Goal: Task Accomplishment & Management: Complete application form

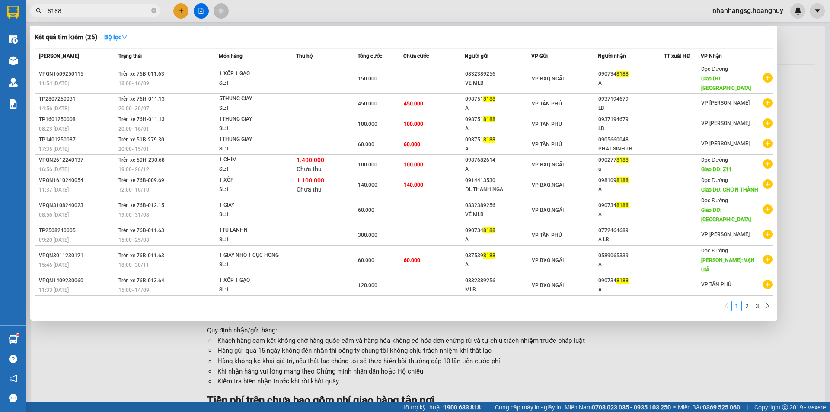
type input "8188"
click at [181, 9] on div at bounding box center [415, 206] width 830 height 412
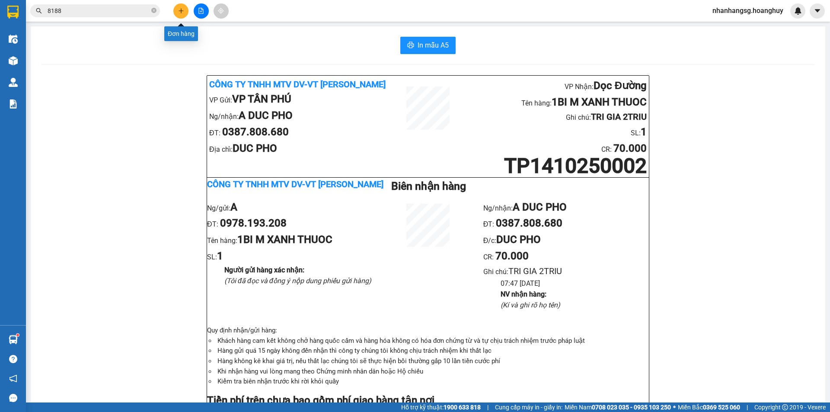
click at [181, 9] on icon "plus" at bounding box center [181, 10] width 0 height 5
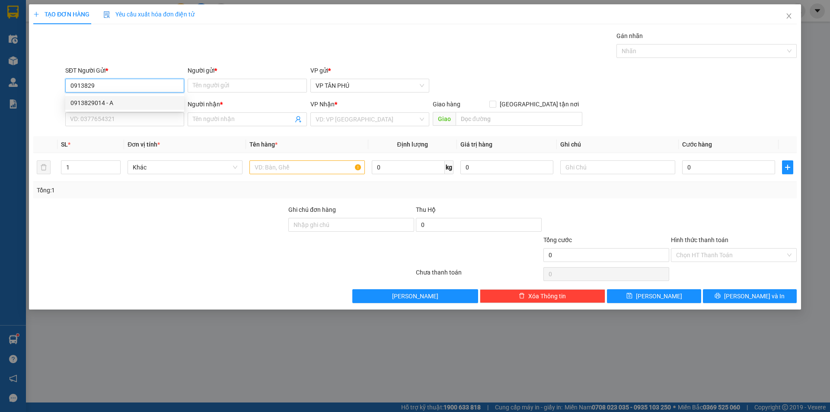
click at [109, 103] on div "0913829014 - A" at bounding box center [124, 103] width 108 height 10
type input "0913829014"
type input "A"
type input "0344226036"
type input "SON TINH TINH TRA"
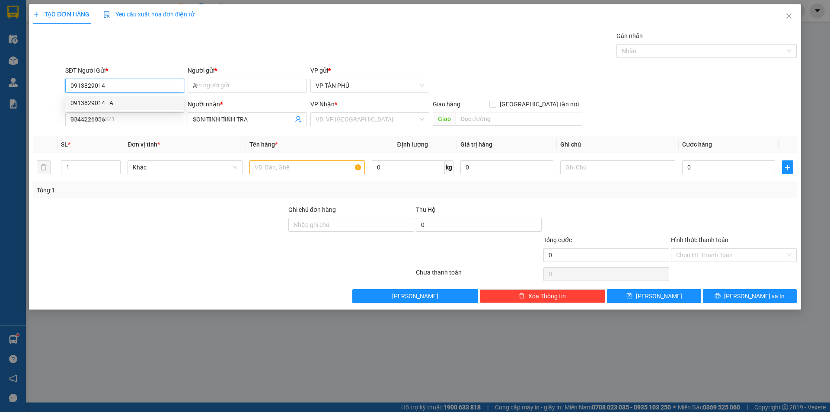
click at [109, 103] on div "0913829014 - A" at bounding box center [124, 103] width 108 height 10
type input "0913829014"
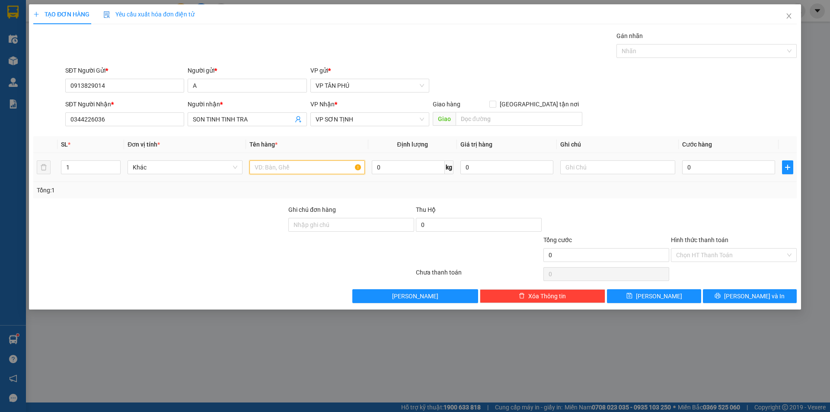
click at [297, 168] on input "text" at bounding box center [306, 167] width 115 height 14
type input "1CAI QUAT"
click at [689, 166] on input "0" at bounding box center [728, 167] width 93 height 14
type input "7"
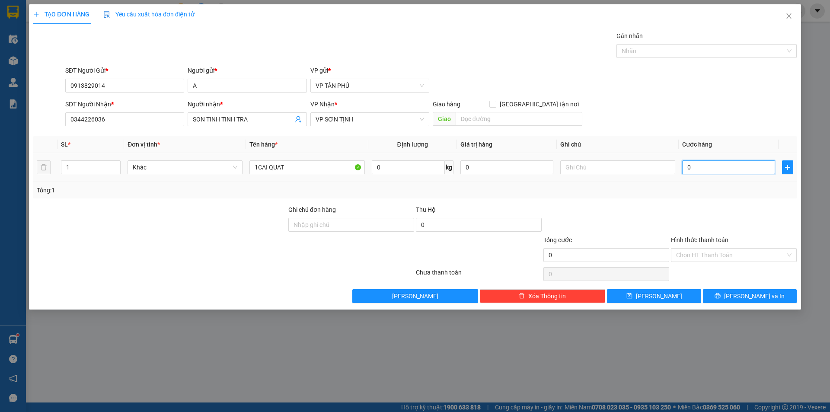
type input "7"
type input "70"
type input "70.000"
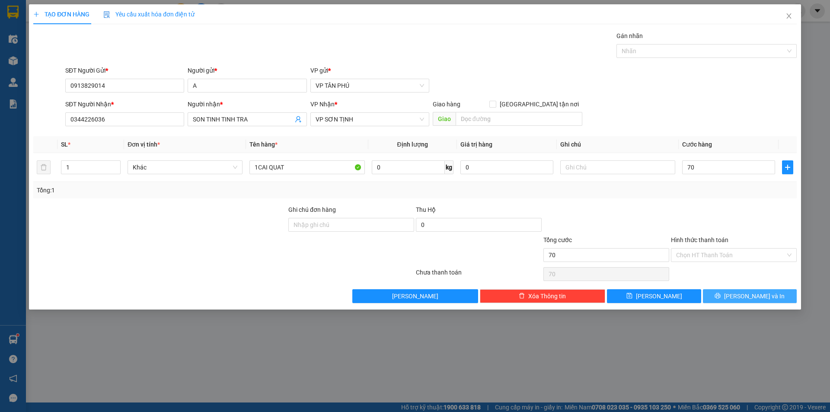
type input "70.000"
click at [723, 296] on button "[PERSON_NAME] và In" at bounding box center [750, 296] width 94 height 14
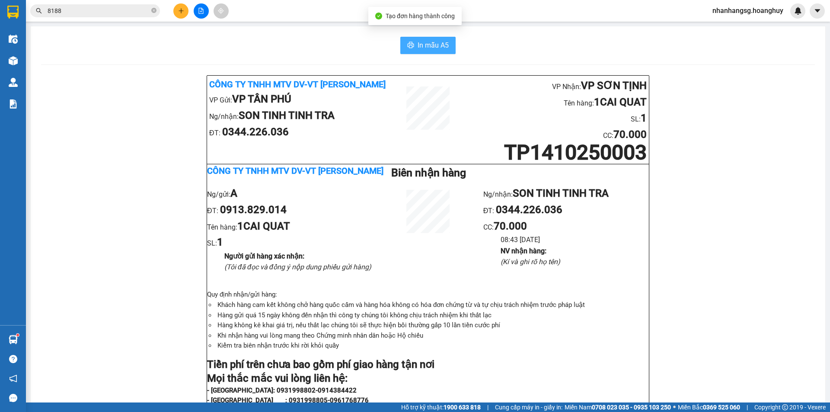
click at [420, 45] on span "In mẫu A5" at bounding box center [433, 45] width 31 height 11
click at [72, 13] on input "8188" at bounding box center [99, 11] width 102 height 10
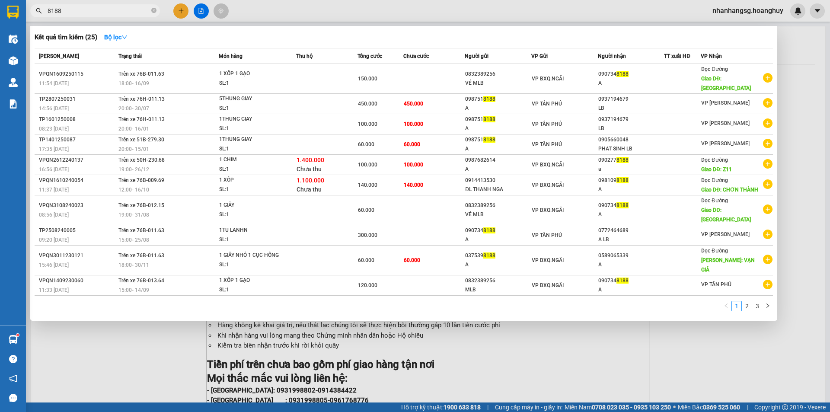
click at [72, 13] on input "8188" at bounding box center [99, 11] width 102 height 10
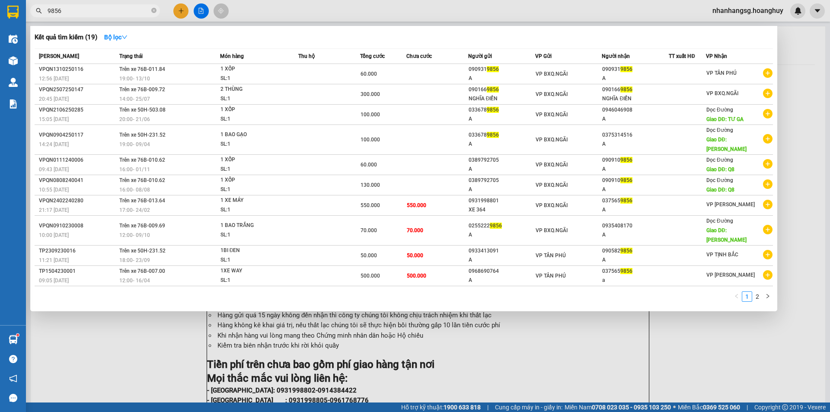
type input "9856"
click at [182, 7] on div at bounding box center [415, 206] width 830 height 412
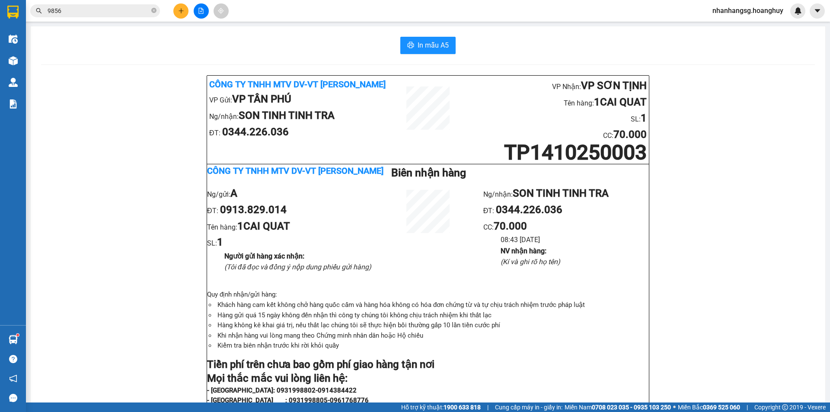
click at [182, 7] on button at bounding box center [180, 10] width 15 height 15
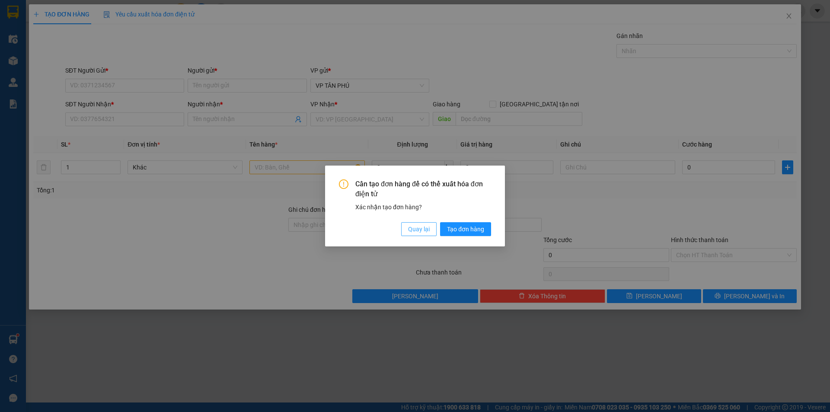
click at [411, 233] on span "Quay lại" at bounding box center [419, 229] width 22 height 10
click at [411, 233] on div "Cần tạo đơn hàng để có thể xuất hóa đơn điện tử Xác nhận tạo đơn hàng? Quay lại…" at bounding box center [415, 206] width 180 height 81
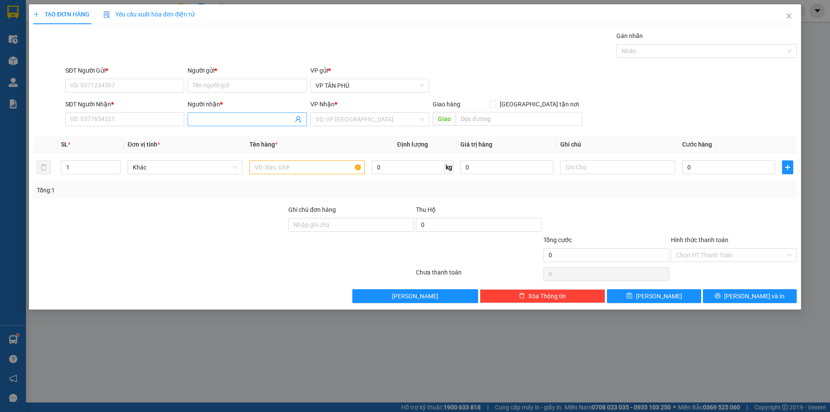
click at [226, 124] on input "Người nhận *" at bounding box center [243, 120] width 100 height 10
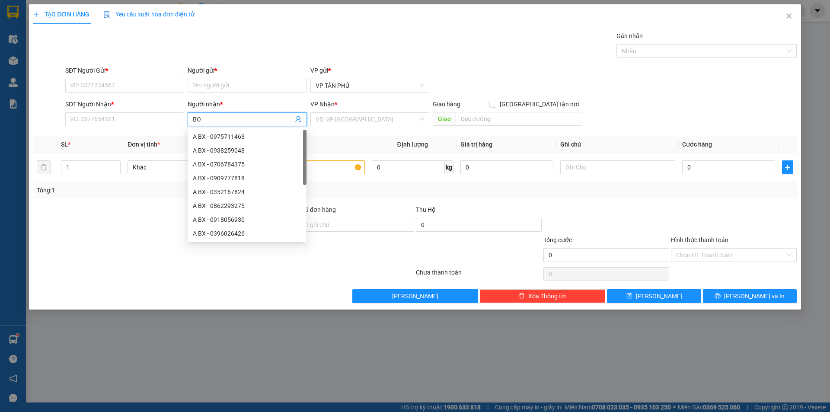
type input "BOM"
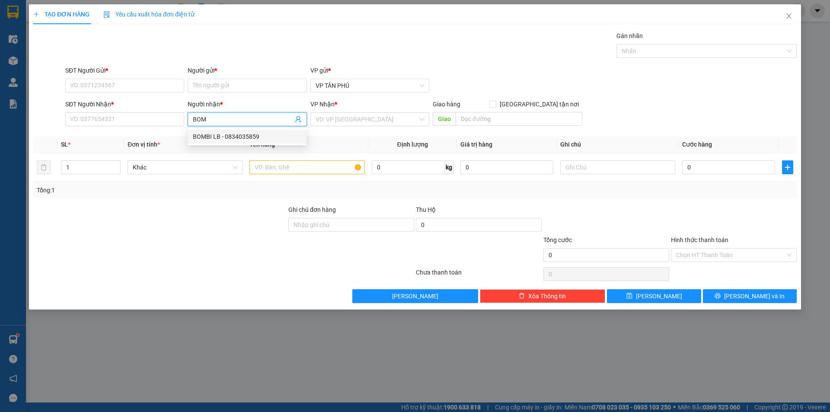
click at [233, 137] on div "BOMBI LB - 0834035859" at bounding box center [247, 137] width 108 height 10
type input "0834035859"
click at [233, 137] on div "BOMBI LB - 0834035859" at bounding box center [247, 137] width 108 height 10
type input "BOMBI LB"
click at [128, 86] on input "SĐT Người Gửi *" at bounding box center [124, 86] width 119 height 14
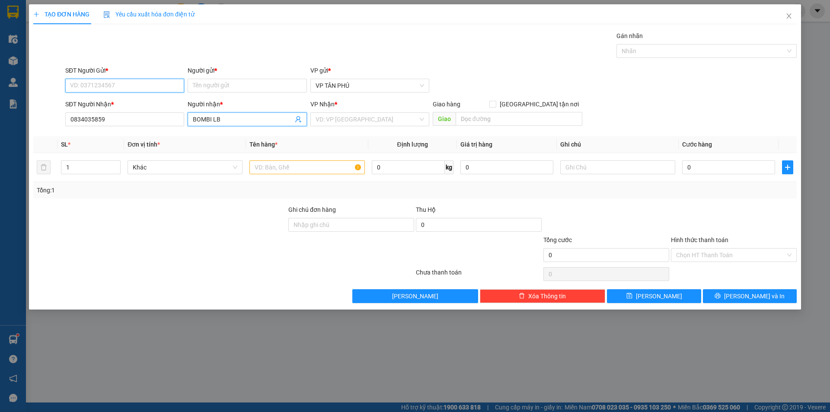
click at [128, 86] on input "SĐT Người Gửi *" at bounding box center [124, 86] width 119 height 14
click at [122, 102] on div "0931998805 - [PERSON_NAME]" at bounding box center [124, 103] width 108 height 10
type input "0931998805"
type input "PV THANH"
type input "0931998805"
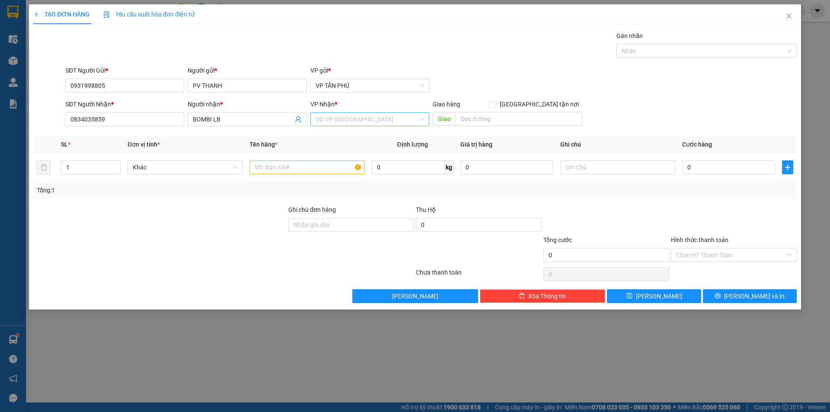
click at [318, 120] on input "search" at bounding box center [367, 119] width 102 height 13
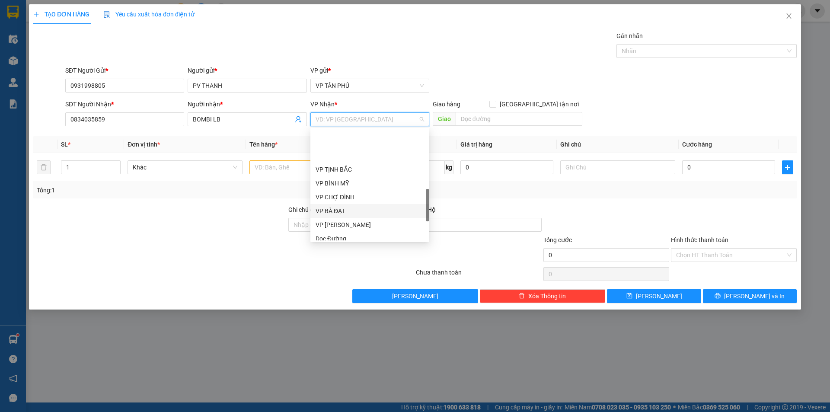
scroll to position [259, 0]
click at [333, 182] on div "VP [PERSON_NAME]" at bounding box center [370, 182] width 108 height 10
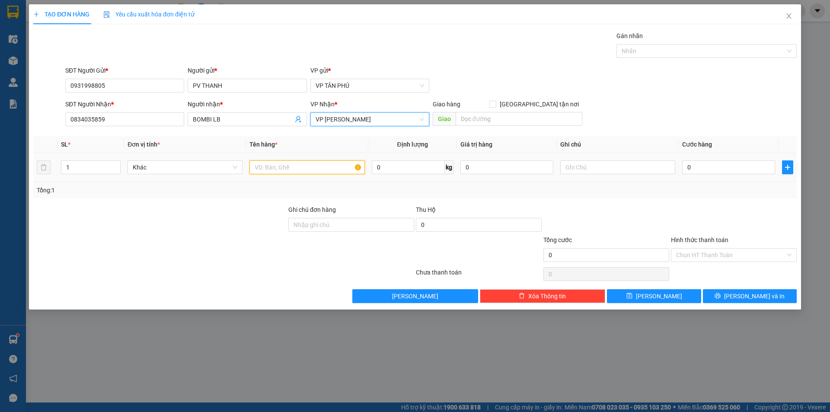
click at [266, 169] on input "text" at bounding box center [306, 167] width 115 height 14
type input "1THUNG"
click at [693, 168] on input "0" at bounding box center [728, 167] width 93 height 14
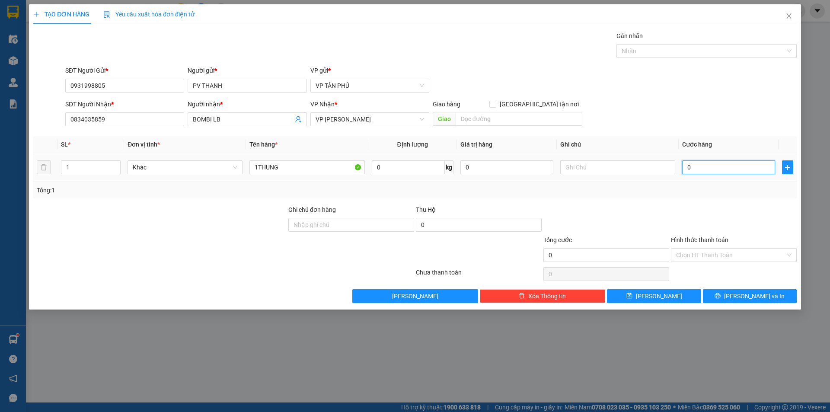
type input "7"
type input "70"
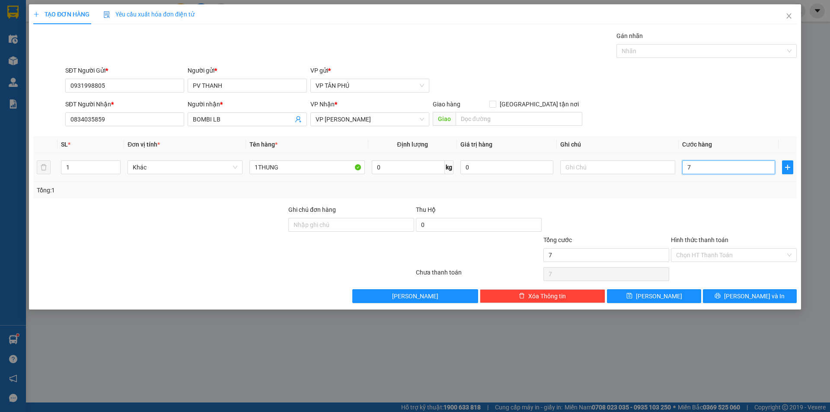
type input "70"
click at [676, 294] on button "[PERSON_NAME]" at bounding box center [654, 296] width 94 height 14
type input "70.000"
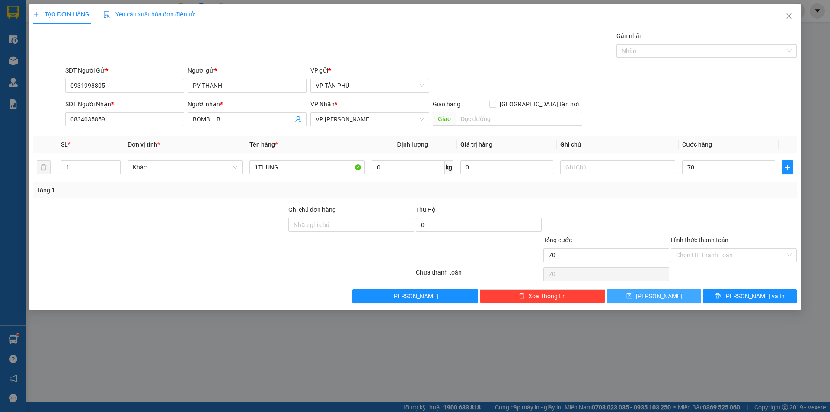
type input "70.000"
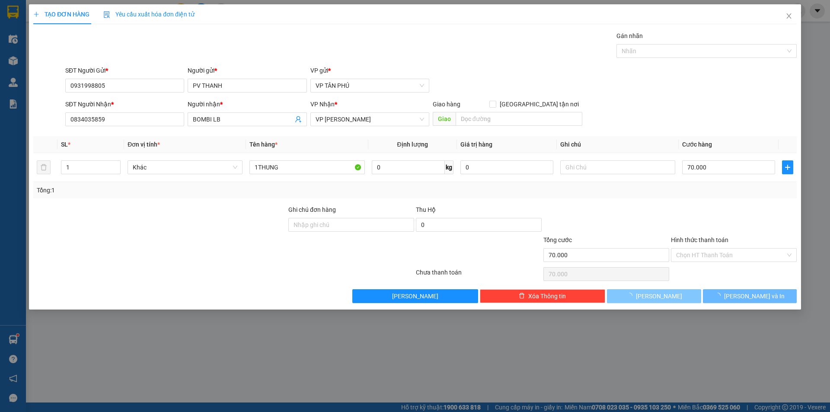
type input "0"
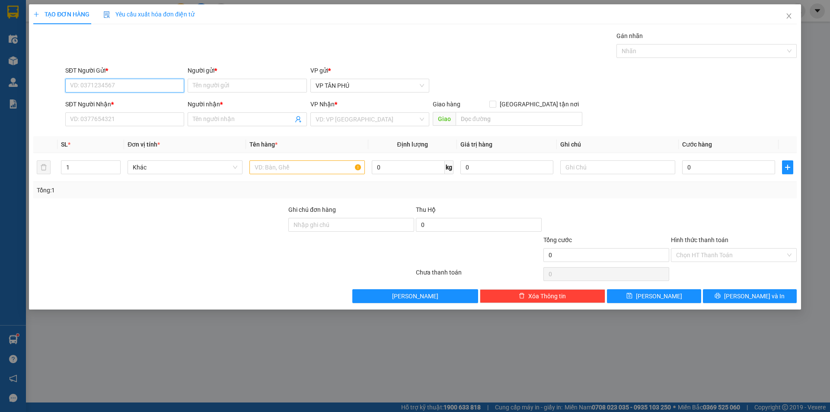
click at [149, 91] on input "SĐT Người Gửi *" at bounding box center [124, 86] width 119 height 14
click at [106, 103] on div "0902818299 - A" at bounding box center [124, 103] width 108 height 10
type input "0902818299"
type input "A"
type input "0908066833"
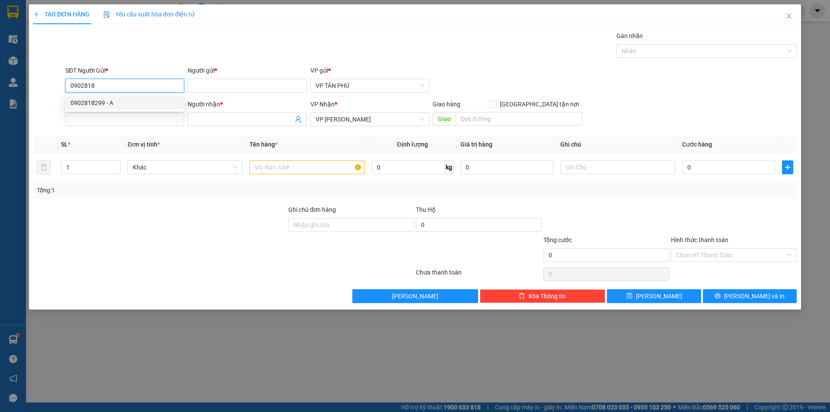
type input "BAO LB"
type input "0902818299"
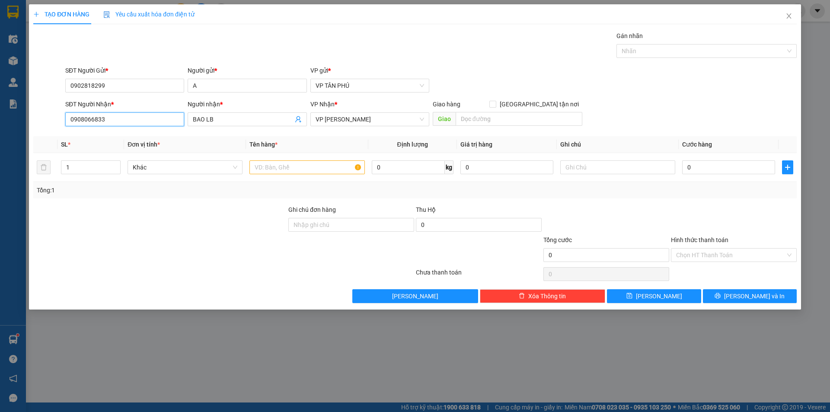
click at [119, 121] on input "0908066833" at bounding box center [124, 119] width 119 height 14
click at [307, 165] on input "text" at bounding box center [306, 167] width 115 height 14
type input "1THUNG GIAY"
click at [719, 172] on input "0" at bounding box center [728, 167] width 93 height 14
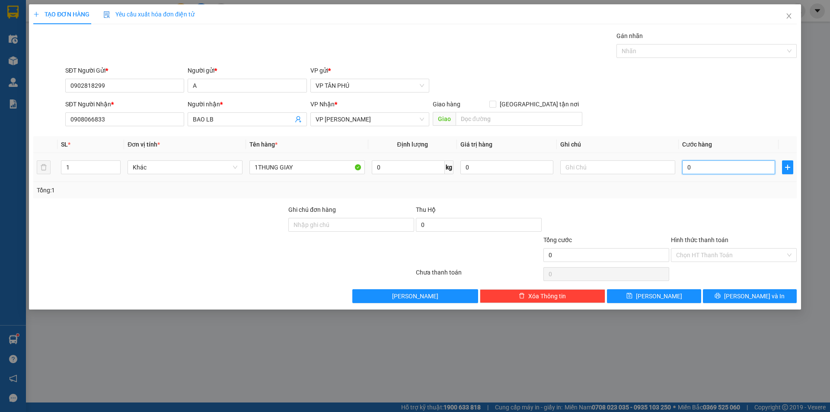
click at [719, 172] on input "0" at bounding box center [728, 167] width 93 height 14
type input "50"
click at [709, 255] on input "Hình thức thanh toán" at bounding box center [730, 255] width 109 height 13
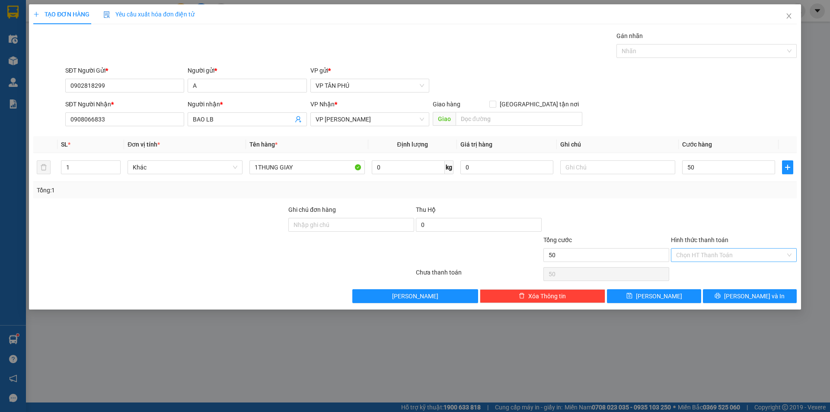
type input "50.000"
click at [710, 255] on input "Hình thức thanh toán" at bounding box center [730, 255] width 109 height 13
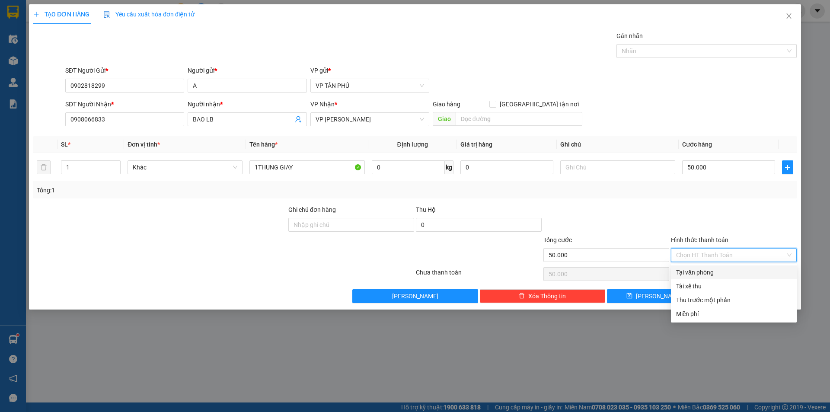
click at [708, 269] on div "Tại văn phòng" at bounding box center [733, 273] width 115 height 10
click at [708, 269] on div "Chọn HT Thanh Toán" at bounding box center [734, 273] width 128 height 17
type input "0"
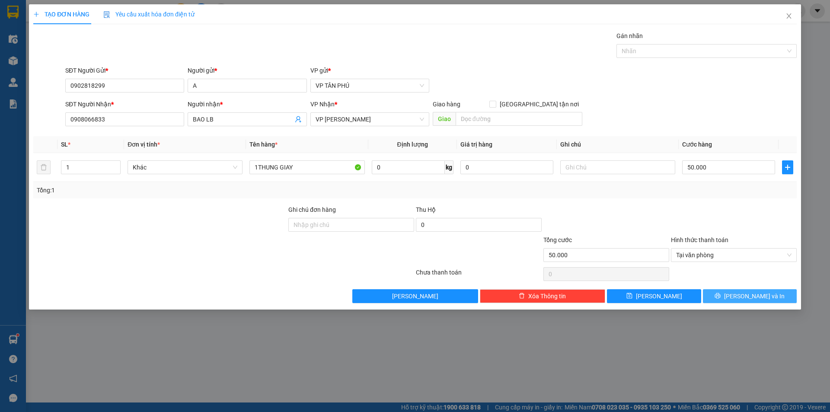
click at [718, 297] on button "[PERSON_NAME] và In" at bounding box center [750, 296] width 94 height 14
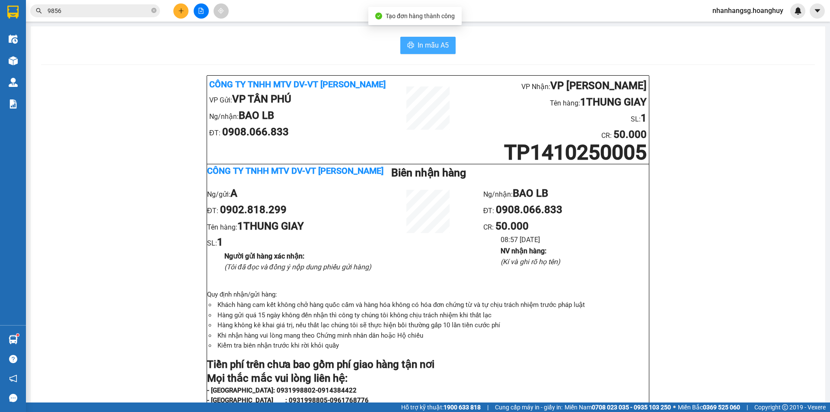
click at [443, 42] on span "In mẫu A5" at bounding box center [433, 45] width 31 height 11
click at [181, 8] on icon "plus" at bounding box center [181, 11] width 6 height 6
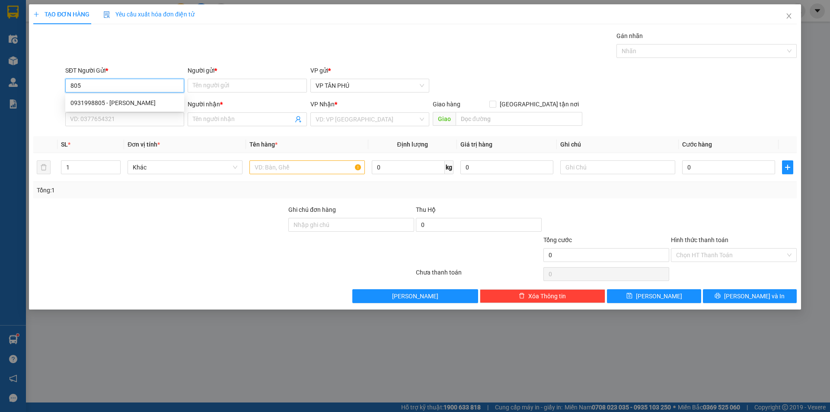
click at [122, 97] on div "0931998805 - [PERSON_NAME]" at bounding box center [124, 103] width 119 height 14
type input "0931998805"
type input "PV THANH"
type input "0834035859"
type input "BOMBI LB"
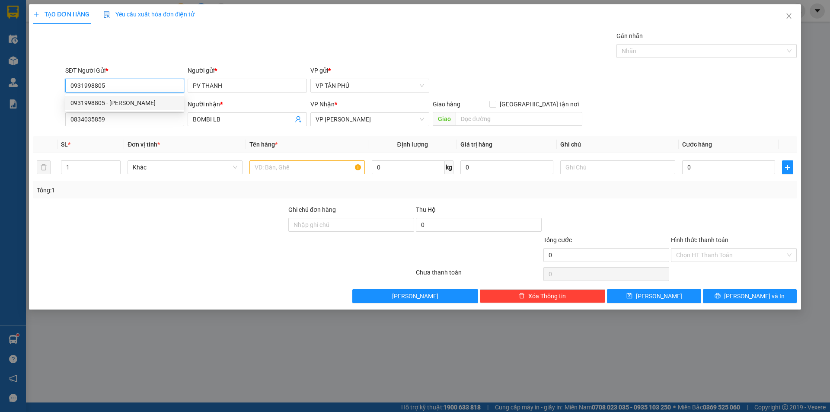
click at [122, 97] on div "0931998805 - [PERSON_NAME]" at bounding box center [124, 103] width 119 height 14
type input "0931998805"
click at [128, 120] on input "0834035859" at bounding box center [124, 119] width 119 height 14
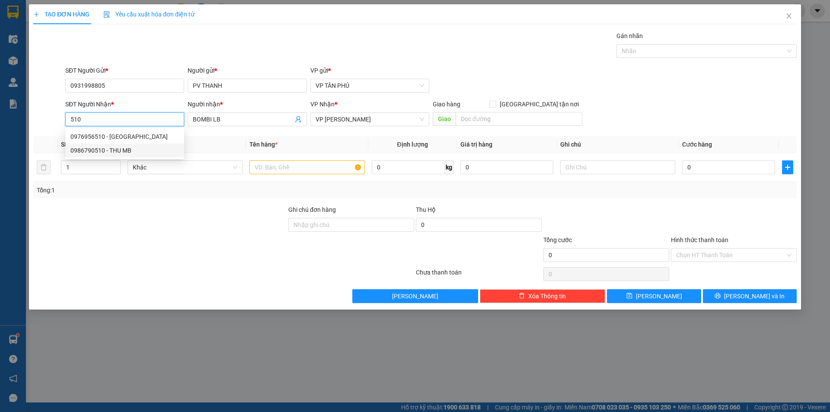
click at [128, 149] on div "0986790510 - THU MB" at bounding box center [124, 151] width 108 height 10
type input "0986790510"
type input "THU MB"
click at [128, 149] on th "Đơn vị tính *" at bounding box center [185, 144] width 122 height 17
click at [296, 169] on input "text" at bounding box center [306, 167] width 115 height 14
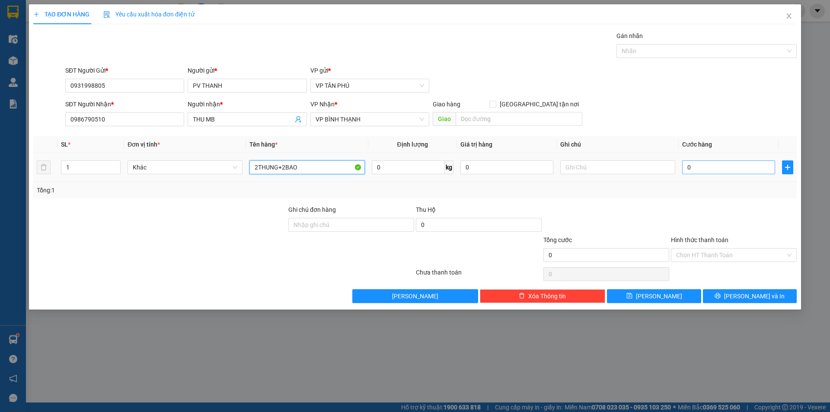
type input "2THUNG+2BAO"
click at [736, 165] on input "0" at bounding box center [728, 167] width 93 height 14
type input "3"
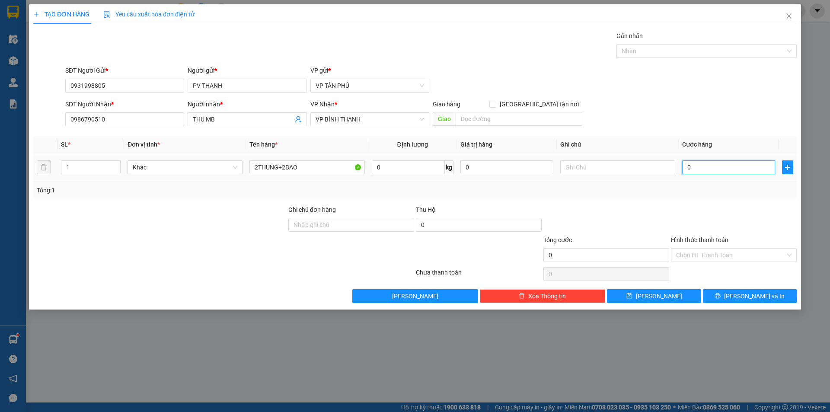
type input "3"
type input "35"
type input "350"
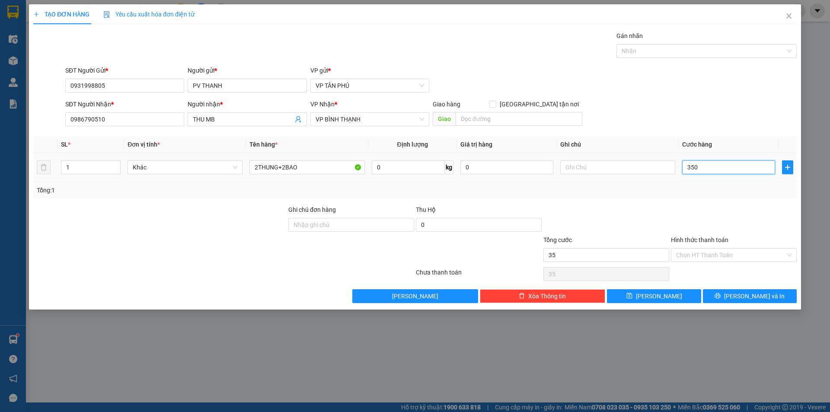
type input "350"
click at [726, 298] on button "[PERSON_NAME] và In" at bounding box center [750, 296] width 94 height 14
type input "350.000"
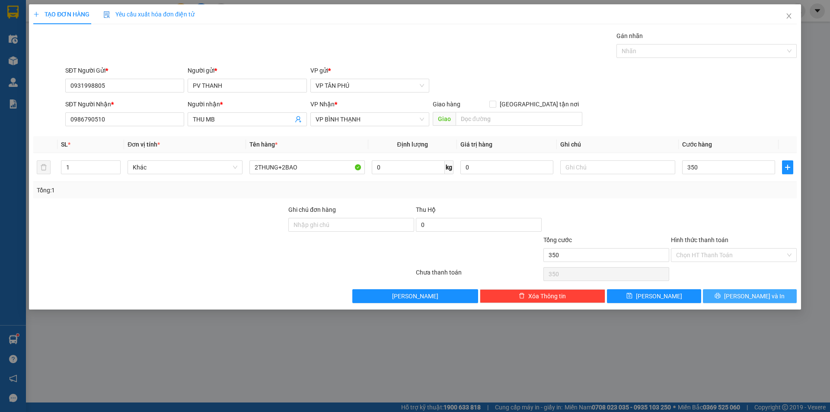
type input "350.000"
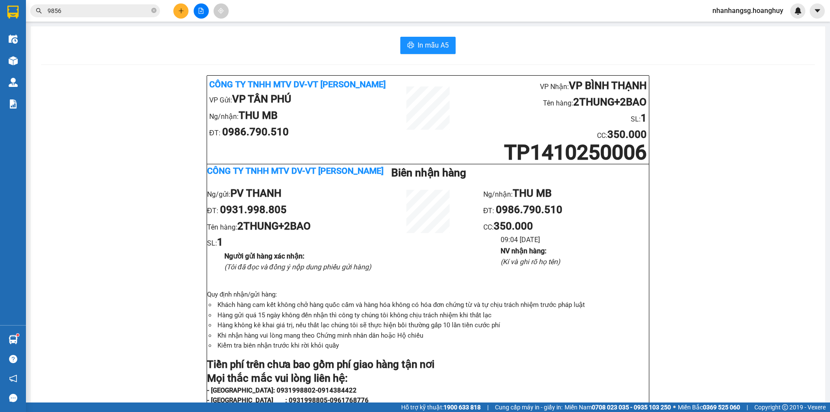
click at [131, 8] on input "9856" at bounding box center [99, 11] width 102 height 10
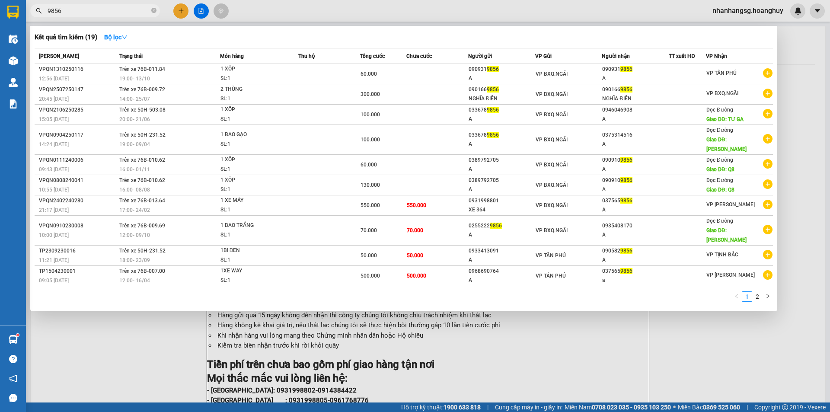
click at [131, 8] on input "9856" at bounding box center [99, 11] width 102 height 10
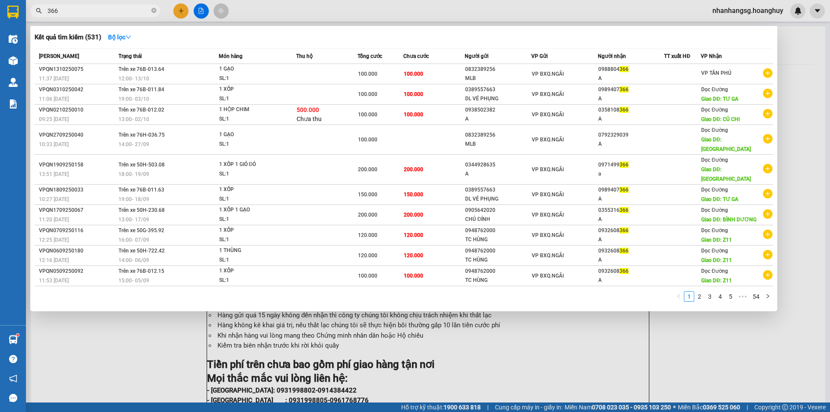
type input "366"
click at [180, 8] on div at bounding box center [415, 206] width 830 height 412
click at [180, 8] on icon "plus" at bounding box center [181, 11] width 6 height 6
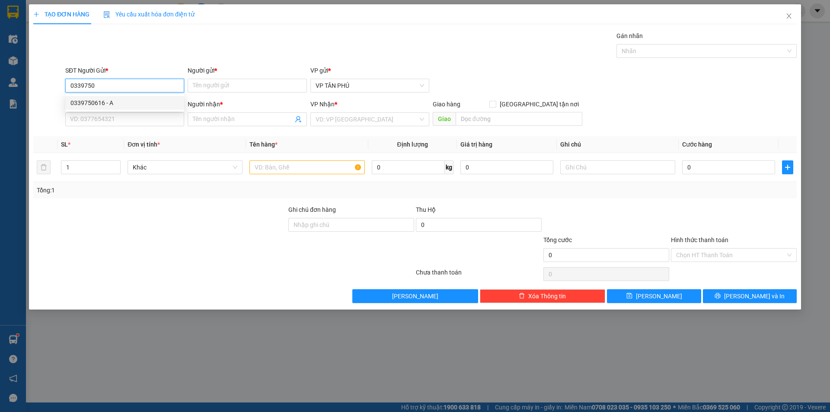
click at [109, 104] on div "0339750616 - A" at bounding box center [124, 103] width 108 height 10
type input "0339750616"
type input "A"
type input "0934979927"
type input "A B LONG"
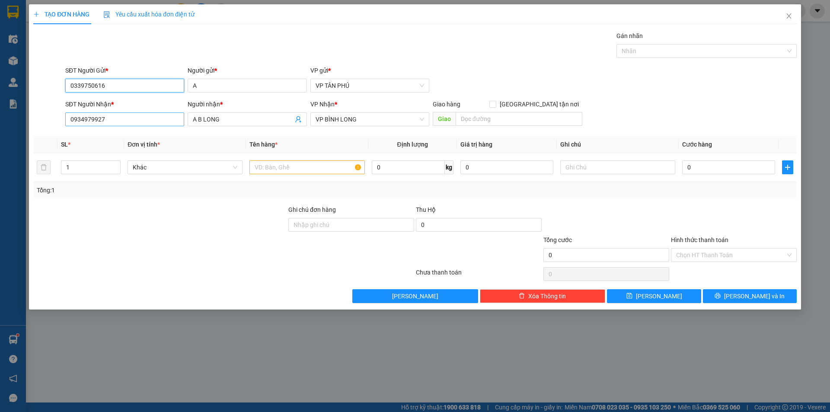
type input "0339750616"
click at [121, 119] on input "0934979927" at bounding box center [124, 119] width 119 height 14
click at [292, 171] on input "text" at bounding box center [306, 167] width 115 height 14
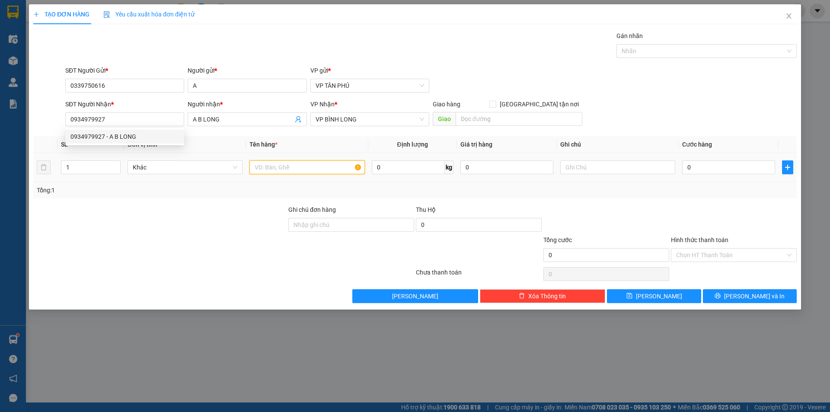
click at [292, 171] on input "text" at bounding box center [306, 167] width 115 height 14
type input "1XOP+1BAO"
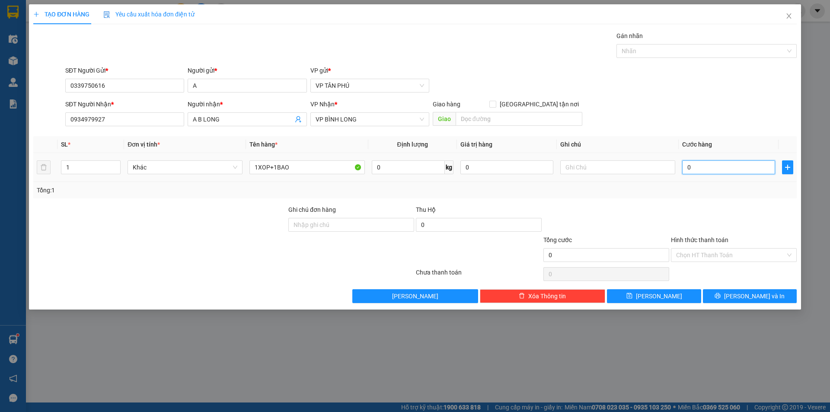
click at [720, 166] on input "0" at bounding box center [728, 167] width 93 height 14
type input "2"
type input "20"
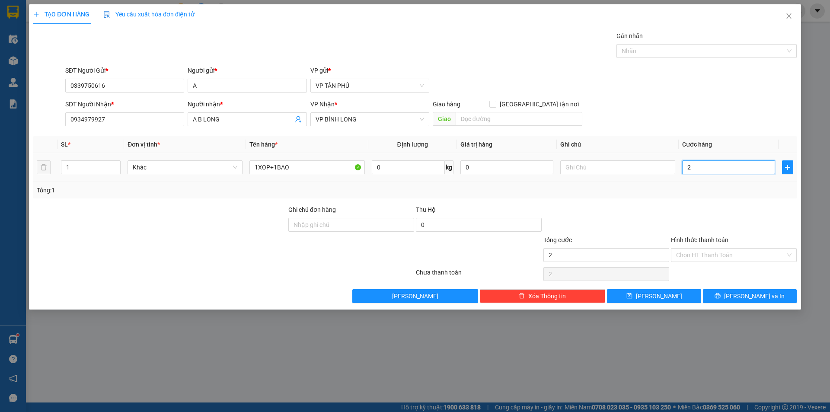
type input "20"
type input "200"
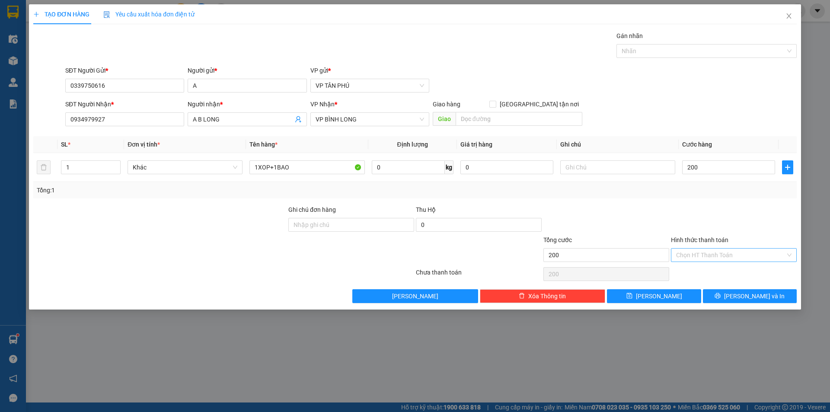
click at [697, 255] on input "Hình thức thanh toán" at bounding box center [730, 255] width 109 height 13
type input "200.000"
click at [697, 255] on input "Hình thức thanh toán" at bounding box center [730, 255] width 109 height 13
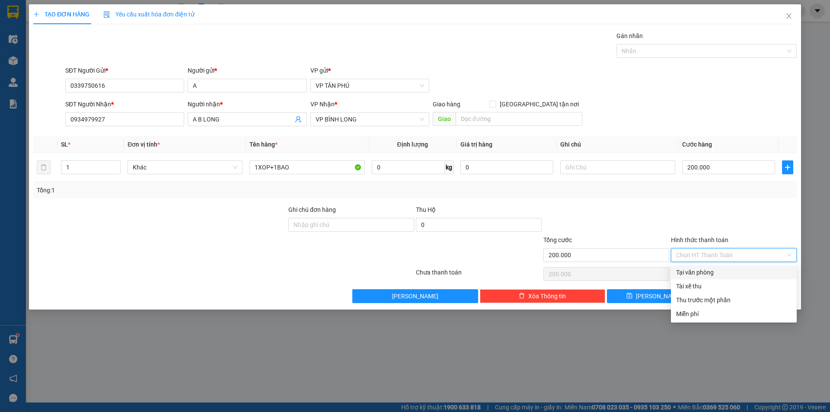
click at [702, 271] on div "Tại văn phòng" at bounding box center [733, 273] width 115 height 10
type input "0"
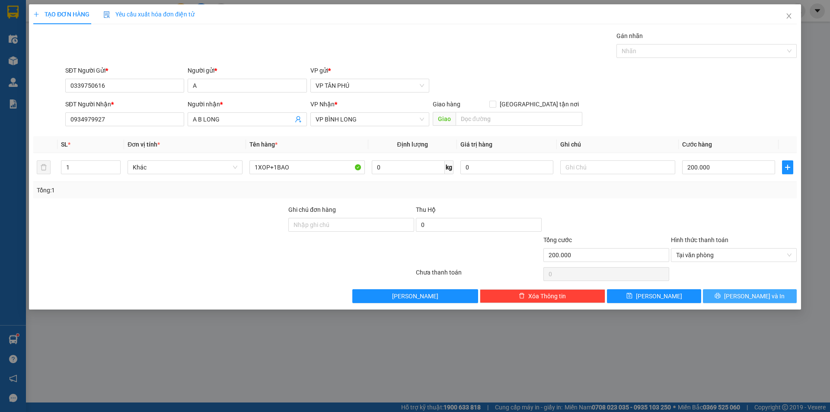
click at [722, 296] on button "[PERSON_NAME] và In" at bounding box center [750, 296] width 94 height 14
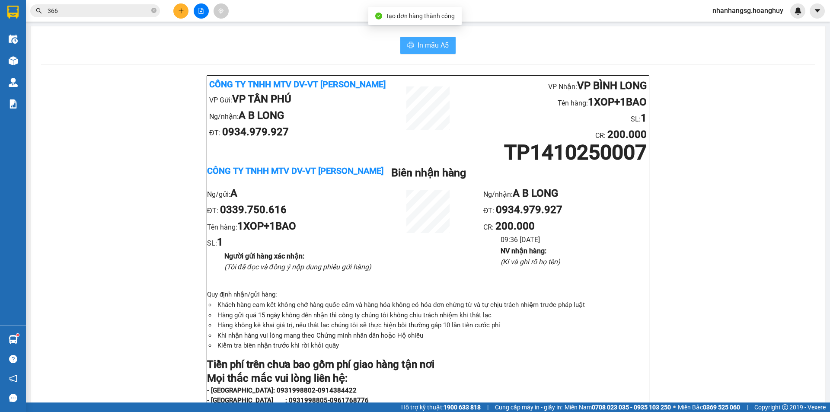
click at [428, 52] on button "In mẫu A5" at bounding box center [427, 45] width 55 height 17
click at [182, 11] on icon "plus" at bounding box center [181, 11] width 6 height 6
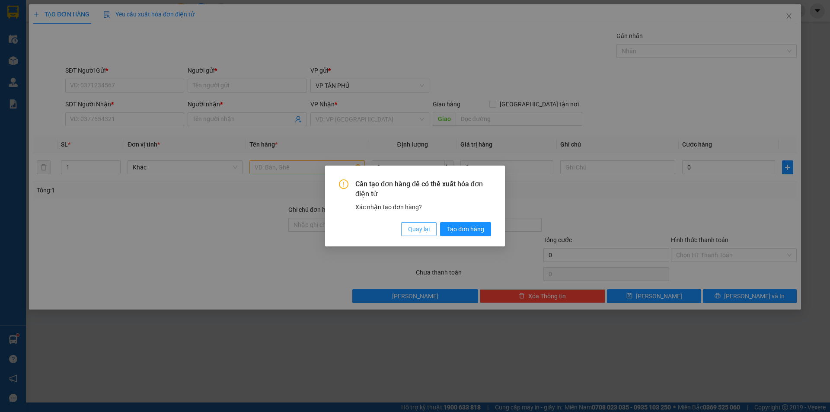
click at [426, 227] on span "Quay lại" at bounding box center [419, 229] width 22 height 10
click at [426, 227] on button "Quay lại" at bounding box center [418, 229] width 35 height 14
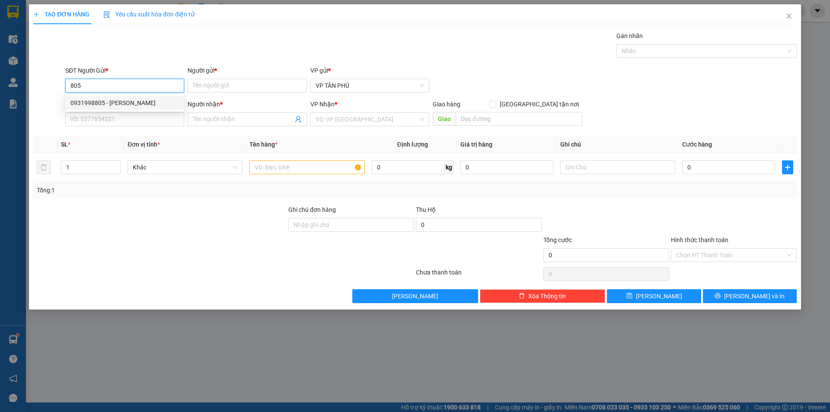
click at [131, 83] on input "805" at bounding box center [124, 86] width 119 height 14
click at [96, 104] on div "0938188851 - A" at bounding box center [124, 103] width 108 height 10
type input "0938188851"
type input "A"
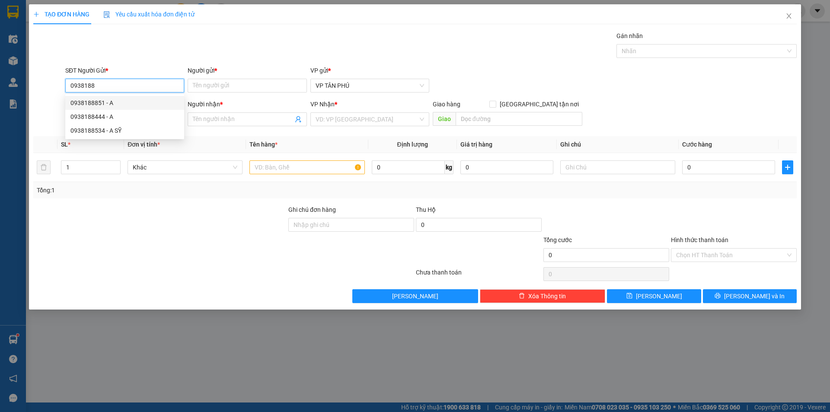
type input "0868128020"
type input "A LB"
click at [96, 104] on div "0938188851 - A" at bounding box center [124, 103] width 108 height 10
type input "0938188851"
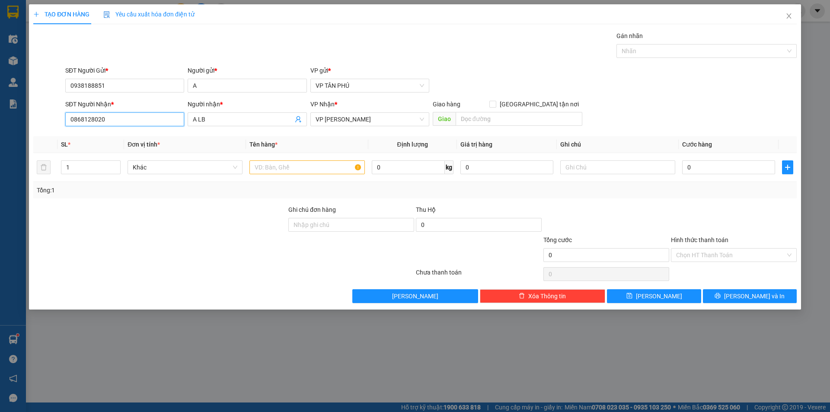
click at [115, 119] on input "0868128020" at bounding box center [124, 119] width 119 height 14
click at [105, 134] on div "0941012376 - A LB" at bounding box center [124, 137] width 108 height 10
type input "0941012376"
click at [302, 171] on input "text" at bounding box center [306, 167] width 115 height 14
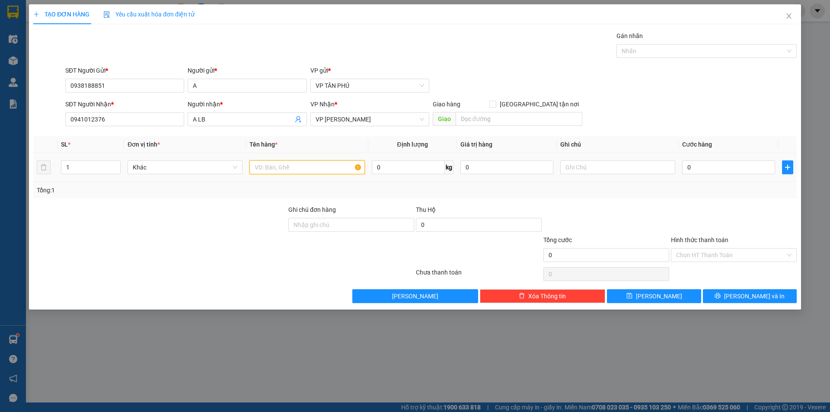
click at [302, 171] on input "text" at bounding box center [306, 167] width 115 height 14
type input "2THUNG GIAY"
click at [699, 166] on input "0" at bounding box center [728, 167] width 93 height 14
type input "1"
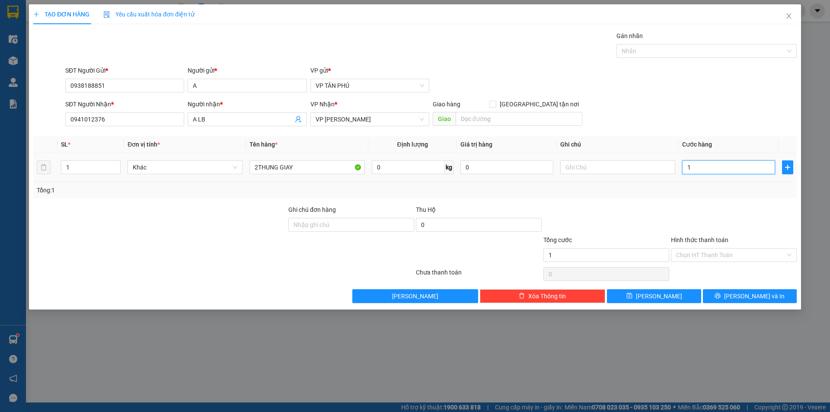
type input "1"
type input "15"
type input "150"
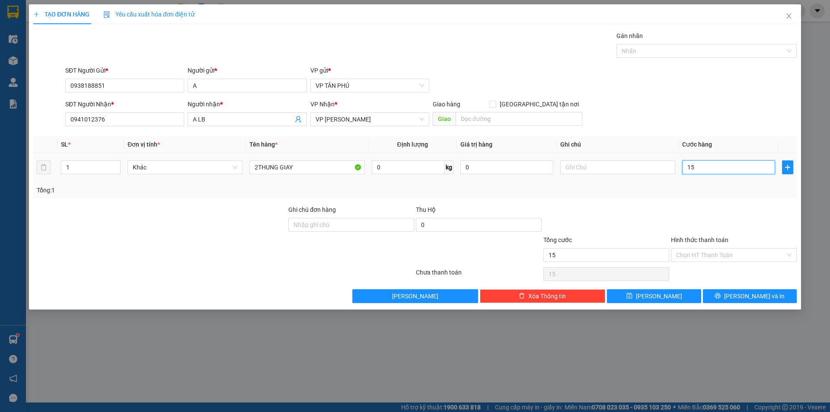
type input "150"
click at [692, 171] on input "150" at bounding box center [728, 167] width 93 height 14
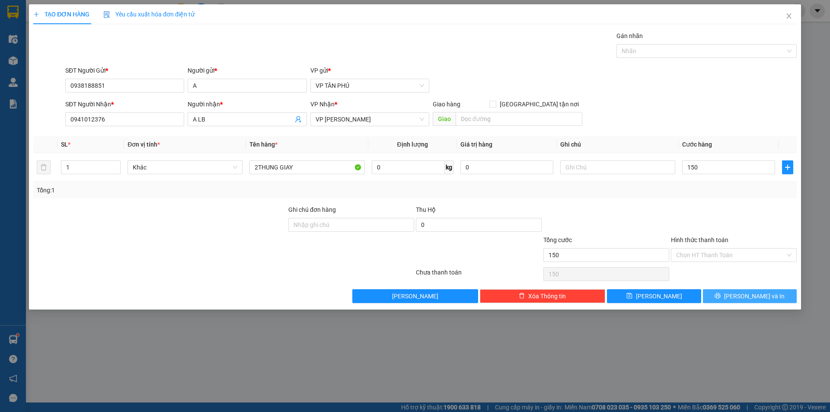
click at [750, 295] on span "[PERSON_NAME] và In" at bounding box center [754, 296] width 61 height 10
type input "150.000"
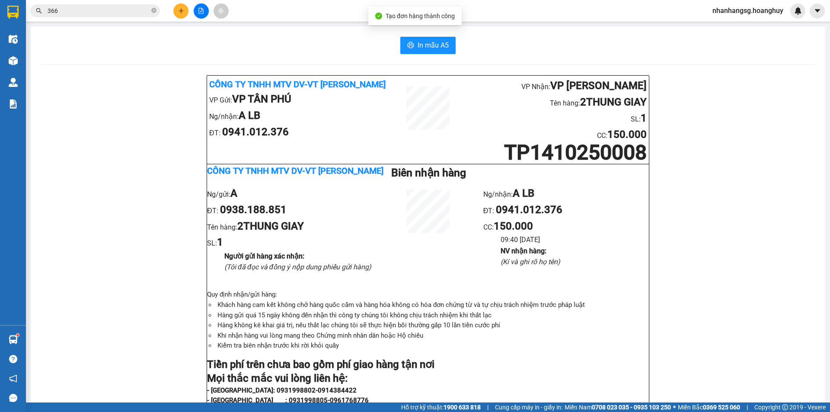
click at [405, 36] on div "In mẫu A5 Công ty TNHH MTV DV-VT Hoàng Huy VP Gửi: VP TÂN PHÚ Ng/nhận: A LB ĐT:…" at bounding box center [428, 384] width 794 height 717
drag, startPoint x: 405, startPoint y: 36, endPoint x: 411, endPoint y: 46, distance: 12.1
click at [407, 39] on div "In mẫu A5 Công ty TNHH MTV DV-VT Hoàng Huy VP Gửi: VP TÂN PHÚ Ng/nhận: A LB ĐT:…" at bounding box center [428, 384] width 794 height 717
click at [413, 46] on button "In mẫu A5" at bounding box center [427, 45] width 55 height 17
click at [179, 9] on icon "plus" at bounding box center [181, 11] width 6 height 6
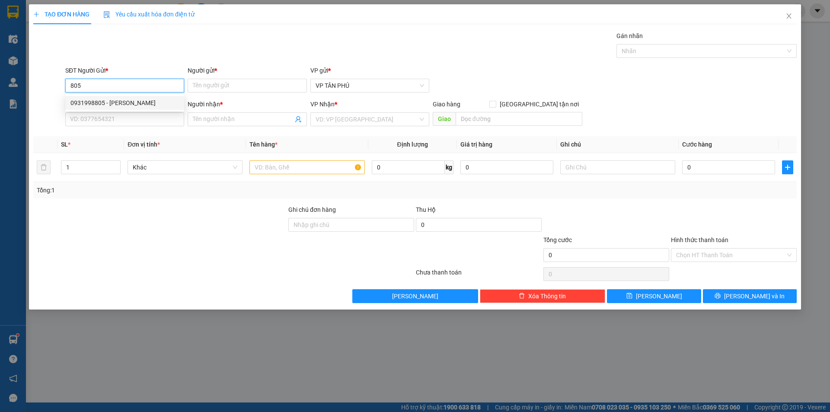
click at [120, 103] on div "0931998805 - [PERSON_NAME]" at bounding box center [124, 103] width 108 height 10
type input "0931998805"
type input "PV THANH"
type input "0986790510"
type input "THU MB"
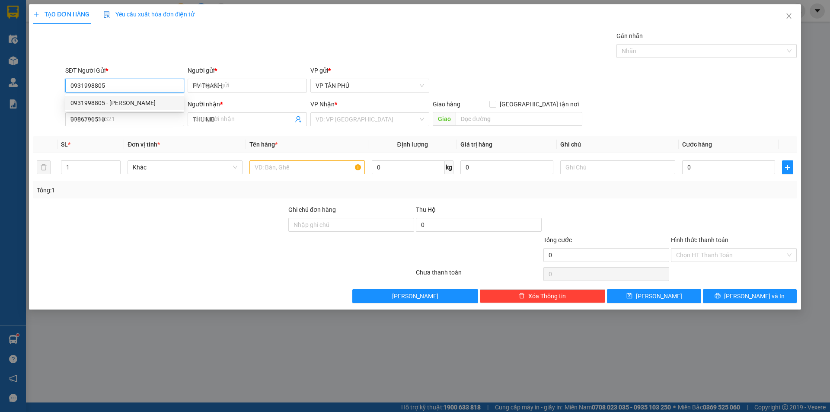
click at [120, 103] on div "0931998805 - [PERSON_NAME]" at bounding box center [124, 103] width 108 height 10
type input "0931998805"
click at [118, 118] on input "0986790510" at bounding box center [124, 119] width 119 height 14
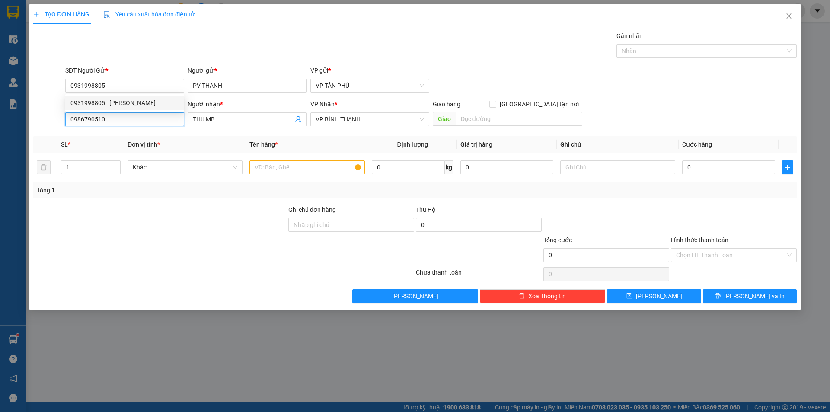
click at [118, 118] on input "0986790510" at bounding box center [124, 119] width 119 height 14
click at [143, 139] on div "0974546618 - THIEN LB" at bounding box center [124, 137] width 108 height 10
type input "0974546618"
type input "THIEN LB"
click at [143, 139] on div "0974546618 - THIEN LB" at bounding box center [124, 137] width 108 height 10
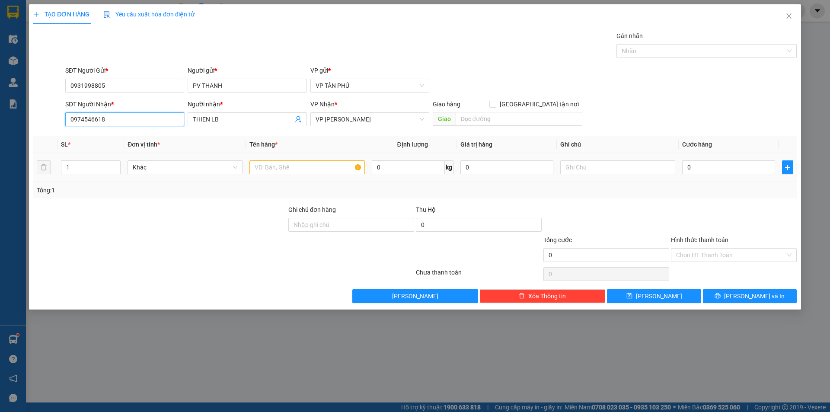
type input "0974546618"
click at [281, 169] on input "text" at bounding box center [306, 167] width 115 height 14
type input "1CUC DEN"
click at [694, 169] on input "0" at bounding box center [728, 167] width 93 height 14
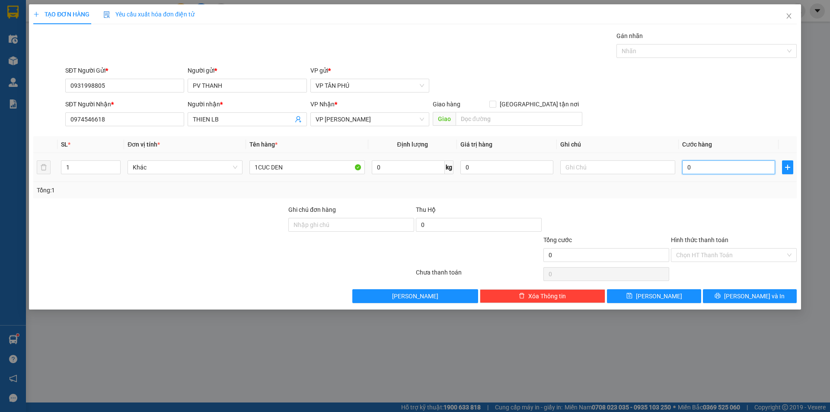
click at [694, 169] on input "0" at bounding box center [728, 167] width 93 height 14
type input "1"
type input "10"
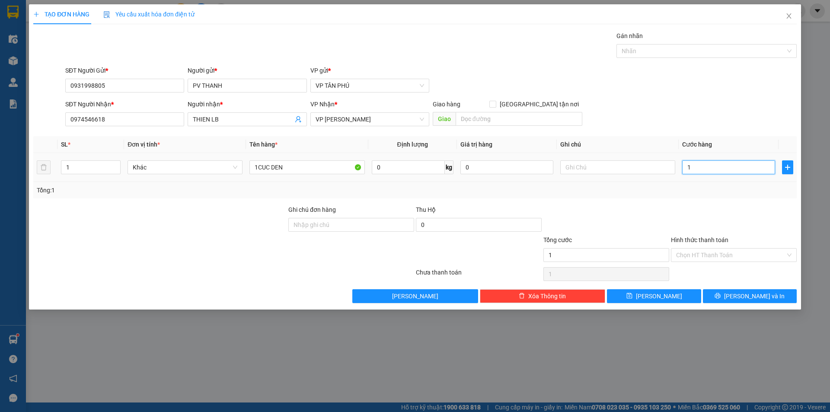
type input "10"
type input "100"
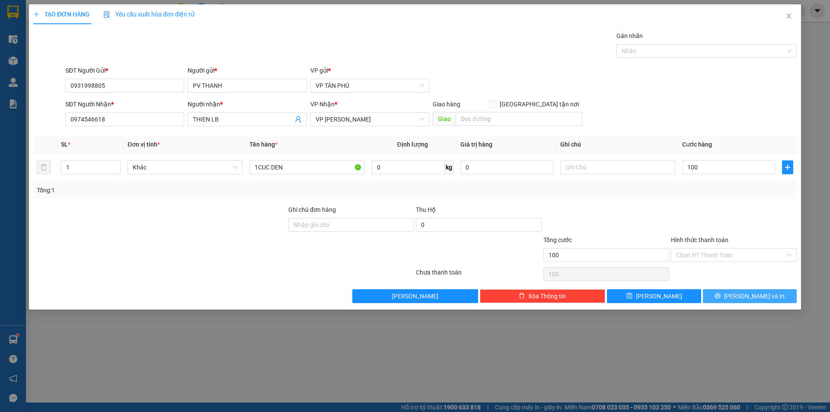
click at [722, 296] on button "[PERSON_NAME] và In" at bounding box center [750, 296] width 94 height 14
type input "100.000"
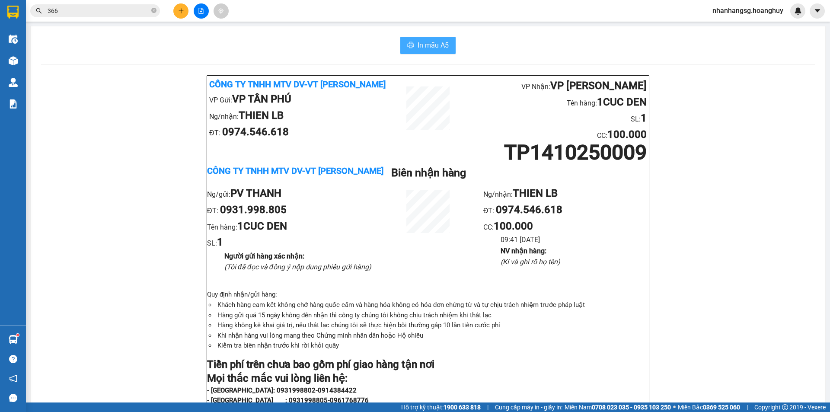
click at [414, 39] on button "In mẫu A5" at bounding box center [427, 45] width 55 height 17
click at [180, 12] on icon "plus" at bounding box center [181, 11] width 6 height 6
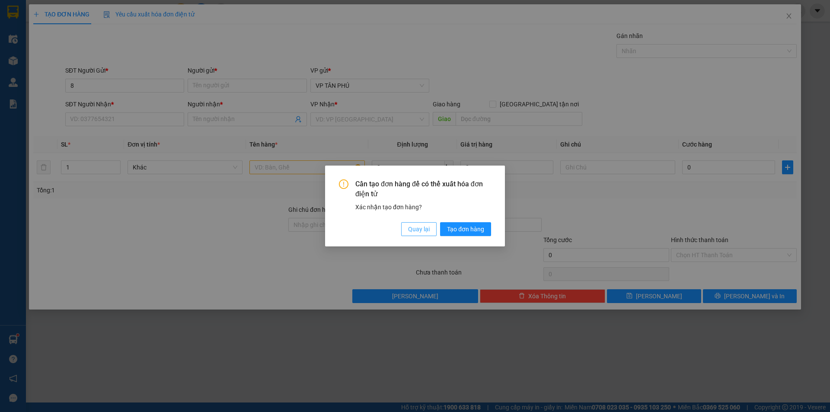
click at [418, 227] on span "Quay lại" at bounding box center [419, 229] width 22 height 10
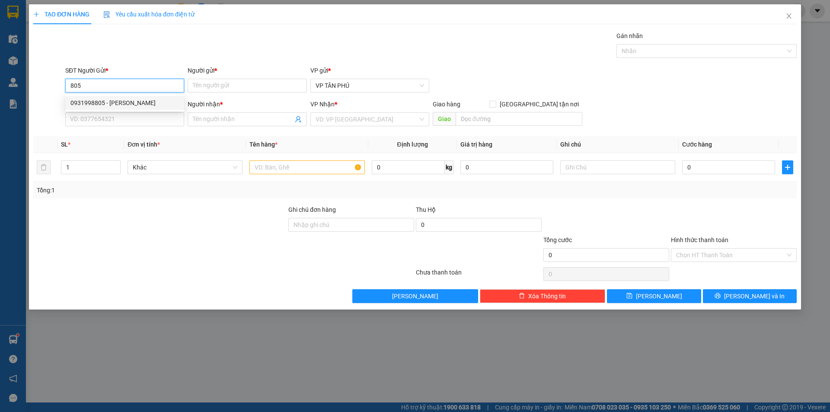
click at [136, 96] on div "0931998805 - [PERSON_NAME]" at bounding box center [124, 103] width 119 height 14
type input "0931998805"
type input "PV THANH"
type input "0974546618"
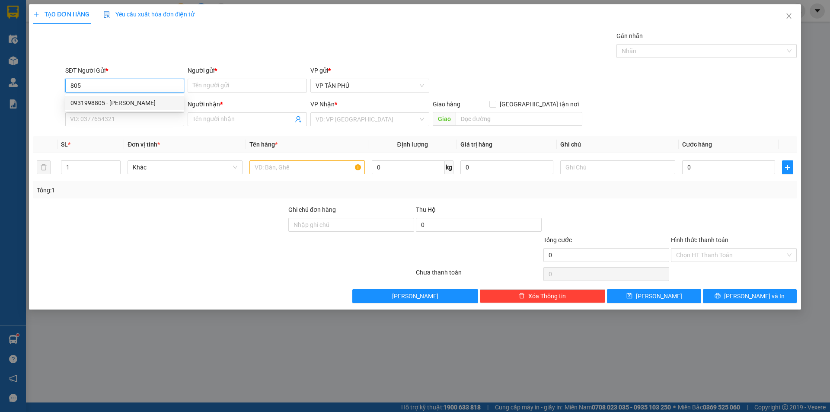
type input "THIEN LB"
type input "0931998805"
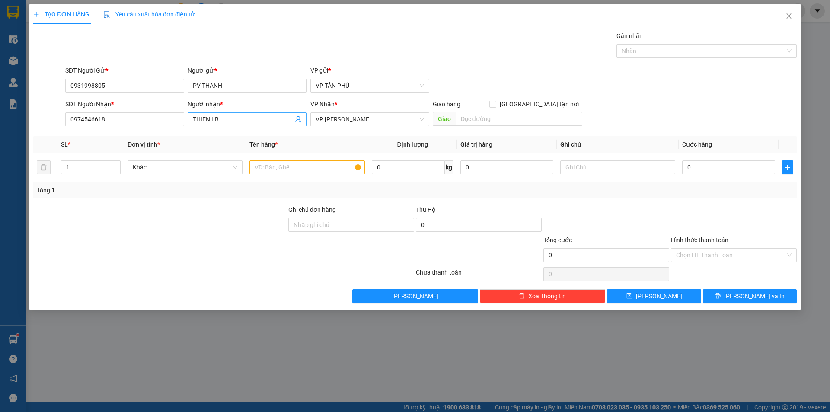
click at [220, 121] on input "THIEN LB" at bounding box center [243, 120] width 100 height 10
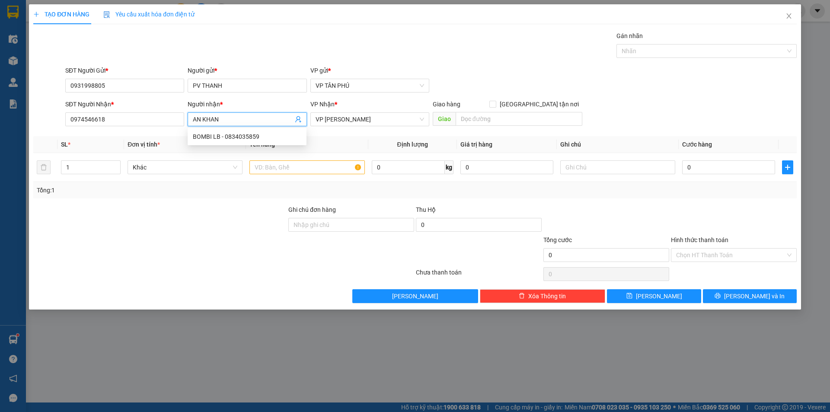
type input "AN KHANG"
click at [257, 135] on div "AN KHANG MB - 0989251597" at bounding box center [247, 137] width 108 height 10
type input "0989251597"
click at [257, 135] on div "AN KHANG MB - 0989251597" at bounding box center [247, 137] width 108 height 10
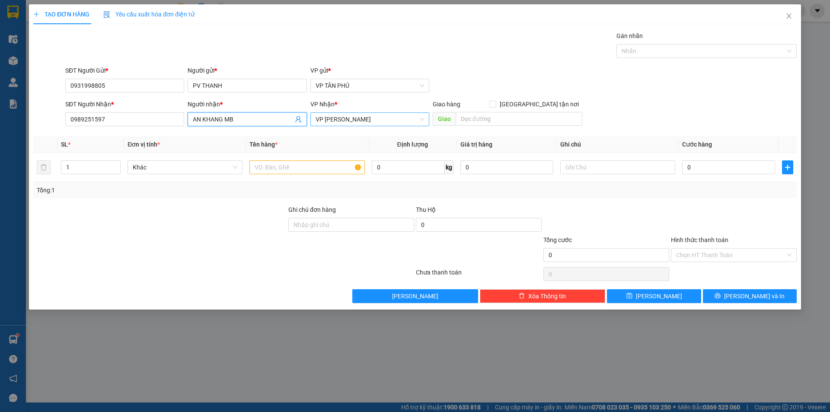
click at [330, 114] on span "VP [PERSON_NAME]" at bounding box center [370, 119] width 108 height 13
type input "AN KHANG MB"
click at [330, 114] on span "VP [PERSON_NAME]" at bounding box center [370, 119] width 108 height 13
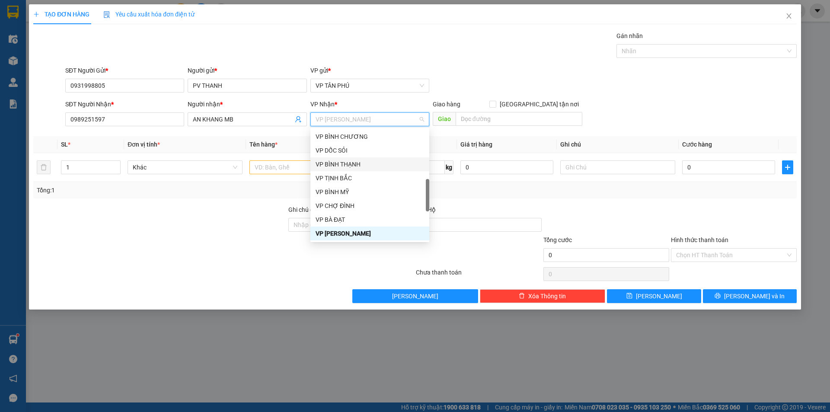
click at [347, 163] on div "VP BÌNH THẠNH" at bounding box center [370, 164] width 108 height 10
click at [347, 163] on input "text" at bounding box center [306, 167] width 115 height 14
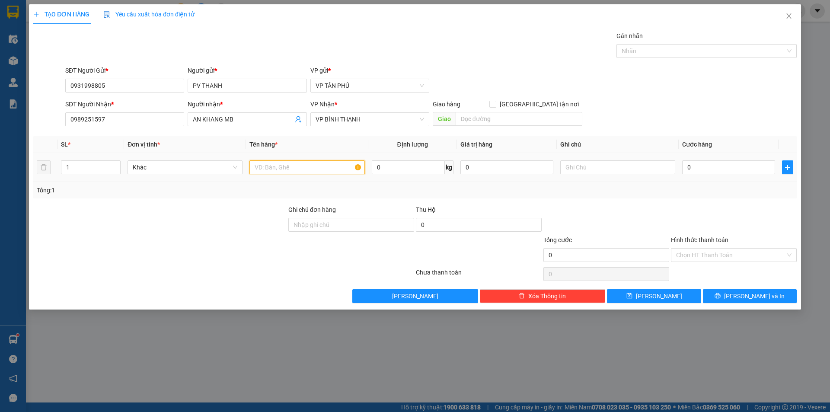
click at [314, 172] on input "text" at bounding box center [306, 167] width 115 height 14
type input "1BAO"
click at [707, 167] on input "0" at bounding box center [728, 167] width 93 height 14
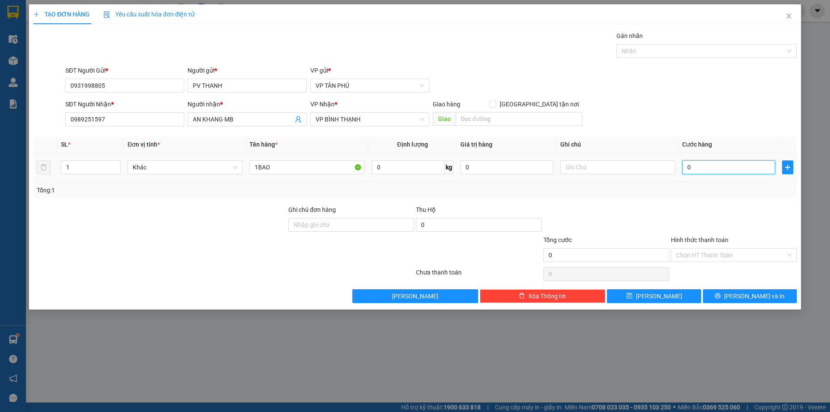
click at [707, 167] on input "0" at bounding box center [728, 167] width 93 height 14
type input "8"
type input "80"
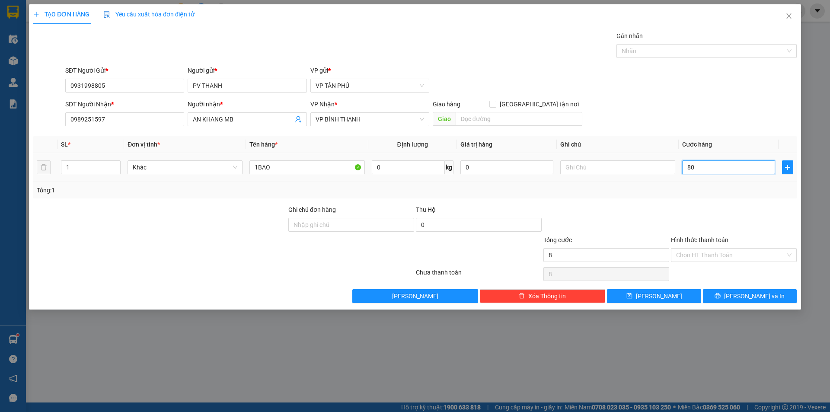
type input "80"
click at [682, 296] on button "[PERSON_NAME]" at bounding box center [654, 296] width 94 height 14
type input "80.000"
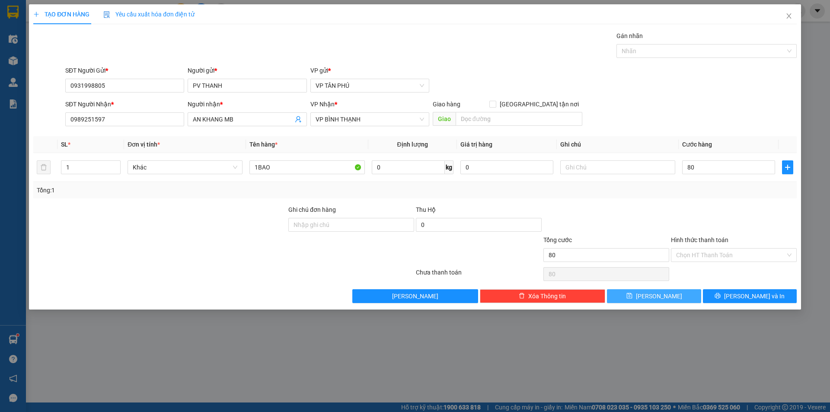
type input "80.000"
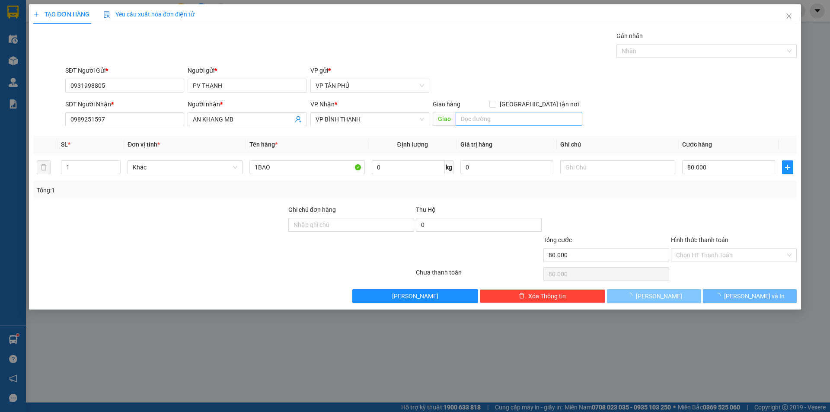
type input "0"
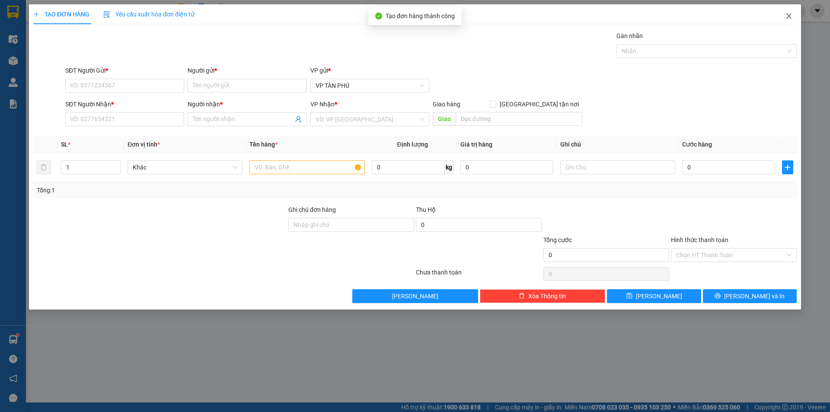
click at [787, 16] on icon "close" at bounding box center [788, 16] width 7 height 7
click at [787, 16] on span "nhanhangsg.hoanghuy" at bounding box center [747, 10] width 85 height 11
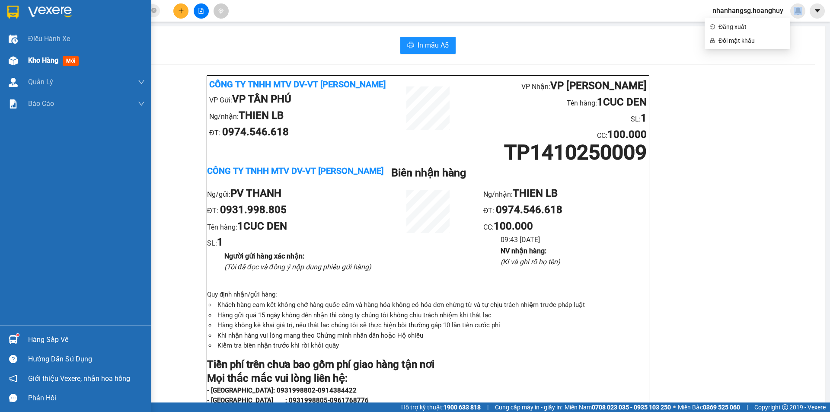
click at [44, 57] on span "Kho hàng" at bounding box center [43, 60] width 30 height 8
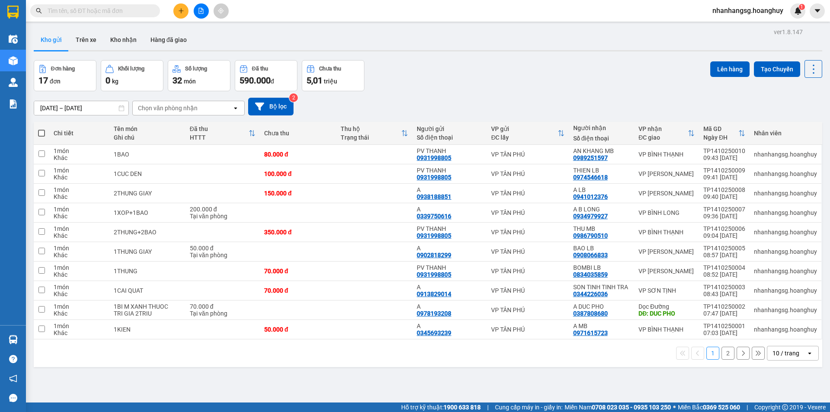
click at [84, 106] on input "[DATE] – [DATE]" at bounding box center [81, 108] width 94 height 14
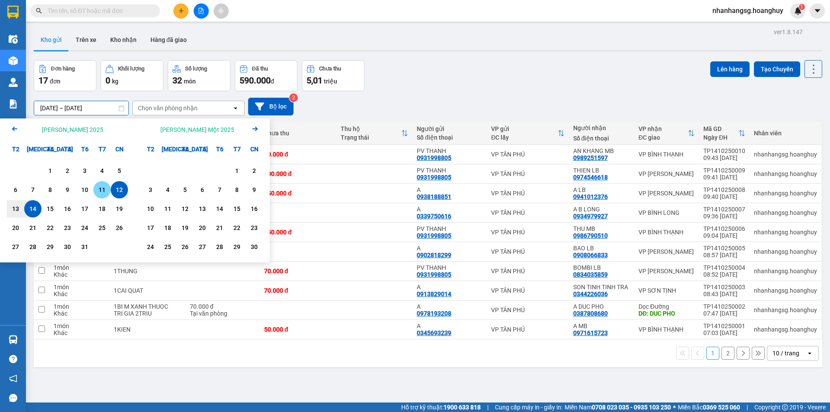
click at [102, 190] on div "11" at bounding box center [102, 190] width 12 height 10
click at [102, 190] on div "1 món" at bounding box center [79, 189] width 51 height 7
type input "[DATE] – [DATE]"
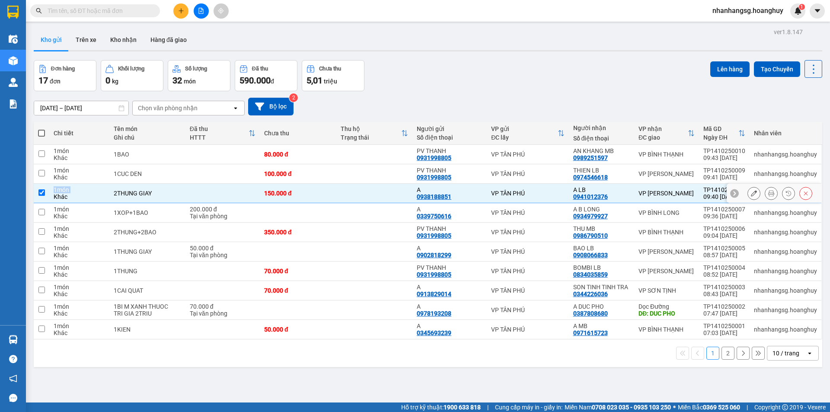
click at [102, 190] on div "1 món" at bounding box center [79, 189] width 51 height 7
checkbox input "false"
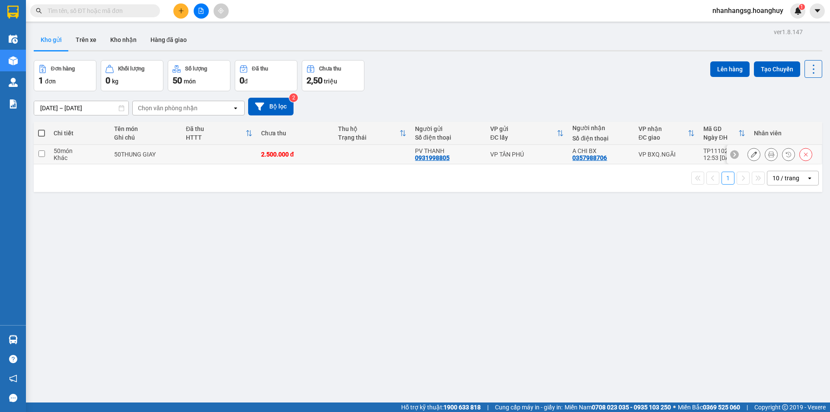
click at [167, 151] on div "50THUNG GIAY" at bounding box center [145, 154] width 63 height 7
click at [167, 152] on div "50THUNG GIAY" at bounding box center [145, 154] width 63 height 7
checkbox input "true"
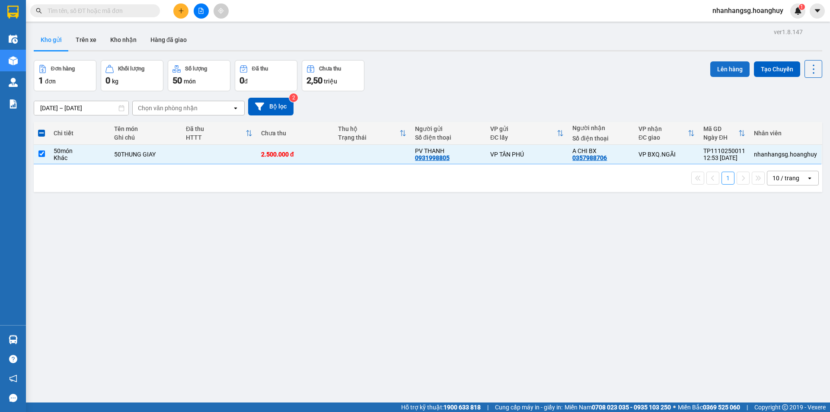
click at [730, 64] on button "Lên hàng" at bounding box center [729, 69] width 39 height 16
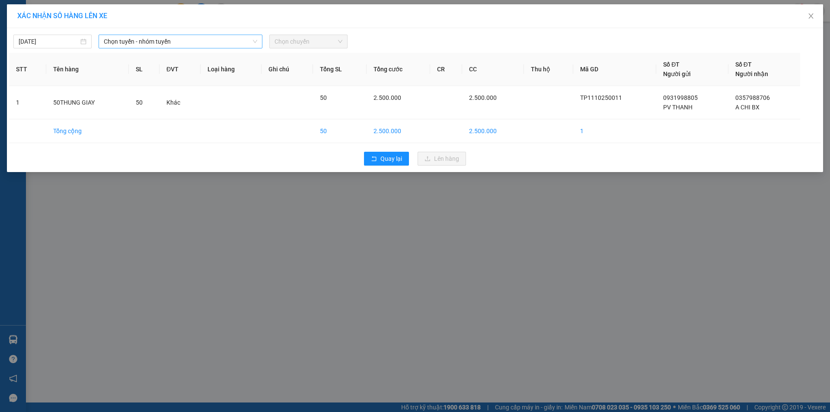
click at [146, 38] on span "Chọn tuyến - nhóm tuyến" at bounding box center [180, 41] width 153 height 13
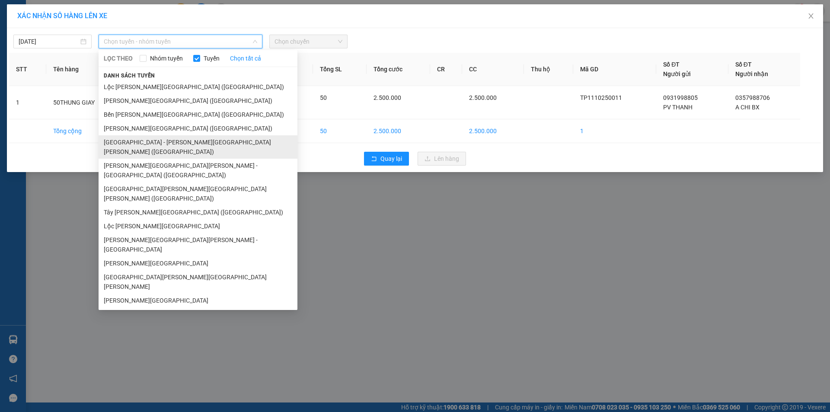
click at [124, 143] on li "[GEOGRAPHIC_DATA] - [PERSON_NAME][GEOGRAPHIC_DATA][PERSON_NAME] ([GEOGRAPHIC_DA…" at bounding box center [198, 146] width 199 height 23
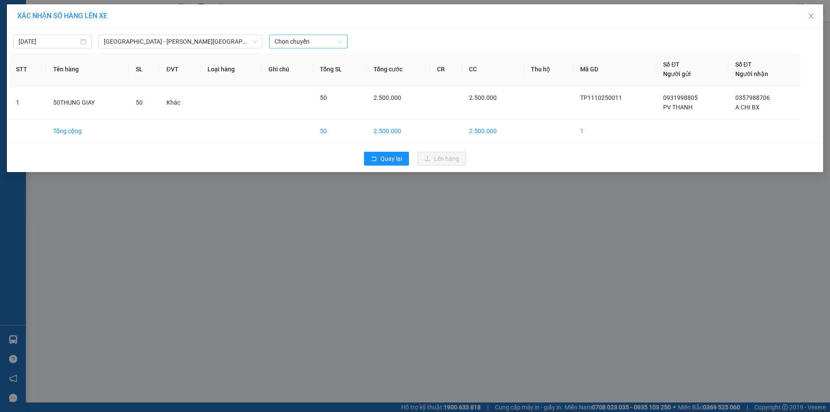
click at [303, 37] on span "Chọn chuyến" at bounding box center [308, 41] width 68 height 13
click at [304, 153] on div "20:00" at bounding box center [307, 156] width 67 height 10
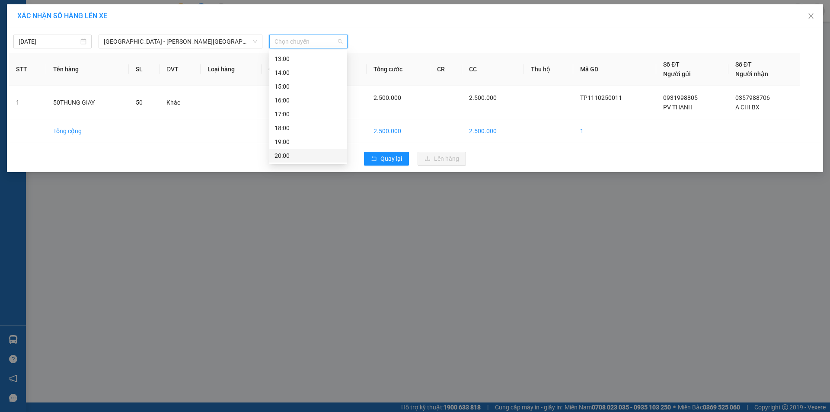
click at [304, 153] on div "Quay lại Lên hàng" at bounding box center [415, 158] width 812 height 22
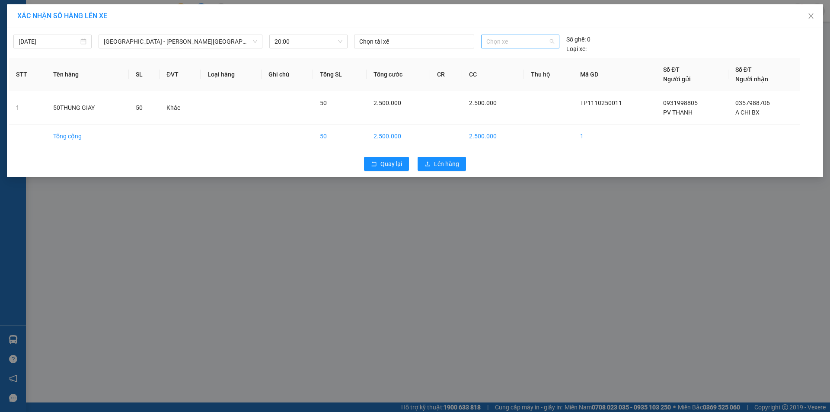
click at [509, 40] on span "Chọn xe" at bounding box center [519, 41] width 67 height 13
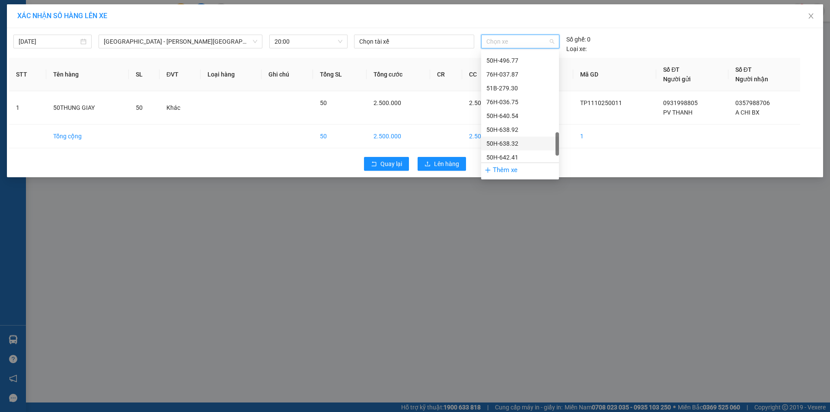
scroll to position [453, 0]
click at [504, 124] on div "76H-037.87" at bounding box center [520, 118] width 78 height 14
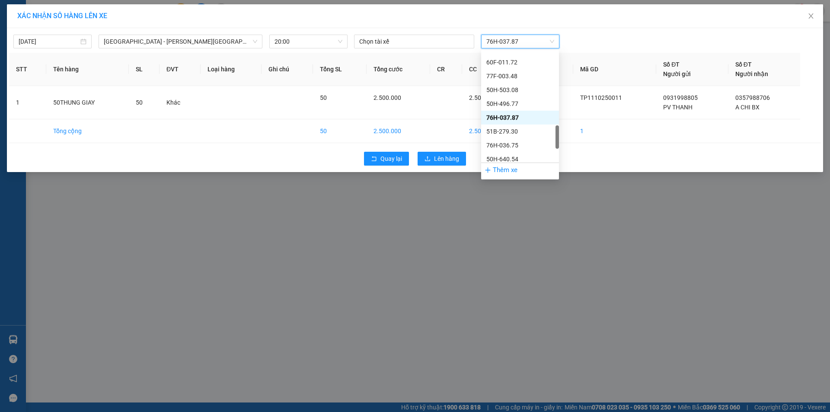
click at [504, 124] on td "2.500.000" at bounding box center [493, 131] width 62 height 24
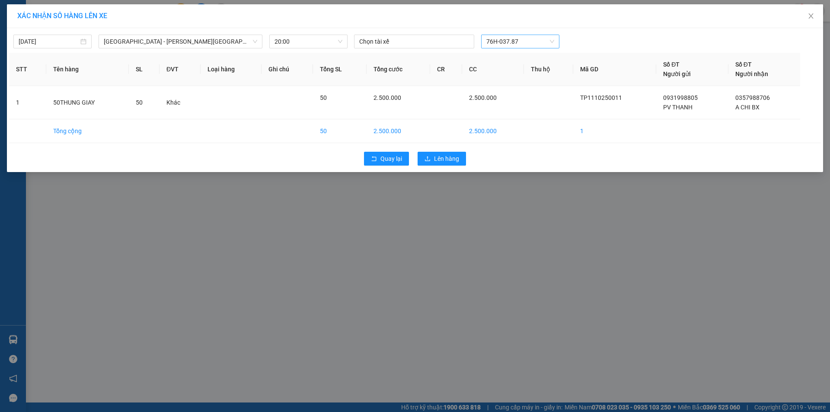
click at [512, 42] on span "76H-037.87" at bounding box center [519, 41] width 67 height 13
click at [507, 35] on span "76H-037.87" at bounding box center [519, 41] width 67 height 13
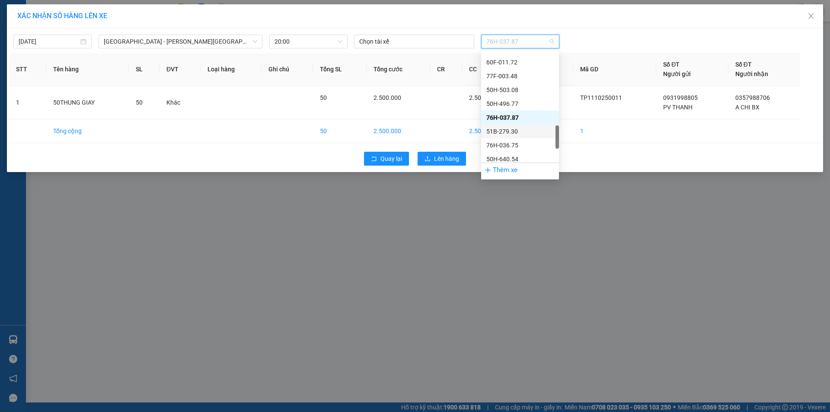
click at [497, 131] on div "51B-279.30" at bounding box center [519, 132] width 67 height 10
click at [497, 131] on td "2.500.000" at bounding box center [493, 131] width 62 height 24
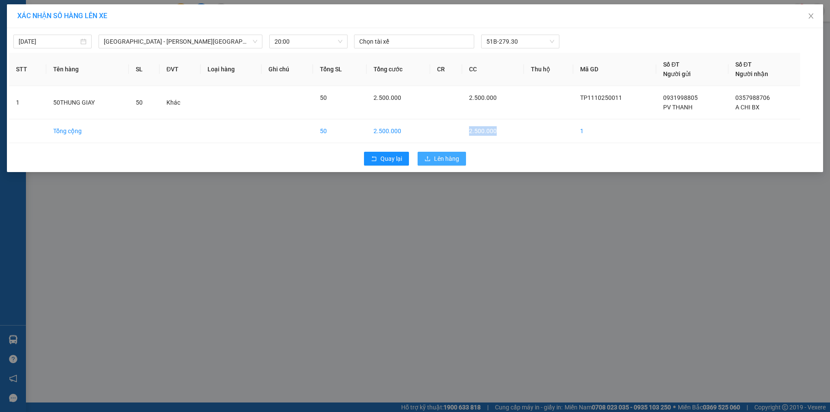
click at [434, 158] on span "Lên hàng" at bounding box center [446, 159] width 25 height 10
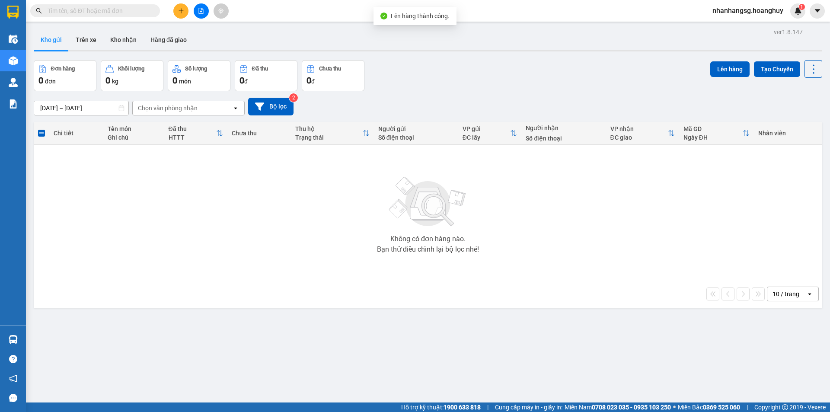
click at [108, 108] on input "[DATE] – [DATE]" at bounding box center [81, 108] width 94 height 14
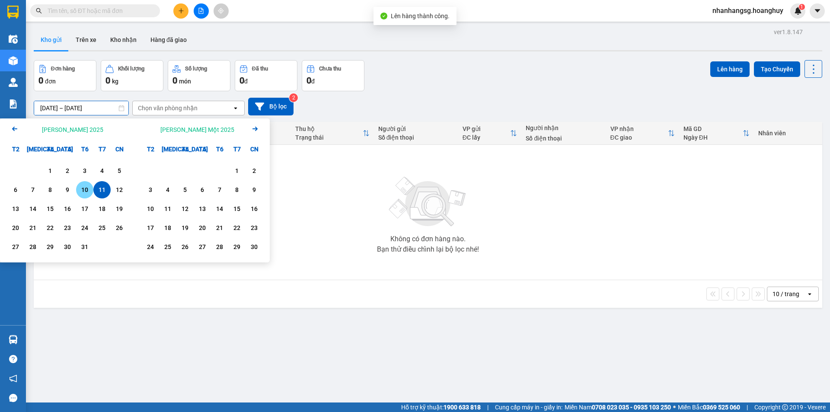
click at [83, 194] on div "10" at bounding box center [85, 190] width 12 height 10
click at [83, 194] on div "Không có đơn hàng nào. Bạn thử điều chỉnh lại bộ lọc nhé!" at bounding box center [428, 212] width 780 height 130
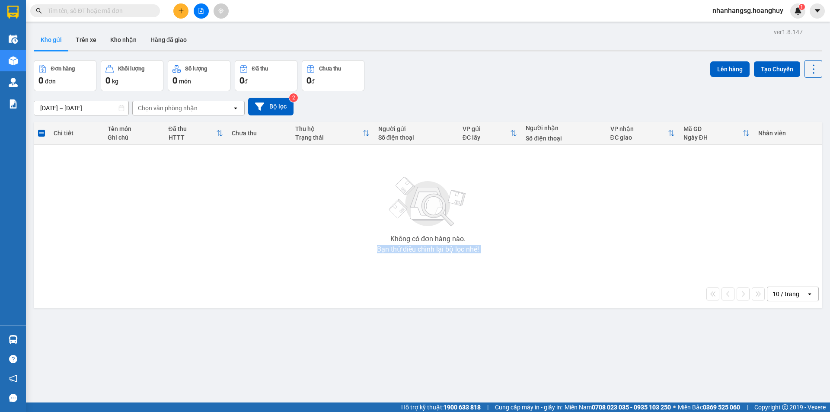
click at [83, 194] on div "Không có đơn hàng nào. Bạn thử điều chỉnh lại bộ lọc nhé!" at bounding box center [428, 212] width 780 height 130
click at [84, 102] on input "[DATE] – [DATE]" at bounding box center [81, 108] width 94 height 14
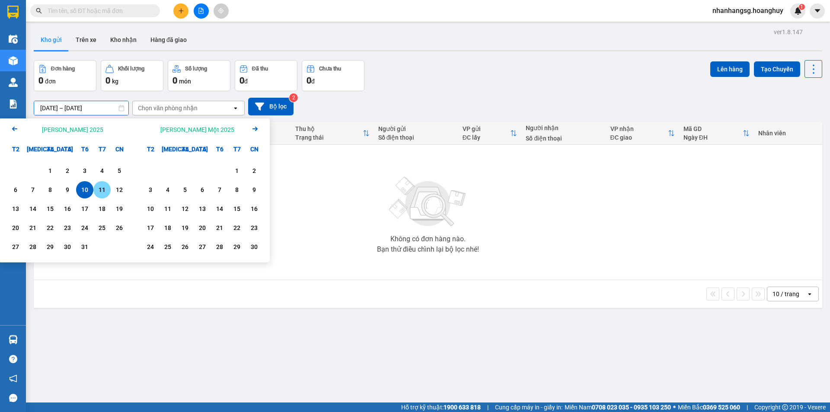
click at [116, 188] on div "12" at bounding box center [119, 190] width 12 height 10
type input "[DATE] – [DATE]"
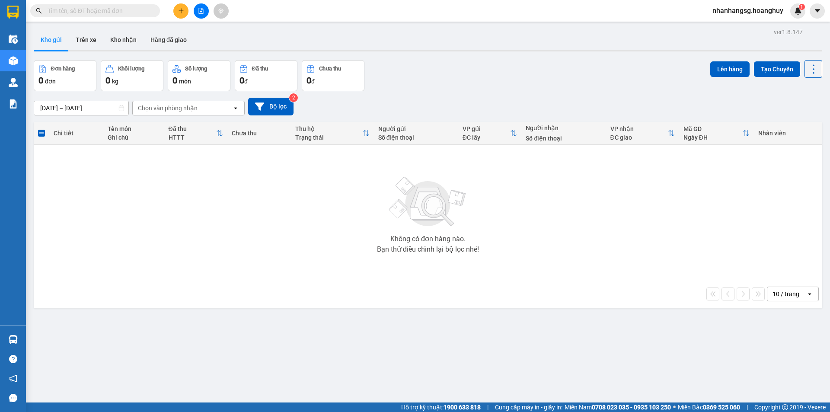
click at [116, 188] on div "Không có đơn hàng nào. Bạn thử điều chỉnh lại bộ lọc nhé!" at bounding box center [428, 212] width 780 height 130
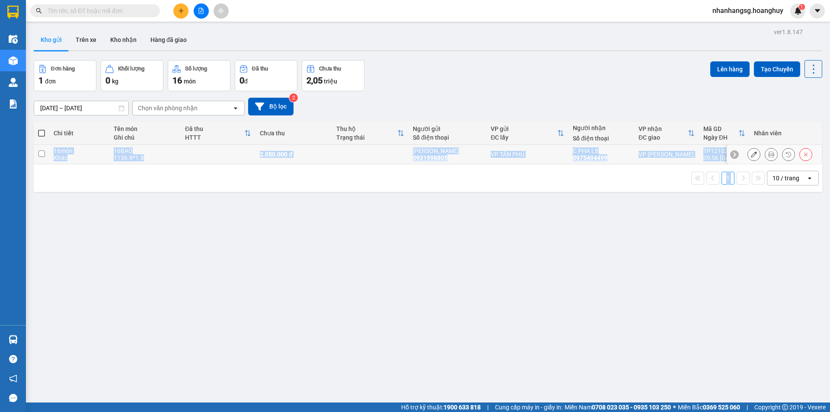
click at [182, 149] on td at bounding box center [218, 154] width 75 height 19
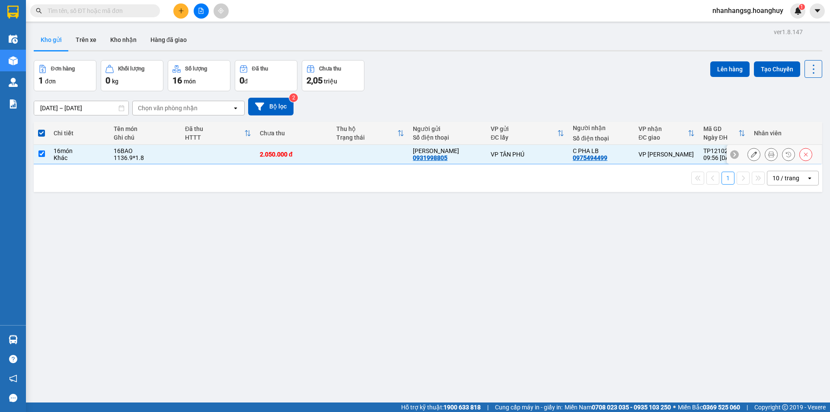
click at [182, 149] on td at bounding box center [218, 154] width 75 height 19
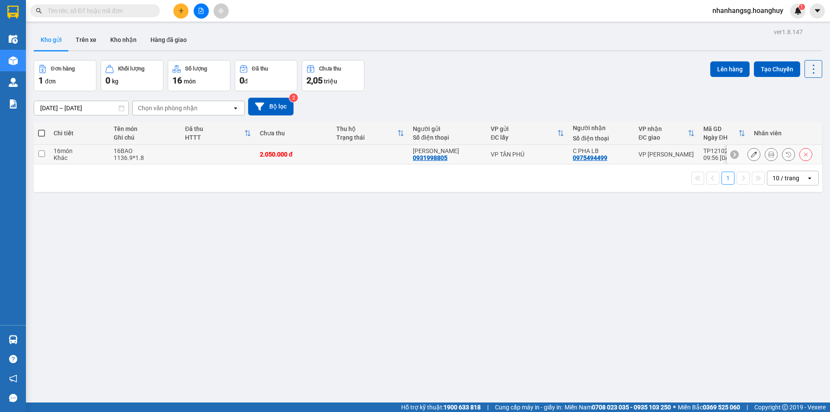
click at [182, 149] on td at bounding box center [218, 154] width 75 height 19
checkbox input "true"
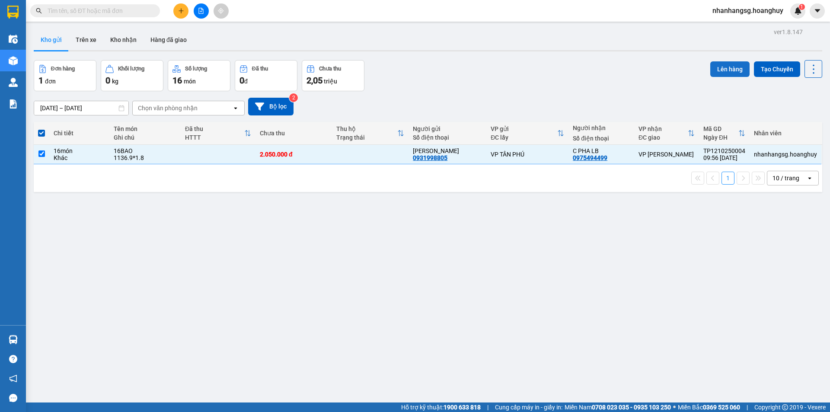
click at [730, 67] on button "Lên hàng" at bounding box center [729, 69] width 39 height 16
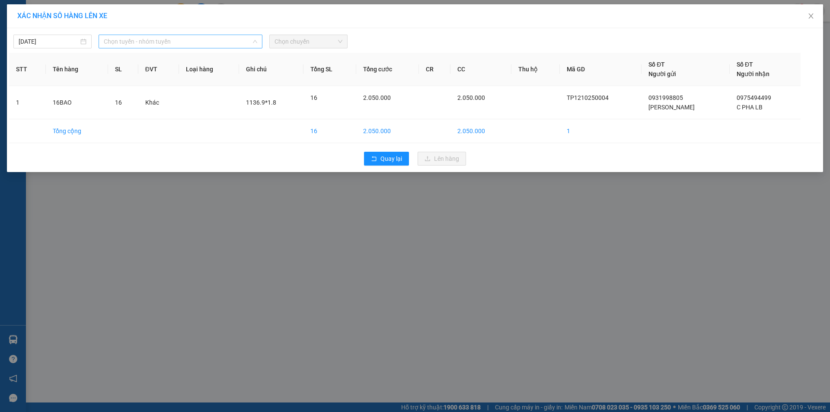
click at [189, 44] on span "Chọn tuyến - nhóm tuyến" at bounding box center [180, 41] width 153 height 13
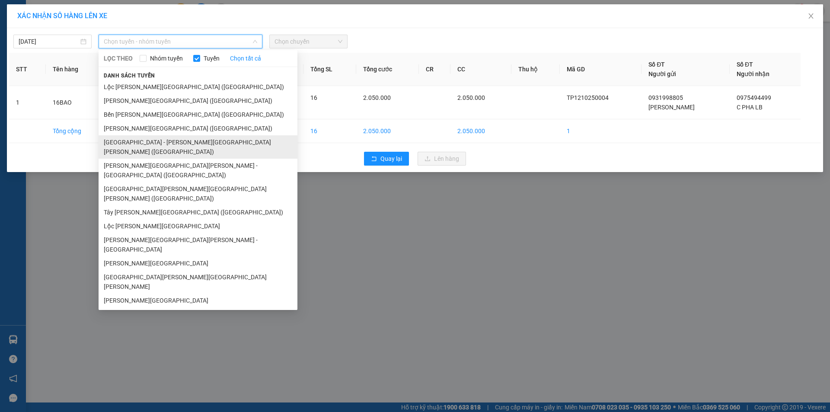
click at [161, 140] on li "[GEOGRAPHIC_DATA] - [PERSON_NAME][GEOGRAPHIC_DATA][PERSON_NAME] ([GEOGRAPHIC_DA…" at bounding box center [198, 146] width 199 height 23
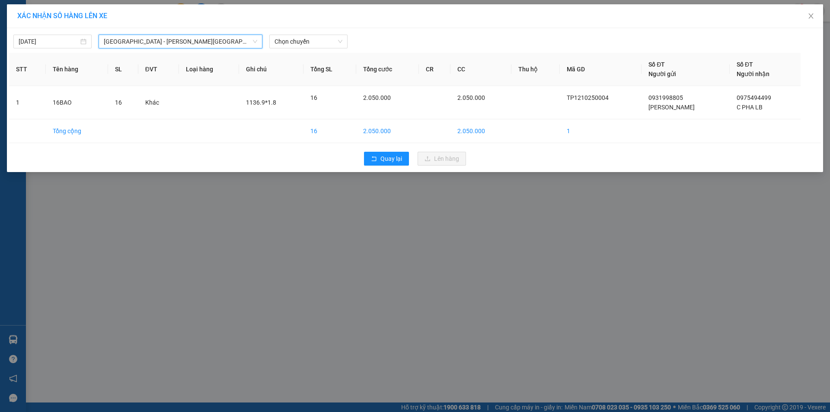
click at [282, 50] on div "[DATE] [GEOGRAPHIC_DATA] - [PERSON_NAME][GEOGRAPHIC_DATA][PERSON_NAME] ([GEOGRA…" at bounding box center [415, 100] width 816 height 144
click at [286, 41] on span "Chọn chuyến" at bounding box center [308, 41] width 68 height 13
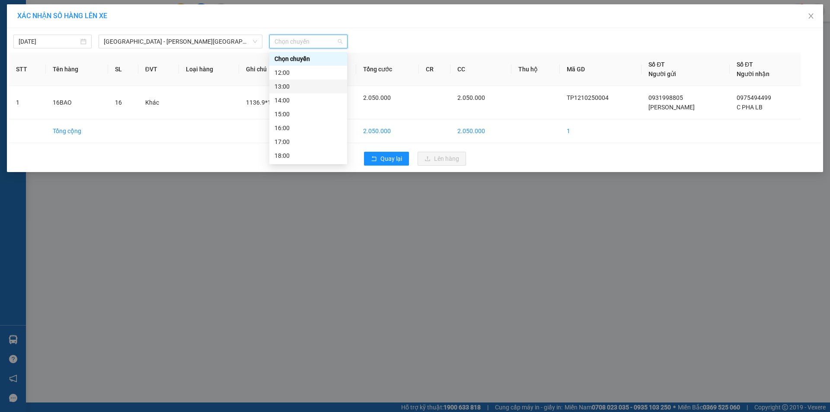
scroll to position [28, 0]
click at [300, 152] on div "20:00 - 51B-279.30" at bounding box center [307, 156] width 67 height 10
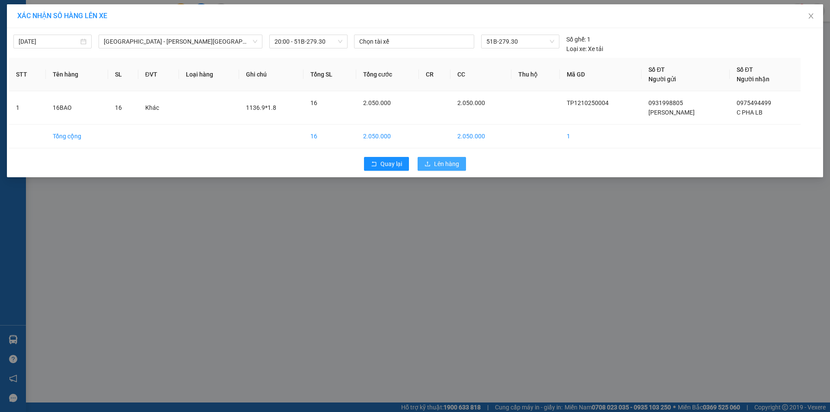
click at [443, 165] on span "Lên hàng" at bounding box center [446, 164] width 25 height 10
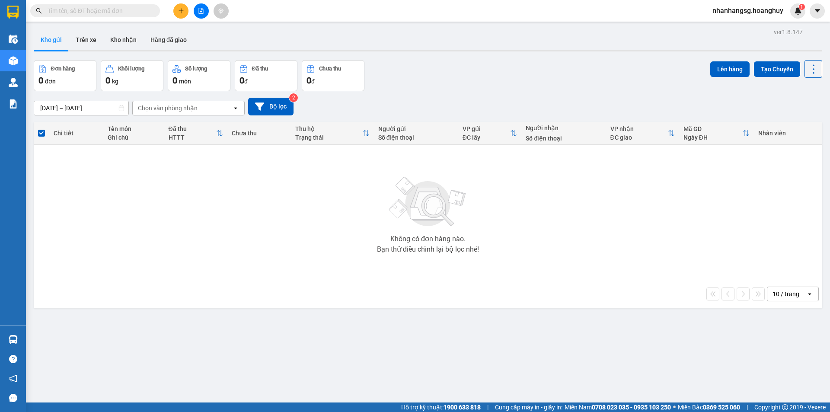
click at [79, 111] on input "[DATE] – [DATE]" at bounding box center [81, 108] width 94 height 14
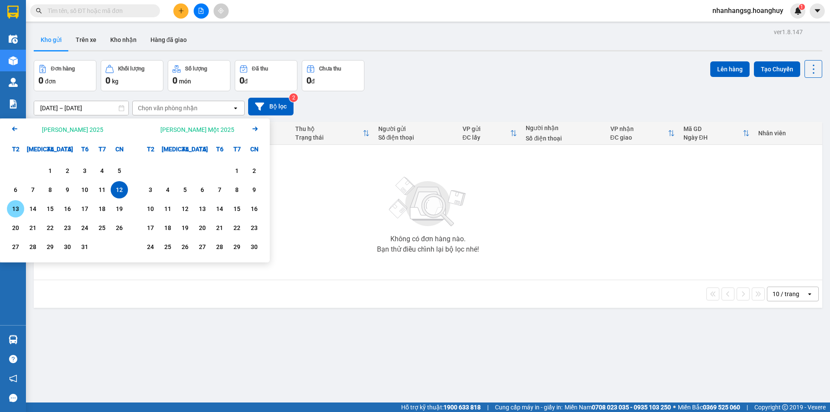
click at [18, 204] on div "13" at bounding box center [15, 208] width 17 height 17
type input "[DATE] – [DATE]"
click at [18, 204] on div "Điều [PERSON_NAME] xe Kho hàng mới [PERSON_NAME] [PERSON_NAME] [PERSON_NAME] lý…" at bounding box center [13, 176] width 26 height 297
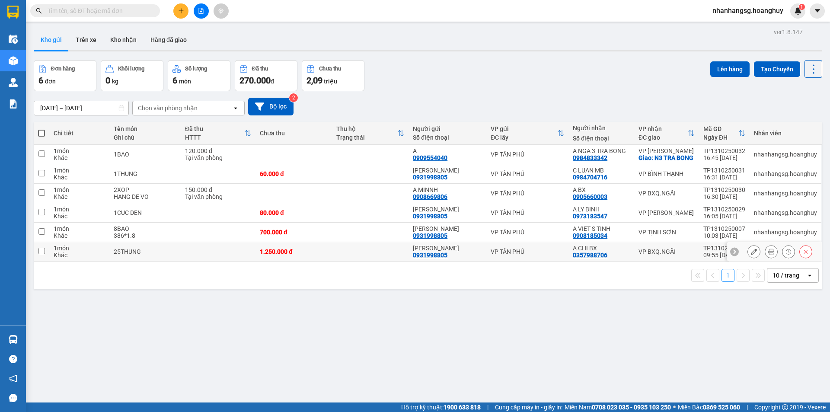
click at [301, 255] on div "1.250.000 đ" at bounding box center [294, 251] width 68 height 7
checkbox input "true"
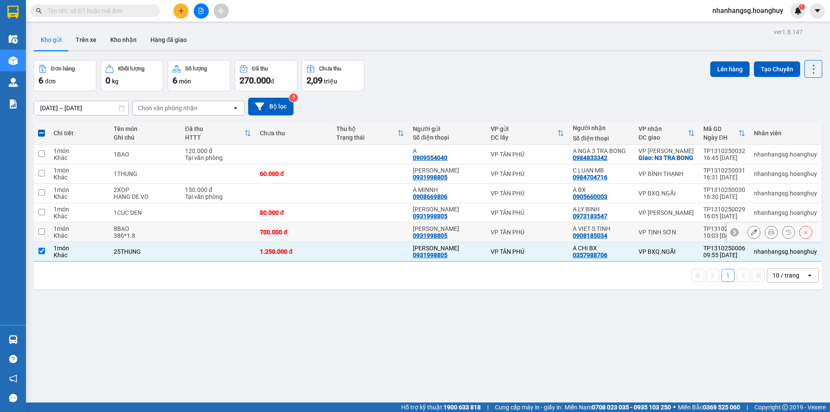
click at [306, 242] on td "700.000 đ" at bounding box center [293, 232] width 77 height 19
checkbox input "true"
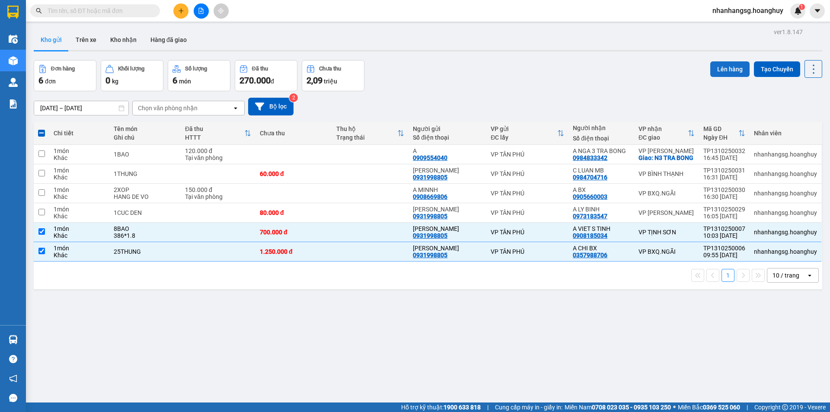
click at [716, 70] on button "Lên hàng" at bounding box center [729, 69] width 39 height 16
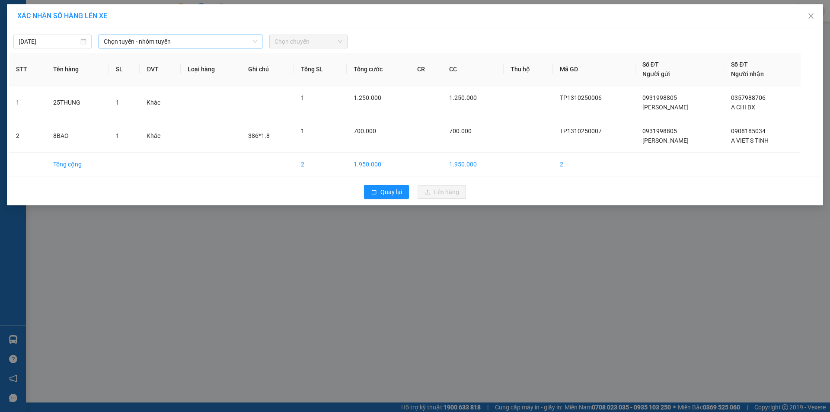
click at [168, 43] on span "Chọn tuyến - nhóm tuyến" at bounding box center [180, 41] width 153 height 13
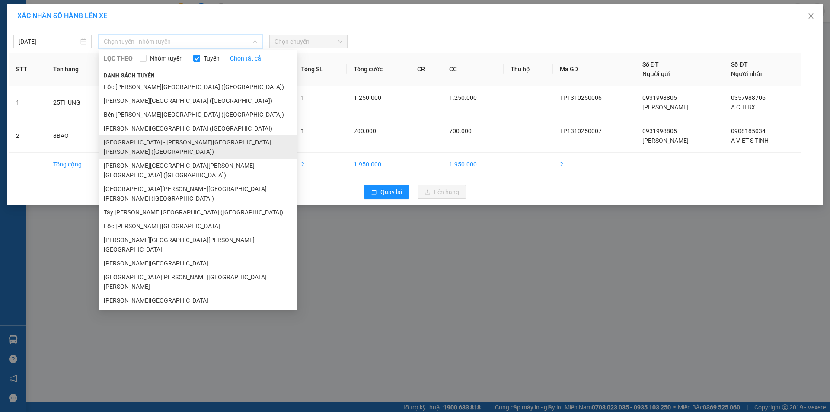
click at [147, 143] on li "[GEOGRAPHIC_DATA] - [PERSON_NAME][GEOGRAPHIC_DATA][PERSON_NAME] ([GEOGRAPHIC_DA…" at bounding box center [198, 146] width 199 height 23
click at [147, 143] on td "Khác" at bounding box center [160, 135] width 41 height 33
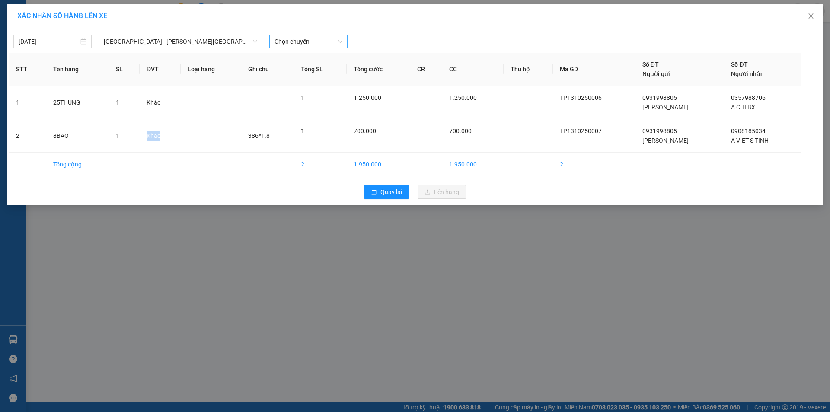
click at [298, 38] on span "Chọn chuyến" at bounding box center [308, 41] width 68 height 13
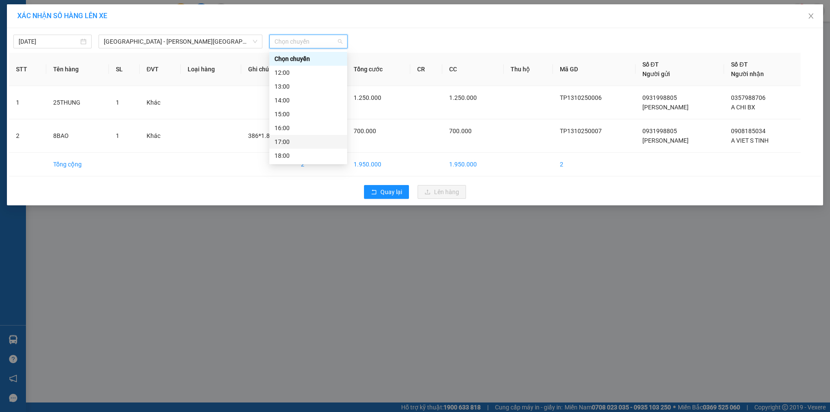
scroll to position [28, 0]
click at [306, 155] on div "20:00 - 51B-279.30" at bounding box center [307, 156] width 67 height 10
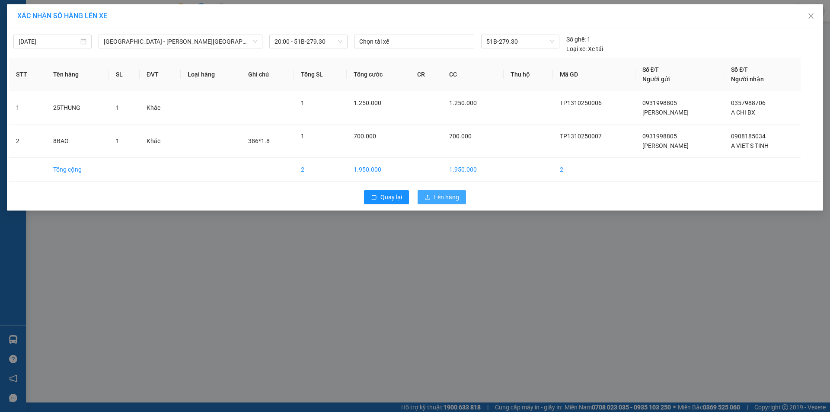
click at [436, 194] on span "Lên hàng" at bounding box center [446, 197] width 25 height 10
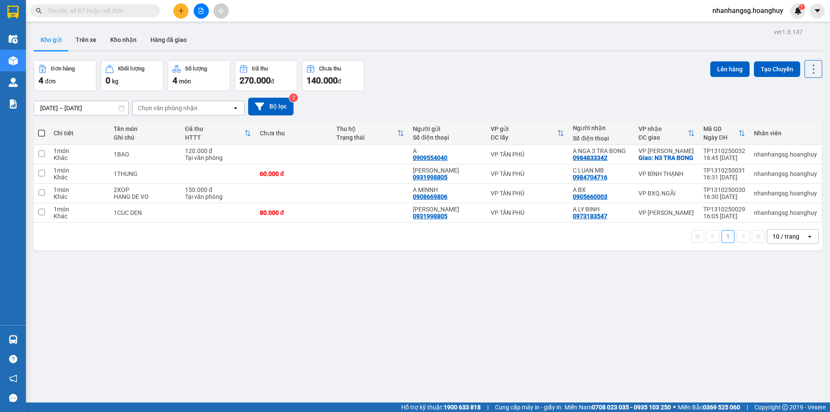
click at [65, 108] on input "[DATE] – [DATE]" at bounding box center [81, 108] width 94 height 14
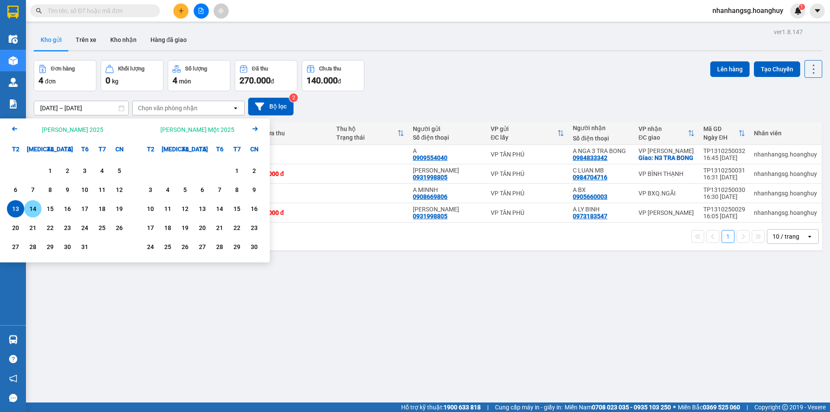
click at [33, 212] on div "14" at bounding box center [33, 209] width 12 height 10
type input "[DATE] – [DATE]"
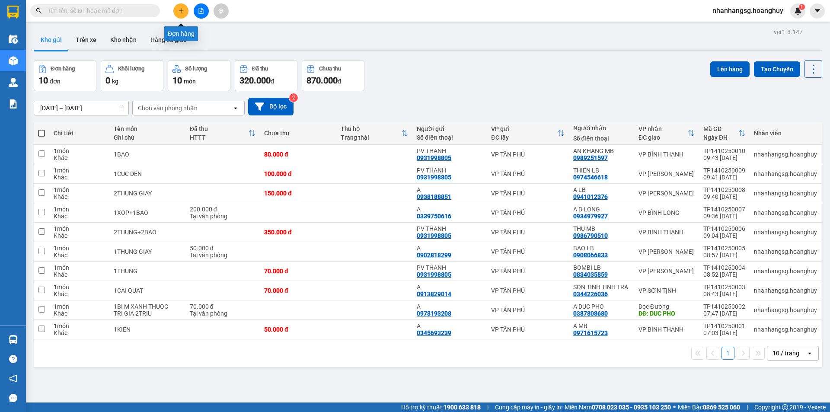
click at [182, 16] on button at bounding box center [180, 10] width 15 height 15
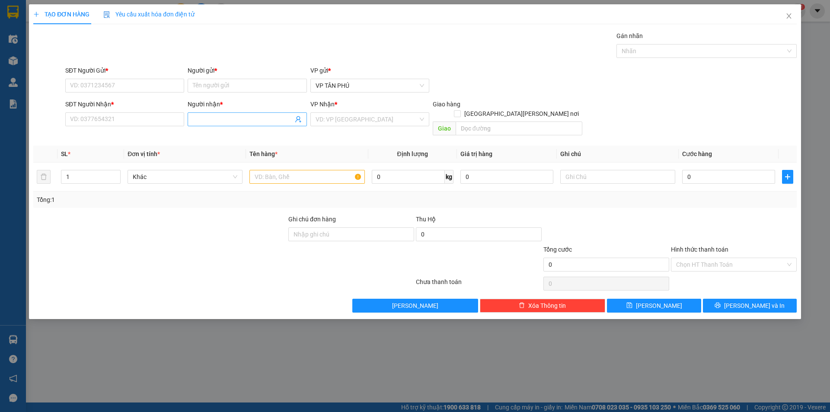
click at [208, 122] on input "Người nhận *" at bounding box center [243, 120] width 100 height 10
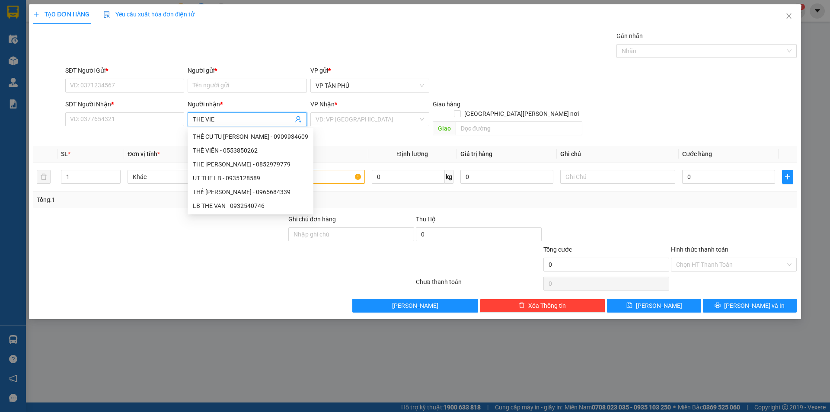
type input "THE VIEN"
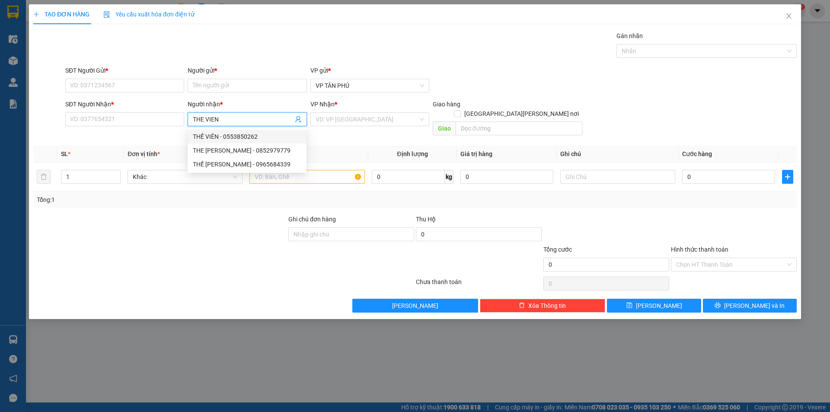
click at [215, 138] on div "THẾ VIÊN - 0553850262" at bounding box center [247, 137] width 108 height 10
type input "0553850262"
type input "THẾ VIÊN"
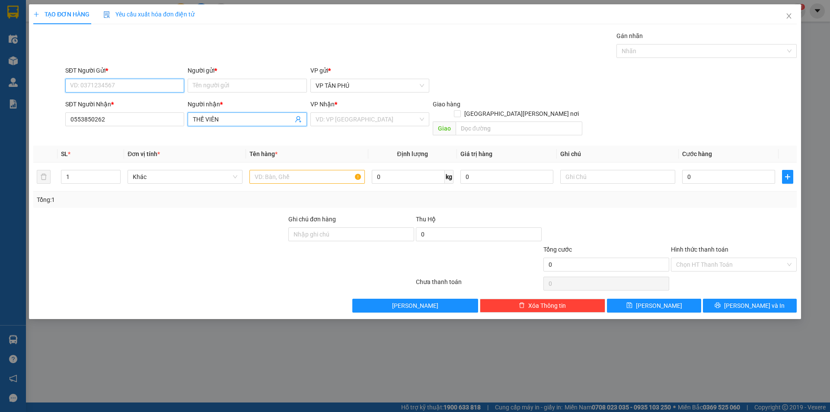
click at [110, 81] on input "SĐT Người Gửi *" at bounding box center [124, 86] width 119 height 14
drag, startPoint x: 123, startPoint y: 98, endPoint x: 131, endPoint y: 100, distance: 8.9
click at [123, 99] on div "0931998805 - [PERSON_NAME]" at bounding box center [124, 103] width 108 height 10
type input "0931998805"
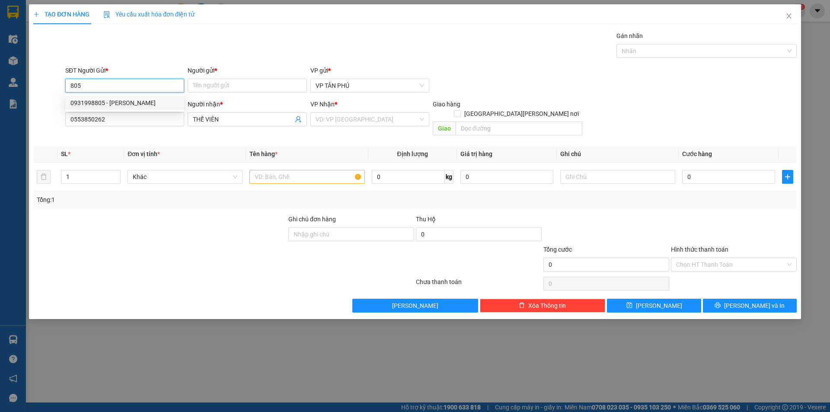
type input "PV THANH"
type input "0931998805"
click at [207, 122] on input "THẾ VIÊN" at bounding box center [243, 120] width 100 height 10
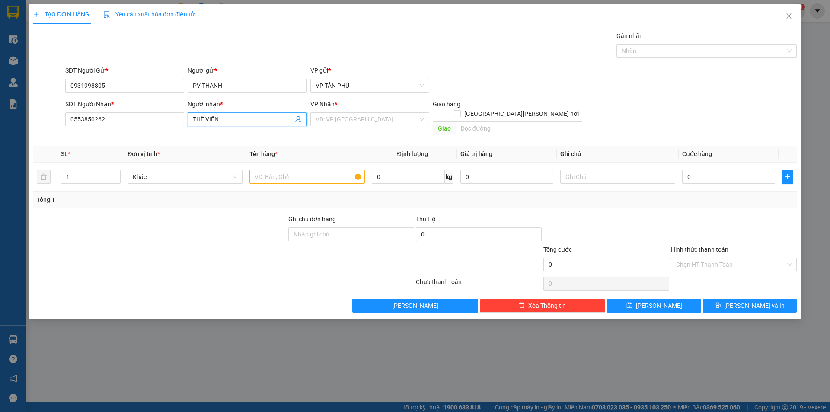
click at [207, 122] on input "THẾ VIÊN" at bounding box center [243, 120] width 100 height 10
click at [208, 121] on input "THẾ VIÊN" at bounding box center [243, 120] width 100 height 10
click at [224, 164] on div "THẾ [PERSON_NAME] - 0965684339" at bounding box center [247, 164] width 108 height 10
type input "0965684339"
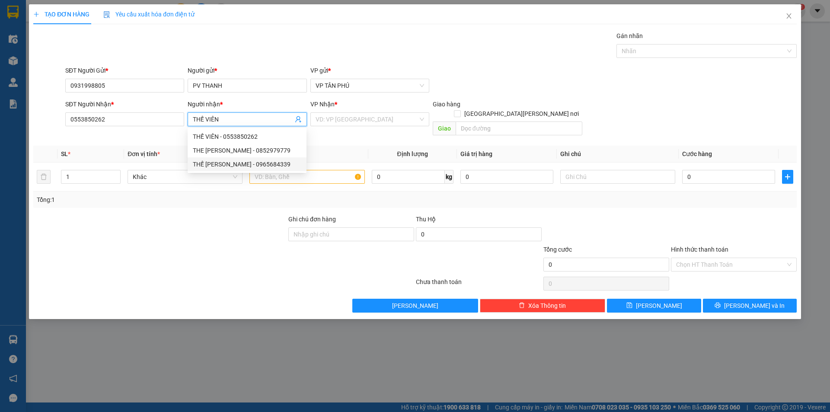
type input "THẾ VIÊN LB"
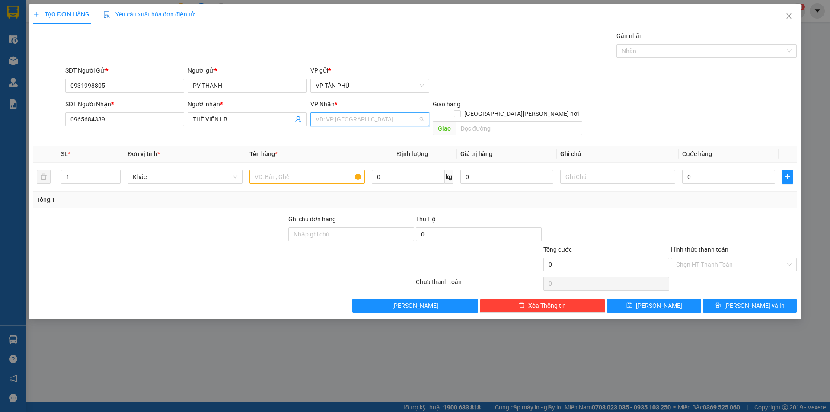
click at [319, 120] on input "search" at bounding box center [367, 119] width 102 height 13
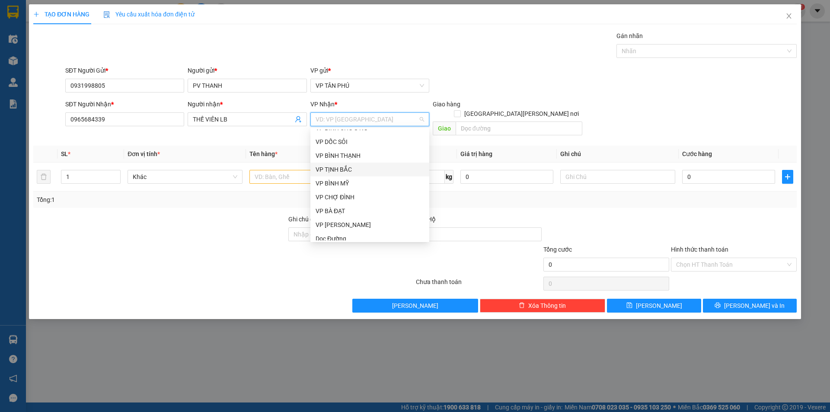
scroll to position [303, 0]
click at [336, 139] on div "VP [PERSON_NAME]" at bounding box center [370, 139] width 108 height 10
click at [336, 146] on th "Tên hàng *" at bounding box center [307, 154] width 122 height 17
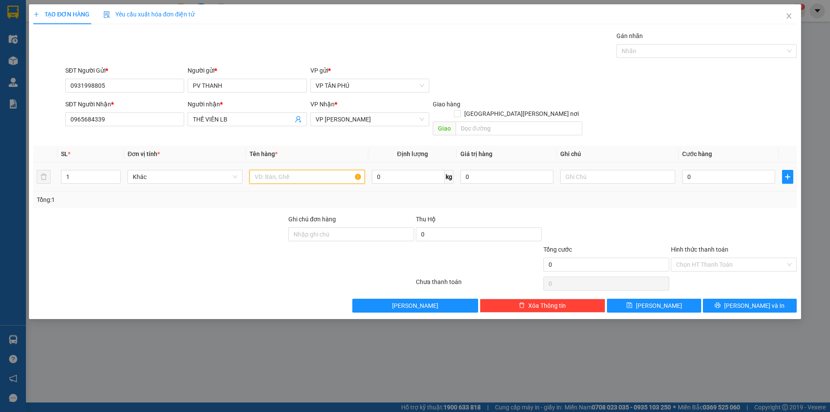
click at [307, 170] on input "text" at bounding box center [306, 177] width 115 height 14
click at [306, 170] on input "text" at bounding box center [306, 177] width 115 height 14
type input "3THUNG+1BAO"
click at [691, 170] on input "0" at bounding box center [728, 177] width 93 height 14
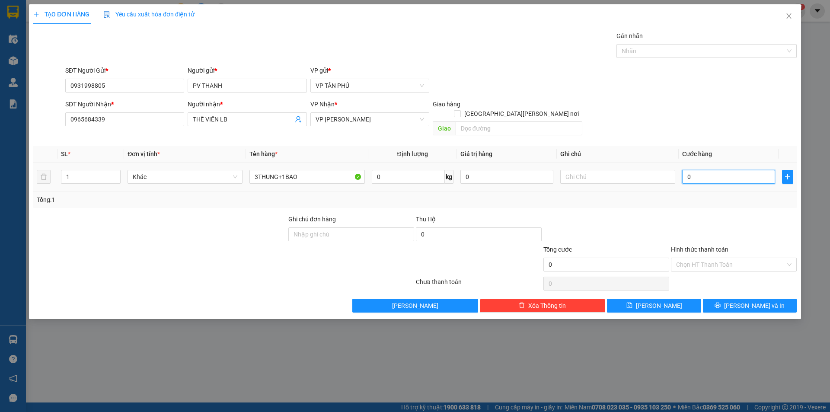
type input "2"
type input "25"
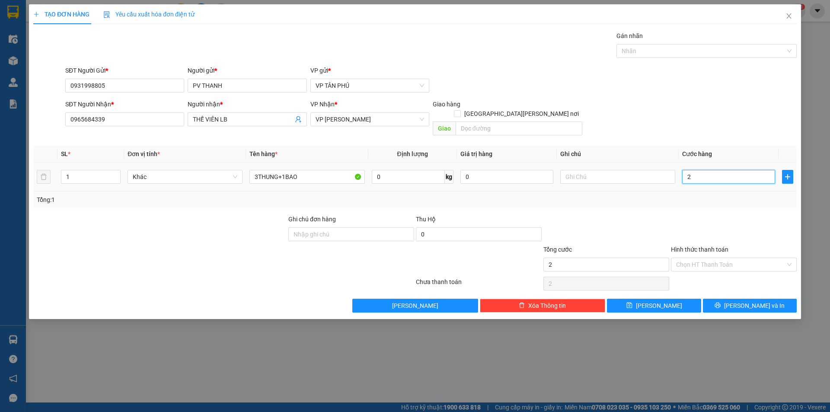
type input "25"
type input "250"
click at [663, 301] on span "[PERSON_NAME]" at bounding box center [659, 306] width 46 height 10
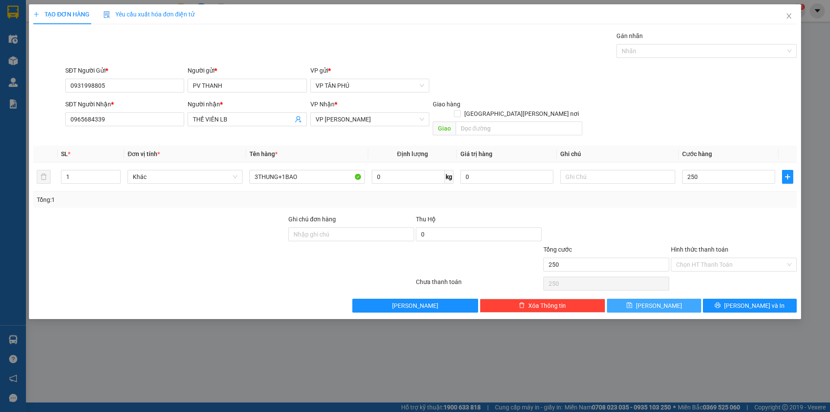
click at [663, 301] on span "[PERSON_NAME]" at bounding box center [659, 306] width 46 height 10
type input "250.000"
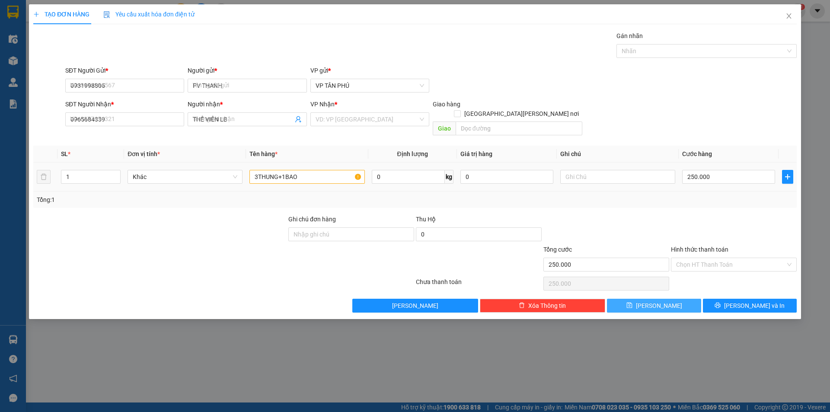
type input "0"
click at [788, 15] on icon "close" at bounding box center [788, 15] width 5 height 5
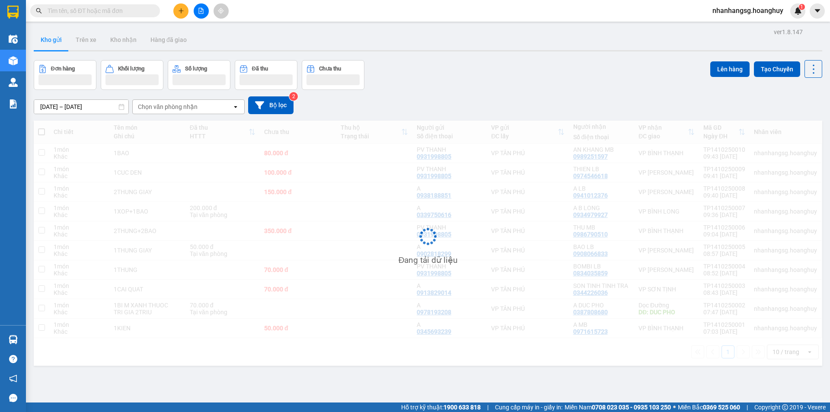
click at [788, 15] on span "nhanhangsg.hoanghuy" at bounding box center [747, 10] width 85 height 11
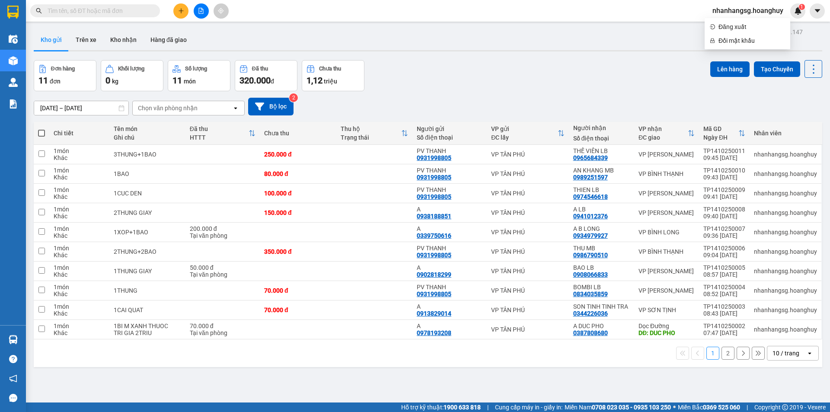
click at [458, 89] on div "Đơn hàng 11 đơn [PERSON_NAME] 0 kg Số [PERSON_NAME] 11 món Đã thu 320.000 [PERS…" at bounding box center [428, 75] width 788 height 31
click at [183, 12] on icon "plus" at bounding box center [181, 11] width 6 height 6
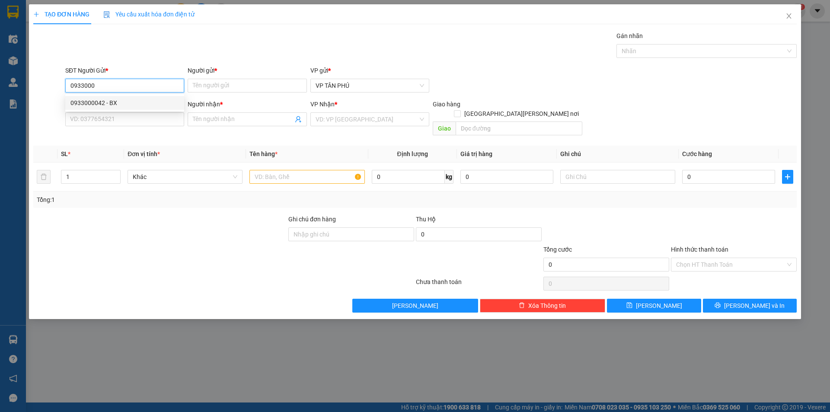
click at [89, 102] on div "0933000042 - BX" at bounding box center [124, 103] width 108 height 10
type input "0933000042"
type input "BX"
type input "0933000042"
type input "BX"
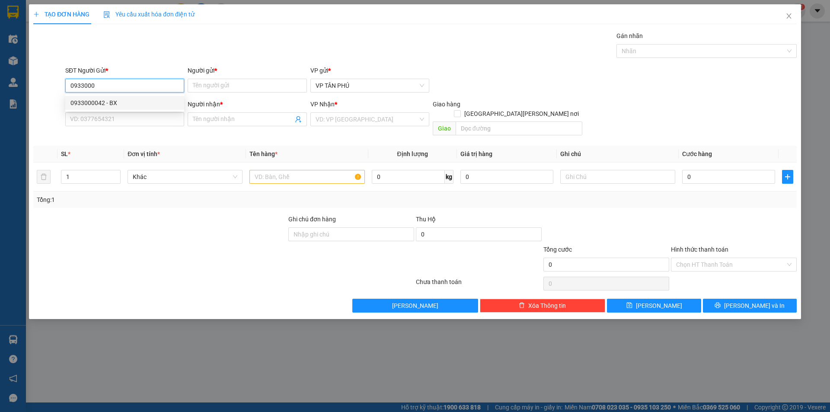
type input "BA DAT"
click at [89, 102] on div "0933000042 - BX" at bounding box center [124, 103] width 108 height 10
type input "0933000042"
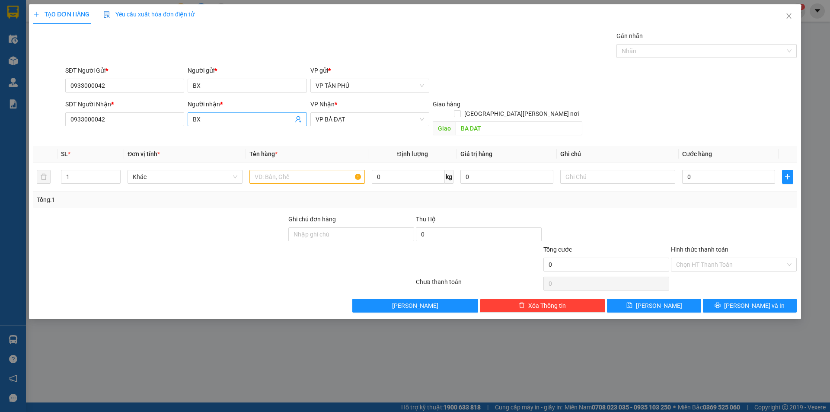
click at [215, 121] on input "BX" at bounding box center [243, 120] width 100 height 10
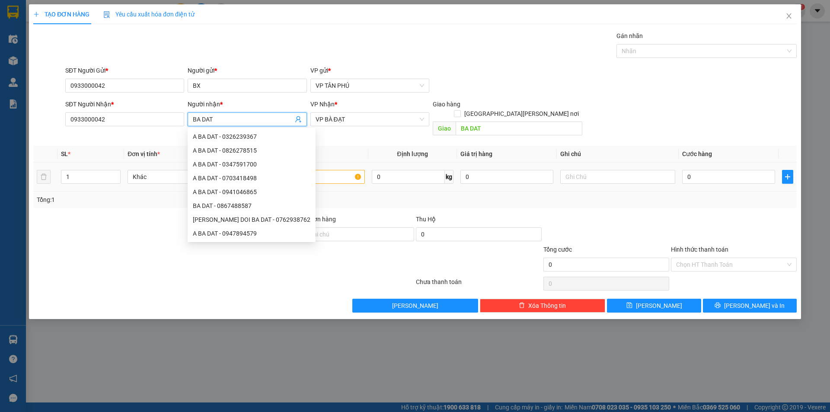
type input "BA DAT"
click at [344, 170] on input "text" at bounding box center [306, 177] width 115 height 14
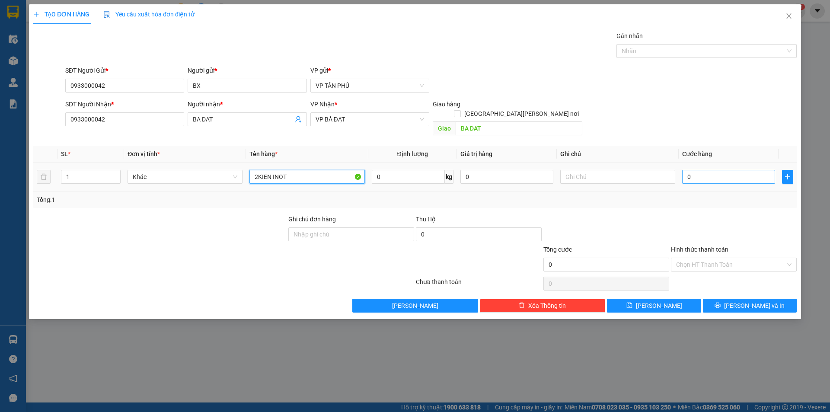
type input "2KIEN INOT"
click at [717, 170] on input "0" at bounding box center [728, 177] width 93 height 14
type input "1"
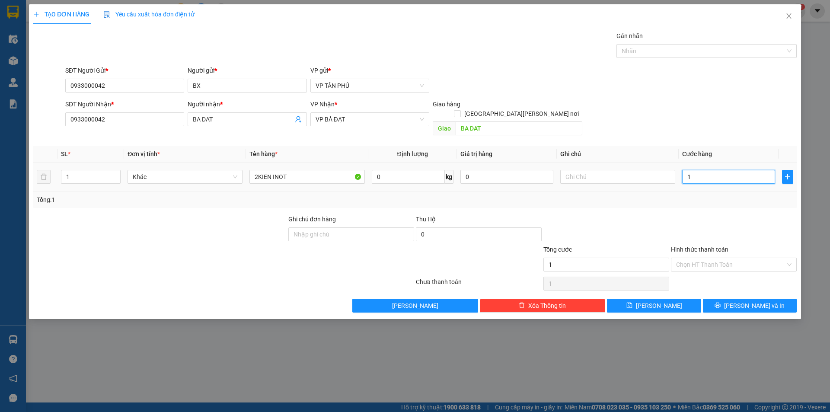
type input "15"
type input "150"
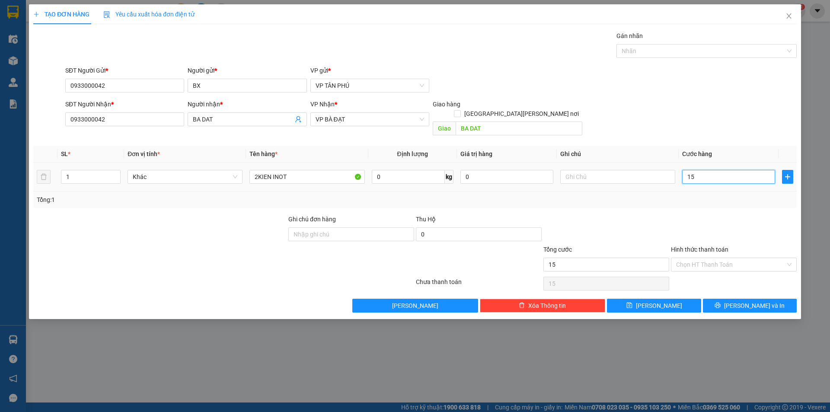
type input "150"
click at [720, 303] on icon "printer" at bounding box center [718, 306] width 6 height 6
type input "150.000"
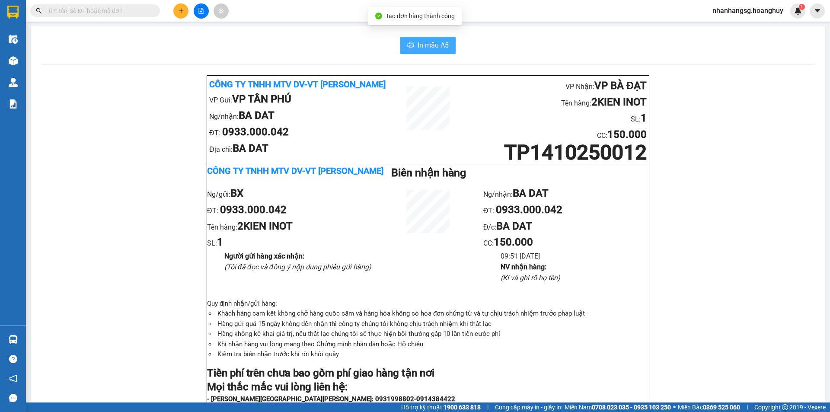
click at [431, 50] on span "In mẫu A5" at bounding box center [433, 45] width 31 height 11
click at [183, 10] on icon "plus" at bounding box center [181, 11] width 6 height 6
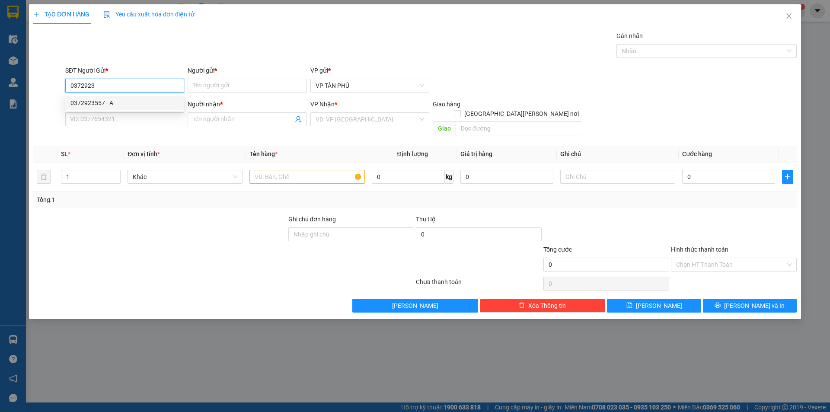
click at [84, 100] on div "0372923557 - A" at bounding box center [124, 103] width 108 height 10
type input "0372923557"
type input "A"
type input "0965549067"
type input "C LIÊN NM"
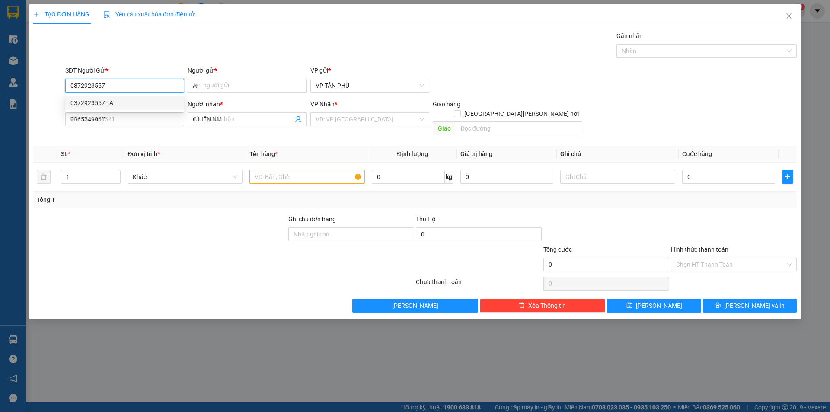
click at [84, 100] on div "0372923557 - A" at bounding box center [124, 103] width 108 height 10
type input "0372923557"
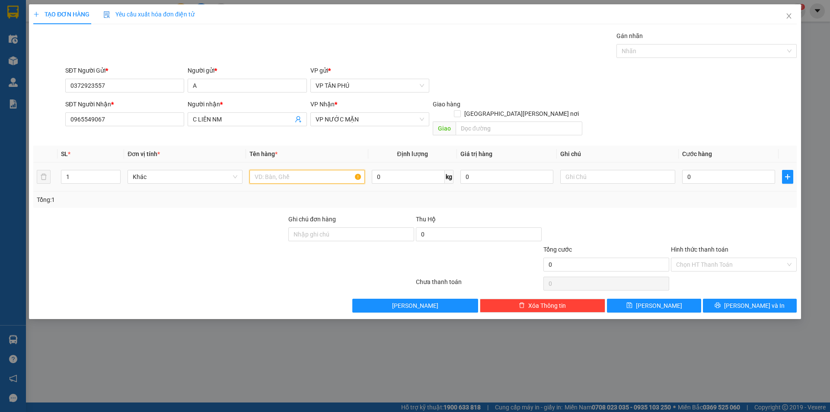
click at [280, 170] on input "text" at bounding box center [306, 177] width 115 height 14
type input "1THUNG GIAY"
click at [704, 171] on input "0" at bounding box center [728, 177] width 93 height 14
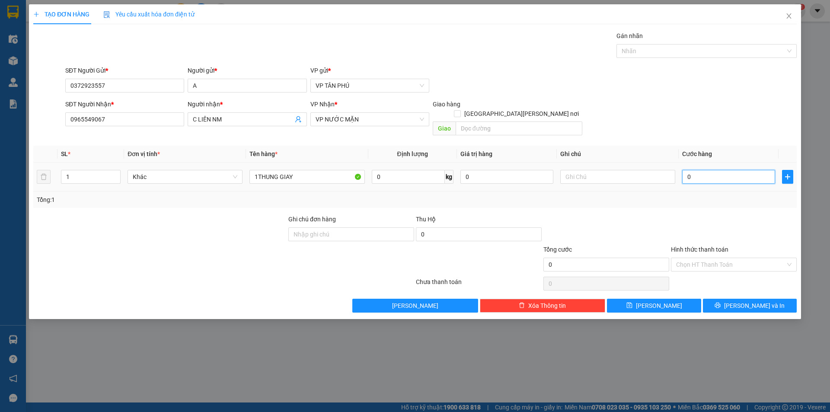
type input "7"
type input "70"
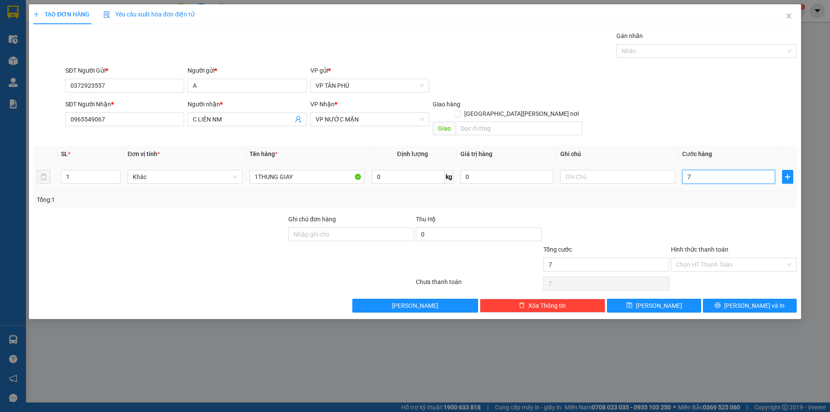
type input "70"
click at [728, 258] on input "Hình thức thanh toán" at bounding box center [730, 264] width 109 height 13
type input "70.000"
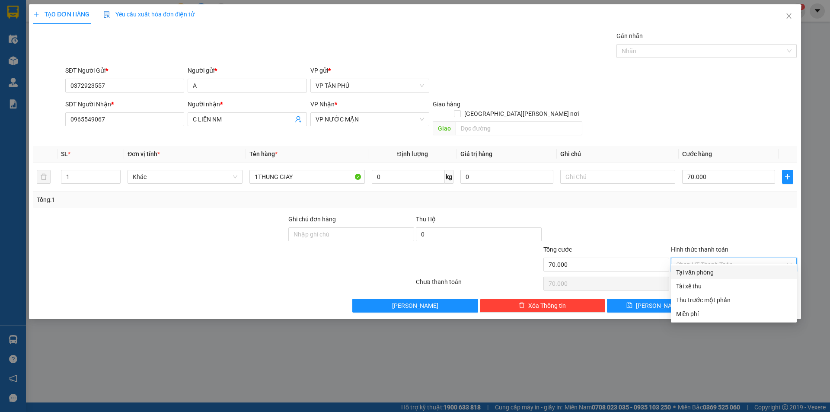
click at [728, 258] on input "Hình thức thanh toán" at bounding box center [730, 264] width 109 height 13
click at [709, 273] on div "Tại văn phòng" at bounding box center [733, 273] width 115 height 10
click at [709, 275] on div "Chọn HT Thanh Toán" at bounding box center [734, 283] width 128 height 17
type input "0"
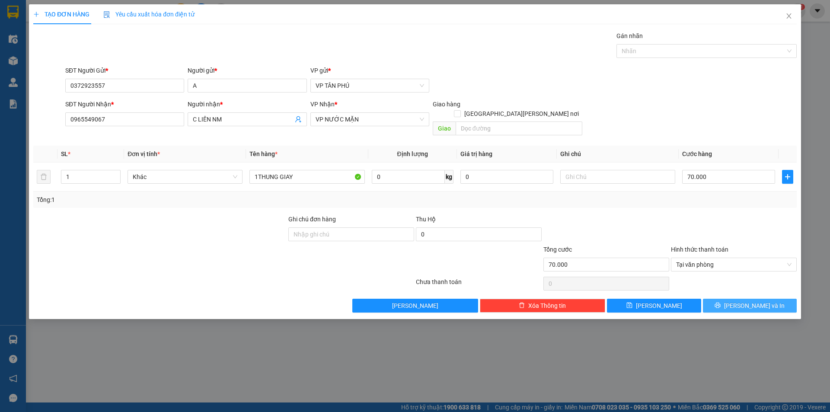
click at [720, 299] on button "[PERSON_NAME] và In" at bounding box center [750, 306] width 94 height 14
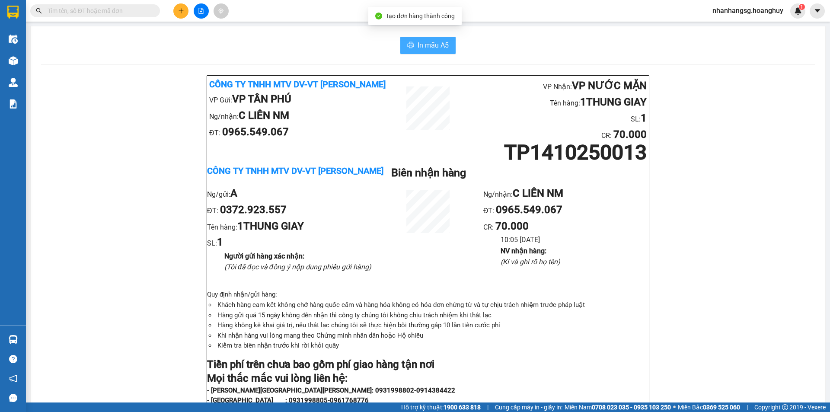
click at [423, 48] on span "In mẫu A5" at bounding box center [433, 45] width 31 height 11
click at [424, 48] on span "In mẫu A5" at bounding box center [433, 45] width 31 height 11
click at [122, 11] on input "text" at bounding box center [99, 11] width 102 height 10
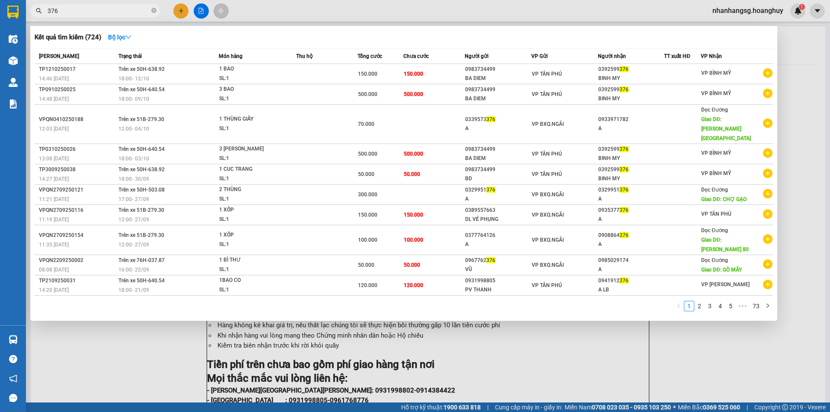
click at [92, 14] on input "376" at bounding box center [99, 11] width 102 height 10
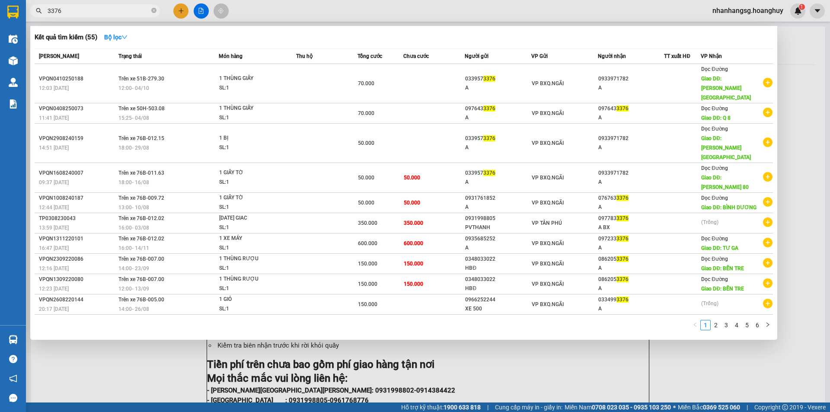
type input "3376"
click at [179, 12] on div at bounding box center [415, 206] width 830 height 412
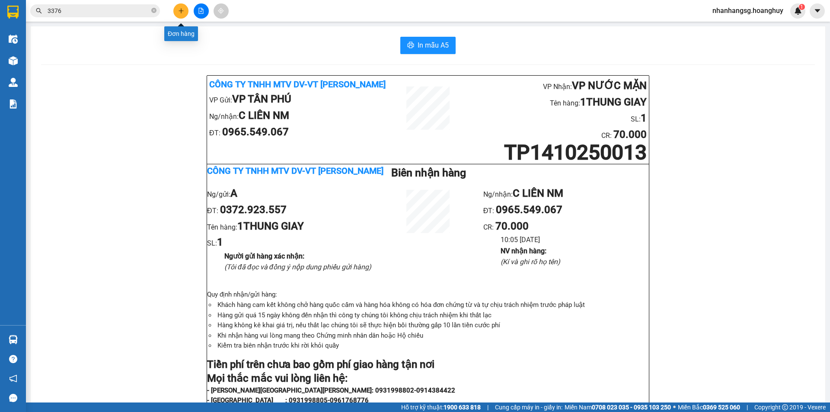
click at [179, 12] on icon "plus" at bounding box center [181, 11] width 6 height 6
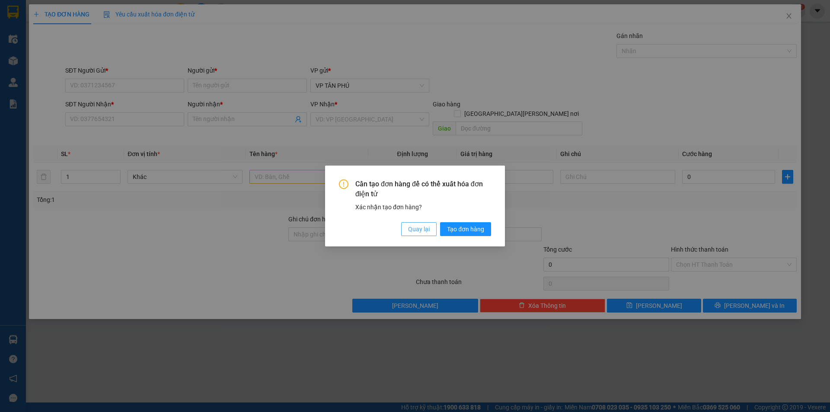
click at [406, 233] on button "Quay lại" at bounding box center [418, 229] width 35 height 14
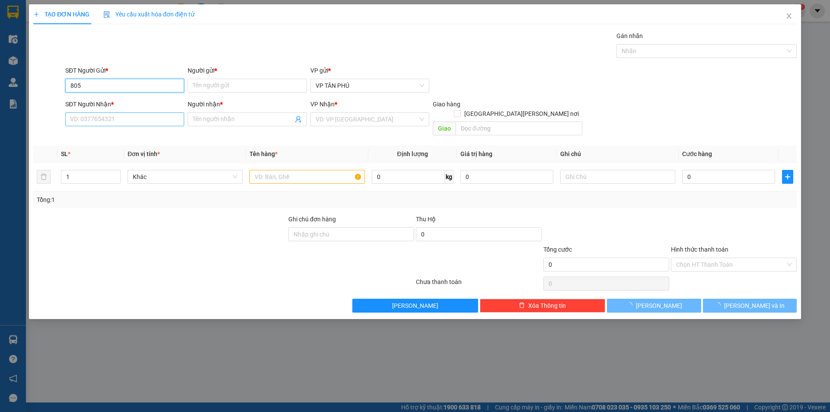
type input "805"
click at [134, 123] on input "SĐT Người Nhận *" at bounding box center [124, 119] width 119 height 14
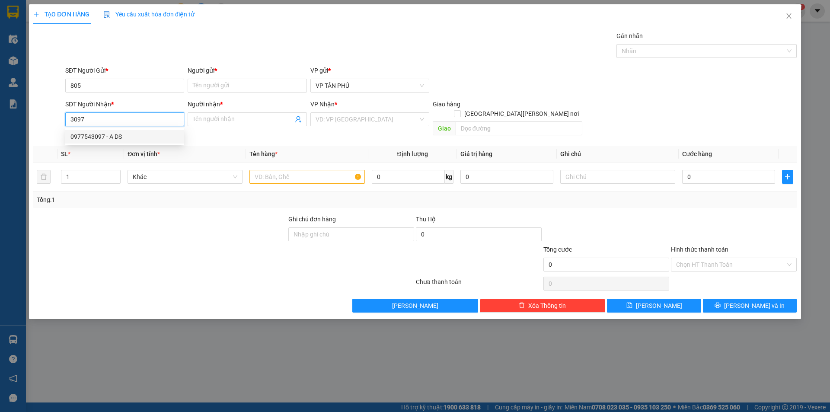
click at [120, 132] on div "0977543097 - A DS" at bounding box center [124, 137] width 108 height 10
type input "0977543097"
type input "A DS"
click at [120, 132] on div "0977543097 - A DS" at bounding box center [124, 137] width 108 height 10
type input "0977543097"
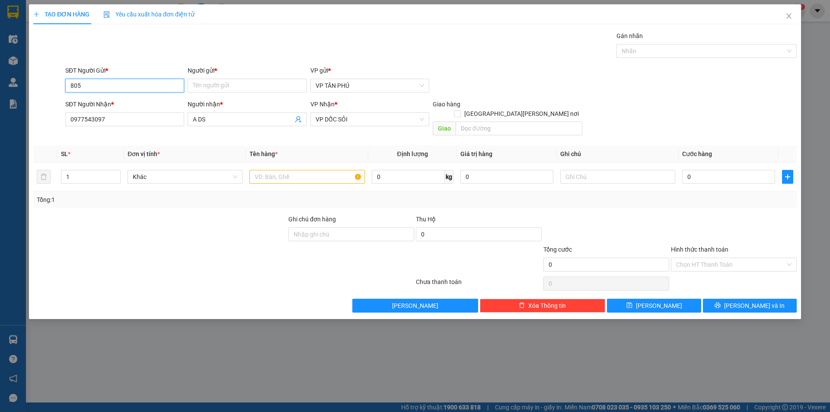
click at [124, 88] on input "805" at bounding box center [124, 86] width 119 height 14
click at [119, 105] on div "0931998805 - [PERSON_NAME]" at bounding box center [124, 103] width 108 height 10
type input "0931998805"
type input "PV THANH"
click at [119, 105] on div "0931998805 - [PERSON_NAME]" at bounding box center [124, 103] width 108 height 10
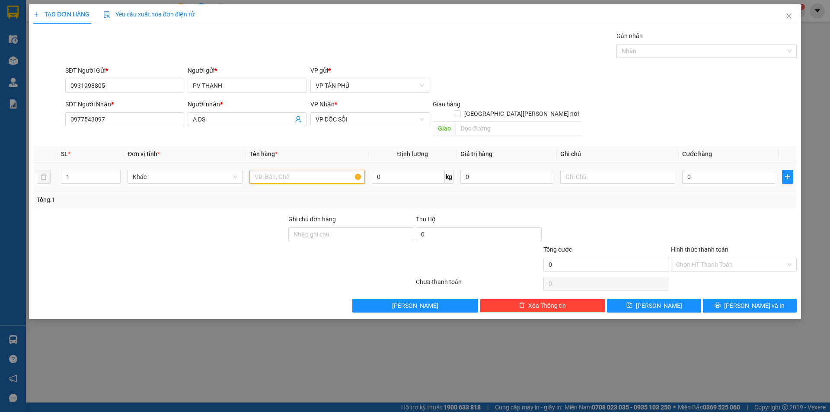
click at [281, 170] on input "text" at bounding box center [306, 177] width 115 height 14
type input "6BAO"
click at [691, 170] on input "0" at bounding box center [728, 177] width 93 height 14
type input "9"
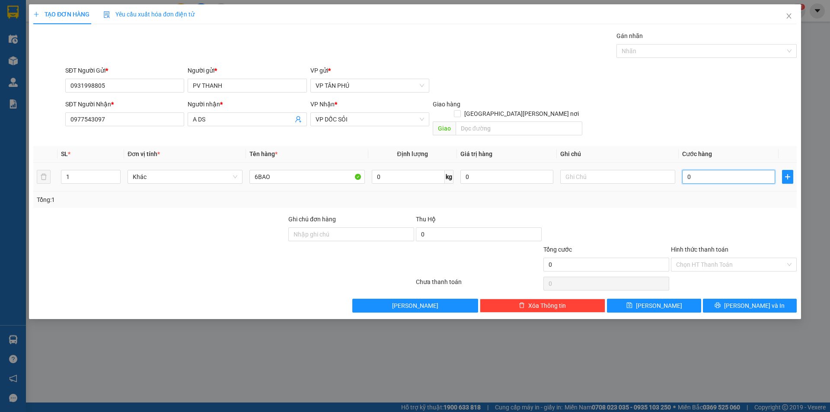
type input "9"
type input "90"
type input "900"
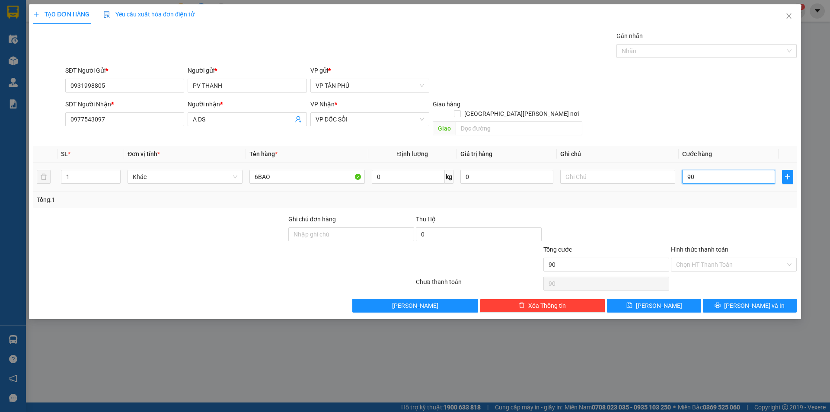
type input "900"
type input "900.000"
click at [696, 258] on input "Hình thức thanh toán" at bounding box center [730, 264] width 109 height 13
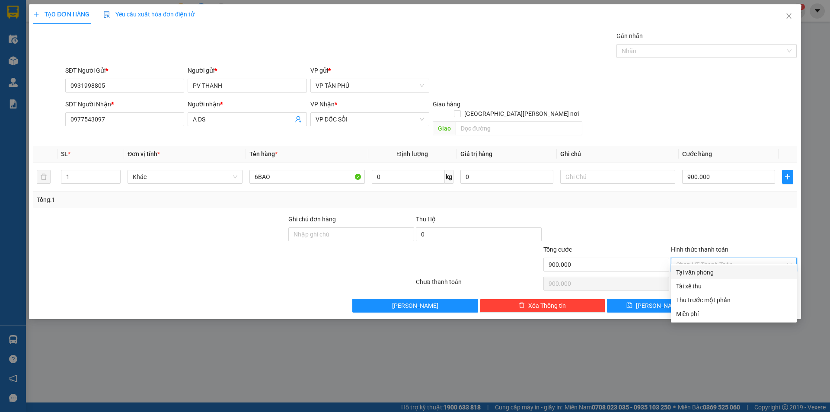
click at [698, 271] on div "Tại văn phòng" at bounding box center [733, 273] width 115 height 10
type input "0"
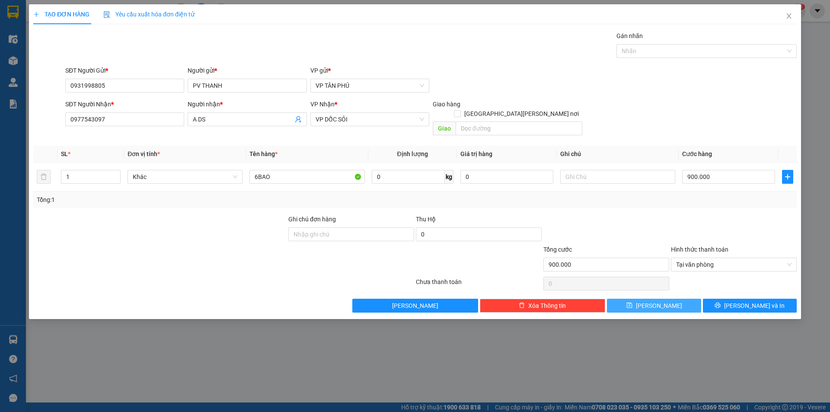
click at [657, 301] on span "[PERSON_NAME]" at bounding box center [659, 306] width 46 height 10
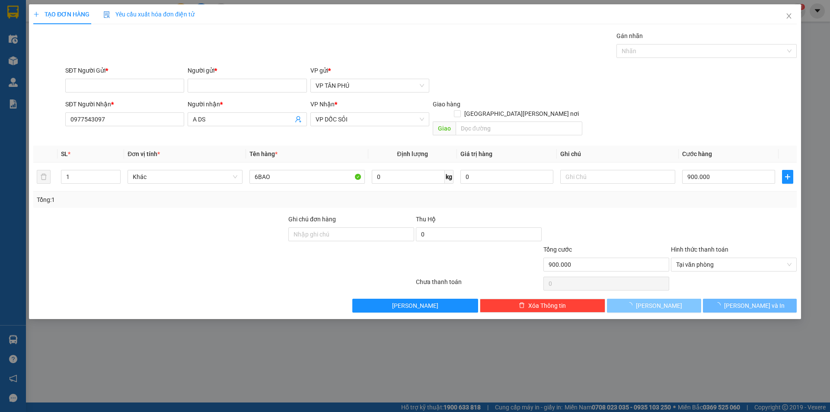
type input "0"
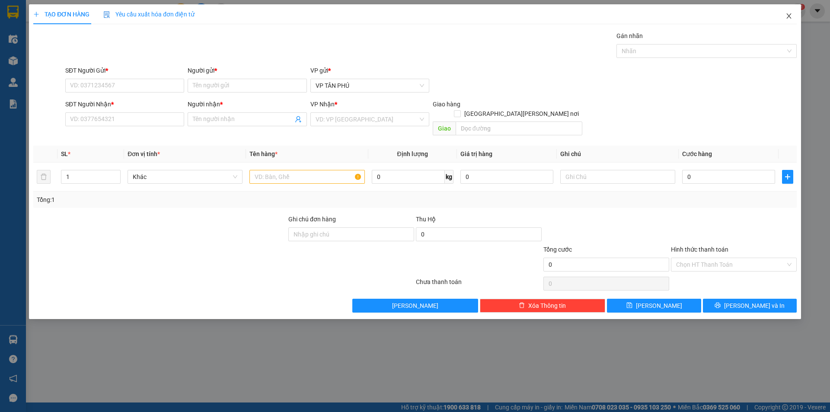
click at [787, 13] on icon "close" at bounding box center [788, 16] width 7 height 7
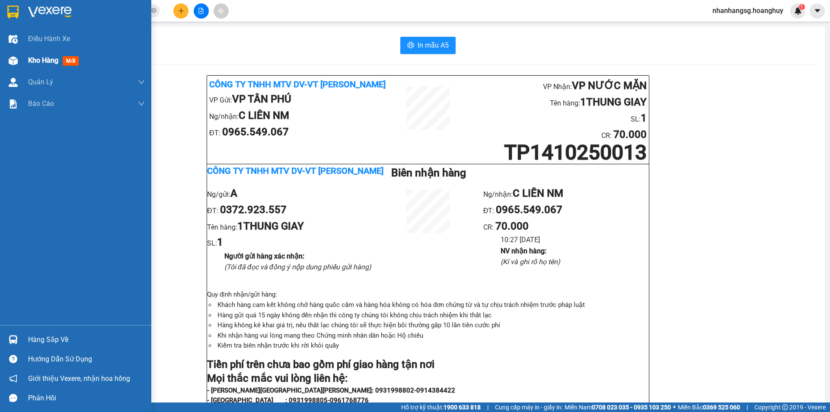
click at [39, 61] on span "Kho hàng" at bounding box center [43, 60] width 30 height 8
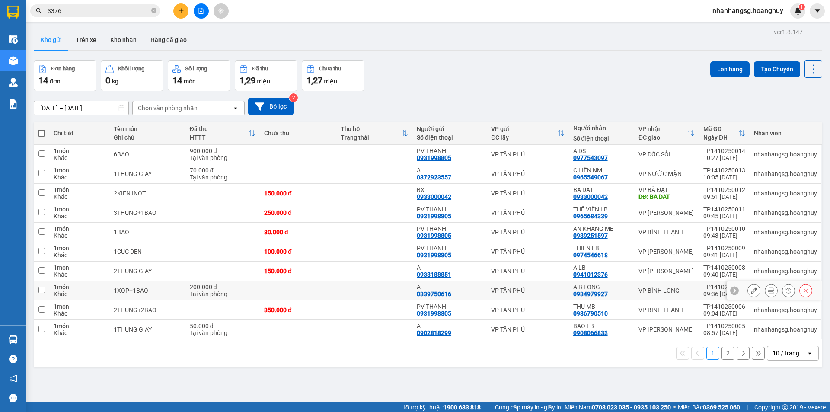
click at [282, 288] on td at bounding box center [298, 290] width 77 height 19
checkbox input "true"
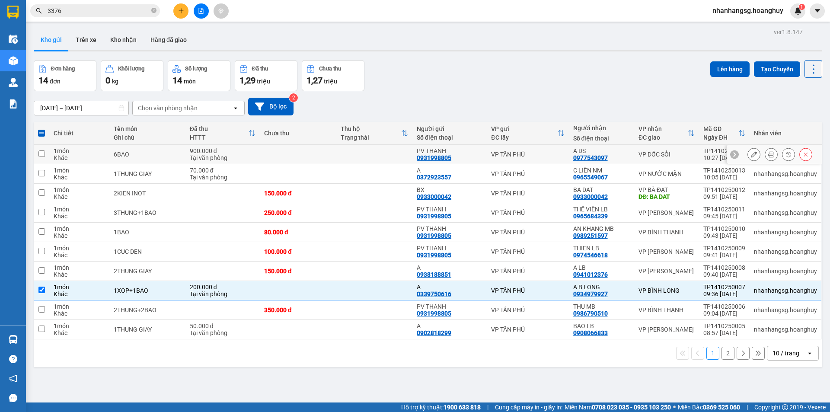
click at [285, 155] on td at bounding box center [298, 154] width 77 height 19
checkbox input "true"
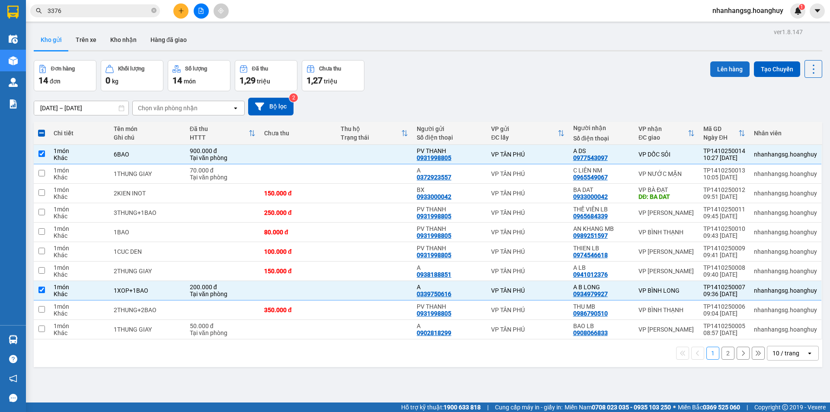
click at [722, 67] on button "Lên hàng" at bounding box center [729, 69] width 39 height 16
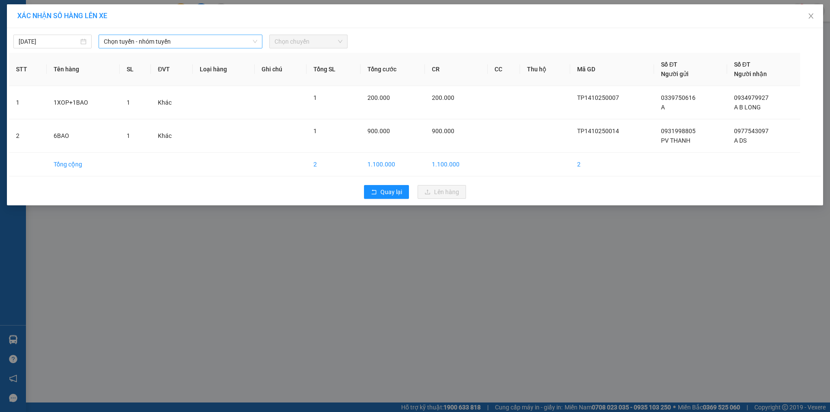
click at [145, 40] on span "Chọn tuyến - nhóm tuyến" at bounding box center [180, 41] width 153 height 13
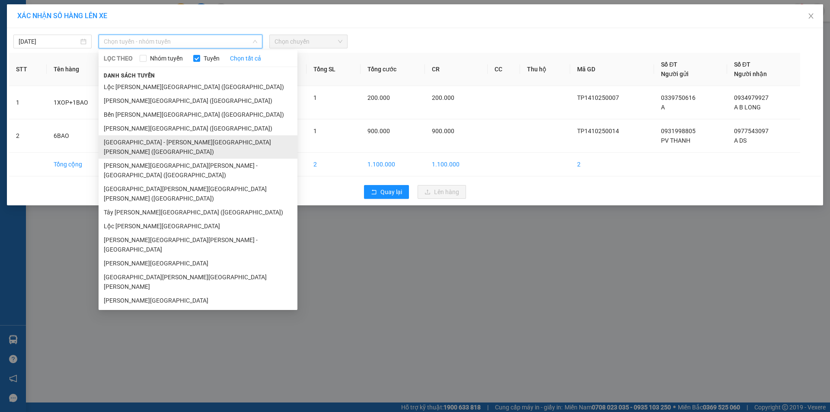
click at [128, 140] on li "[GEOGRAPHIC_DATA] - [PERSON_NAME][GEOGRAPHIC_DATA][PERSON_NAME] ([GEOGRAPHIC_DA…" at bounding box center [198, 146] width 199 height 23
click at [128, 140] on div "1" at bounding box center [135, 136] width 17 height 10
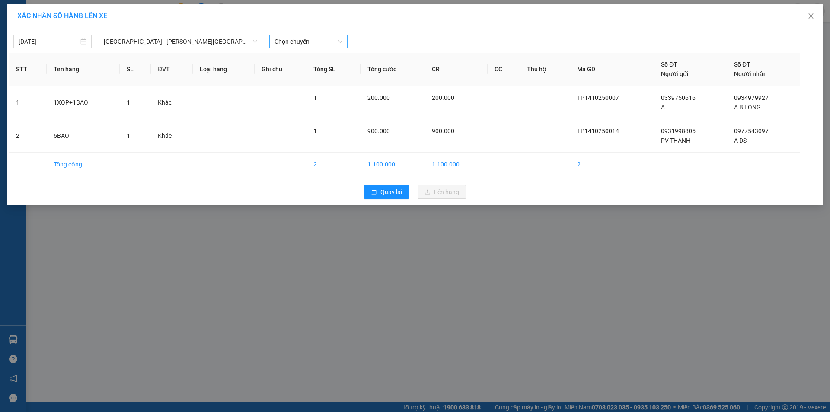
click at [298, 38] on span "Chọn chuyến" at bounding box center [308, 41] width 68 height 13
click at [291, 73] on div "12:00" at bounding box center [307, 73] width 67 height 10
click at [291, 73] on th "Ghi chú" at bounding box center [281, 69] width 52 height 33
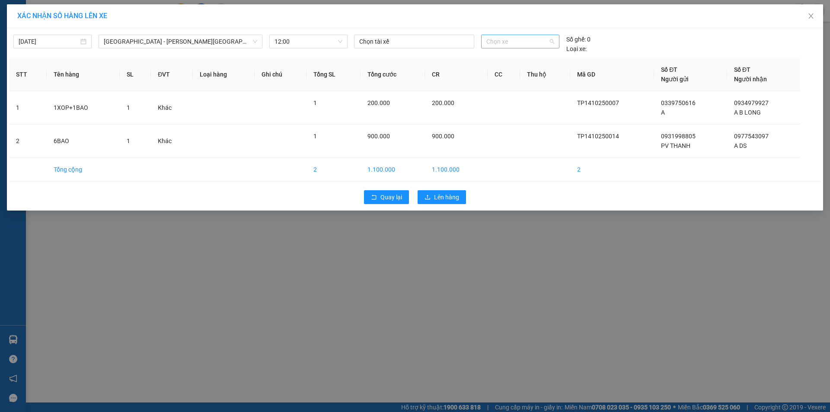
click at [504, 42] on span "Chọn xe" at bounding box center [519, 41] width 67 height 13
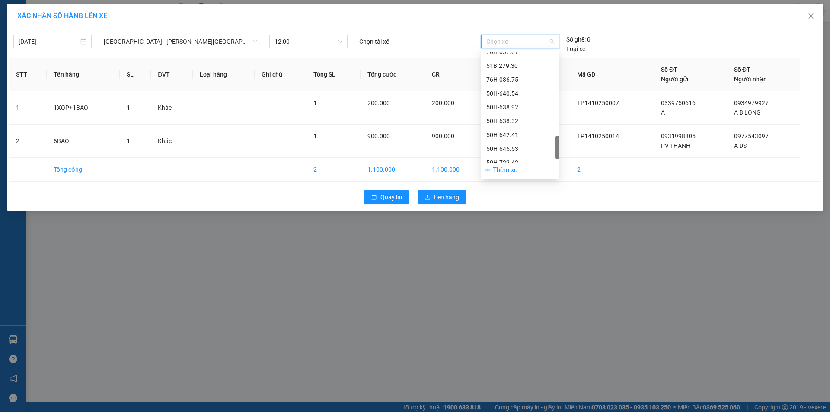
scroll to position [539, 0]
click at [508, 100] on div "50H-638.32" at bounding box center [519, 101] width 67 height 10
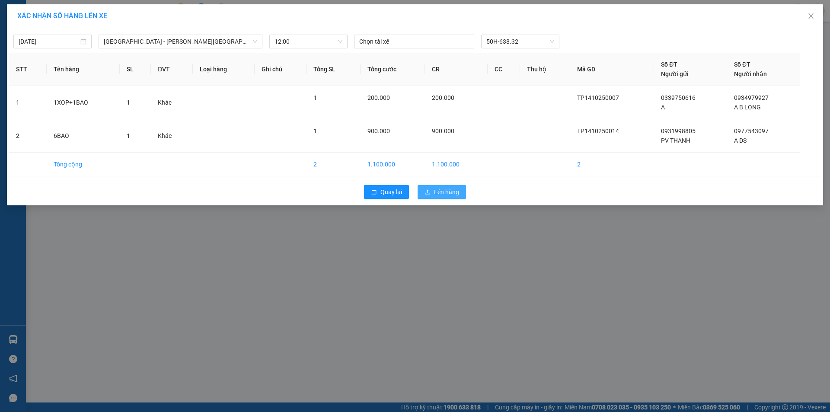
click at [434, 194] on span "Lên hàng" at bounding box center [446, 192] width 25 height 10
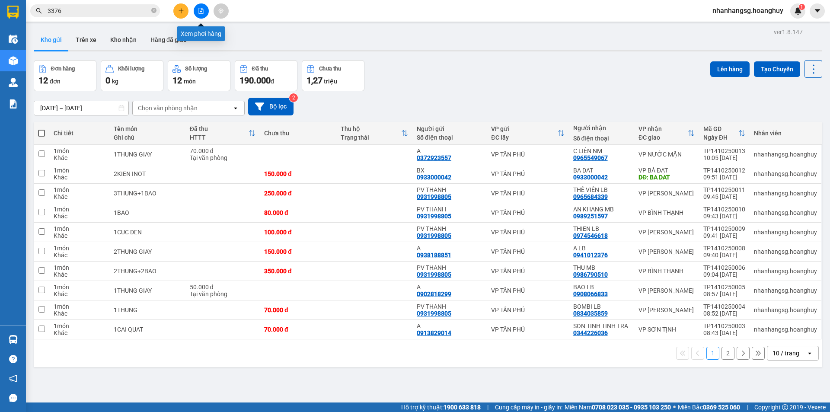
click at [202, 11] on icon "file-add" at bounding box center [201, 11] width 6 height 6
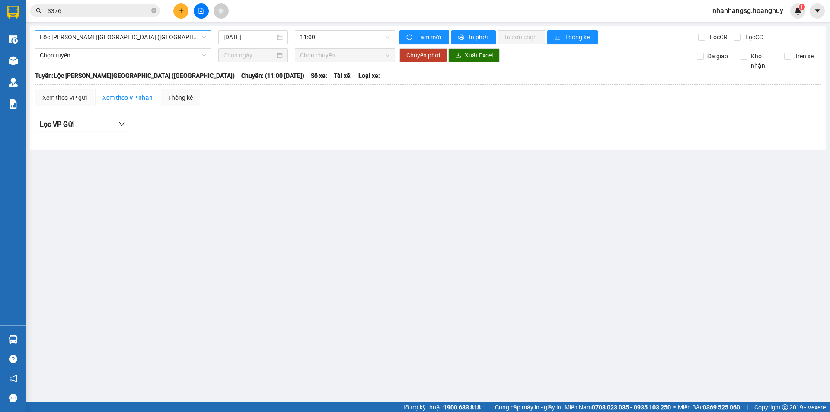
click at [126, 41] on span "Lộc [PERSON_NAME][GEOGRAPHIC_DATA] ([GEOGRAPHIC_DATA])" at bounding box center [123, 37] width 166 height 13
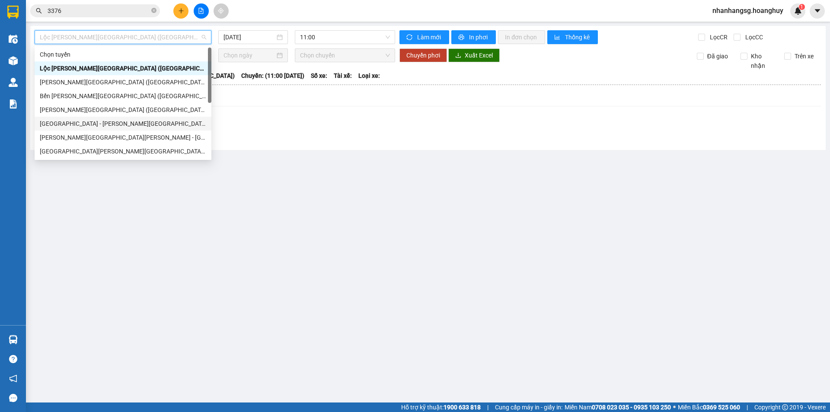
click at [94, 122] on div "[GEOGRAPHIC_DATA] - [PERSON_NAME][GEOGRAPHIC_DATA][PERSON_NAME] ([GEOGRAPHIC_DA…" at bounding box center [123, 124] width 166 height 10
type input "[DATE]"
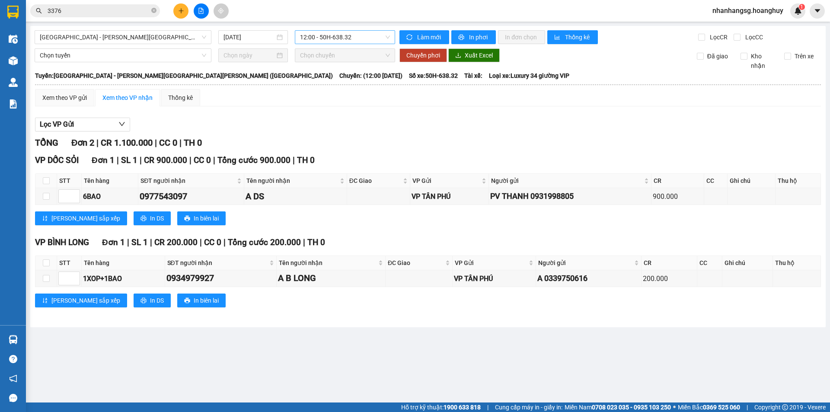
click at [319, 35] on span "12:00 - 50H-638.32" at bounding box center [345, 37] width 90 height 13
click at [328, 66] on div "12:00 - 50H-638.32" at bounding box center [333, 69] width 67 height 10
click at [472, 36] on span "In phơi" at bounding box center [479, 37] width 20 height 10
click at [184, 14] on button at bounding box center [180, 10] width 15 height 15
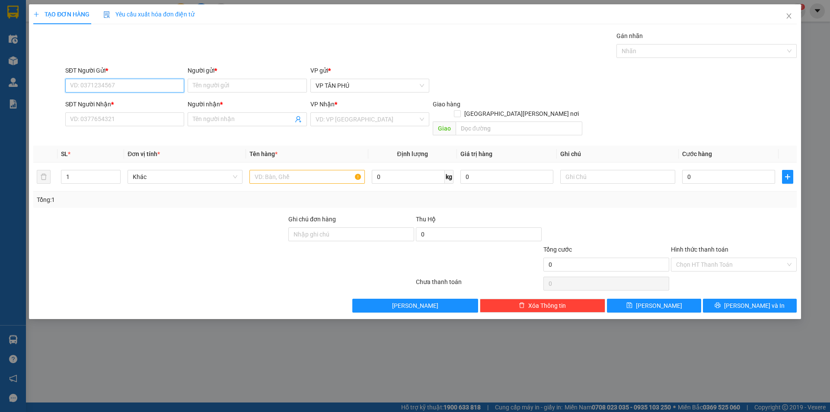
click at [143, 89] on input "SĐT Người Gửi *" at bounding box center [124, 86] width 119 height 14
click at [119, 86] on input "0984454" at bounding box center [124, 86] width 119 height 14
click at [118, 86] on input "0984454" at bounding box center [124, 86] width 119 height 14
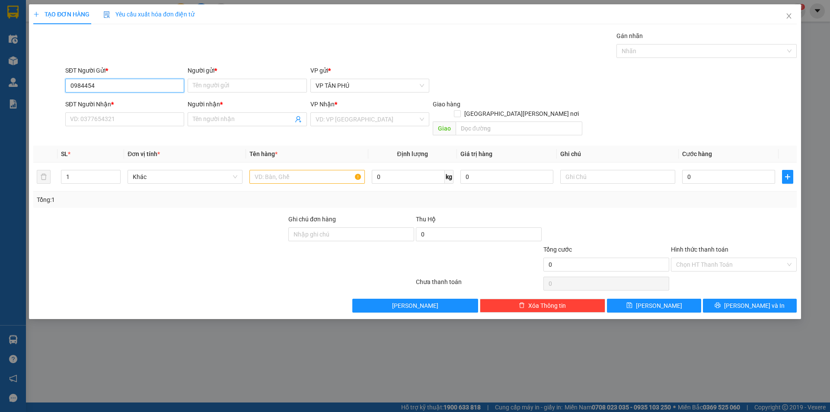
click at [119, 86] on input "0984454" at bounding box center [124, 86] width 119 height 14
drag, startPoint x: 119, startPoint y: 86, endPoint x: 159, endPoint y: 83, distance: 39.8
click at [125, 83] on input "0984454" at bounding box center [124, 86] width 119 height 14
click at [157, 86] on input "0984454" at bounding box center [124, 86] width 119 height 14
click at [173, 63] on div "Transit Pickup Surcharge Ids Transit Deliver Surcharge Ids Transit Deliver Surc…" at bounding box center [414, 171] width 763 height 281
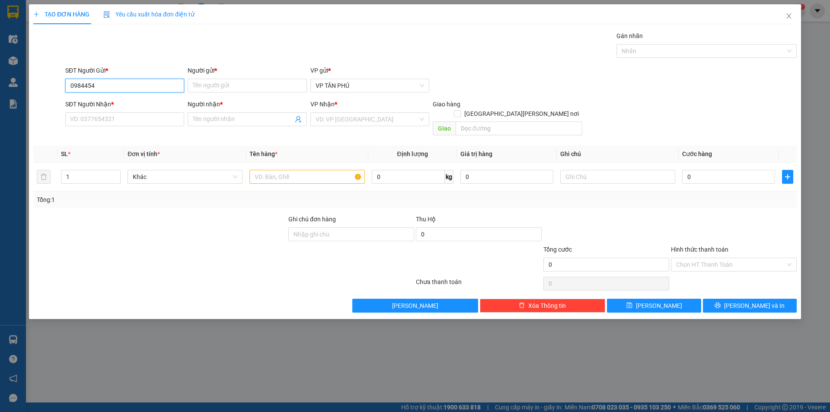
click at [146, 84] on input "0984454" at bounding box center [124, 86] width 119 height 14
type input "0984454383"
click at [96, 107] on div "0984454383 - A" at bounding box center [124, 103] width 108 height 10
type input "A"
type input "0986970901"
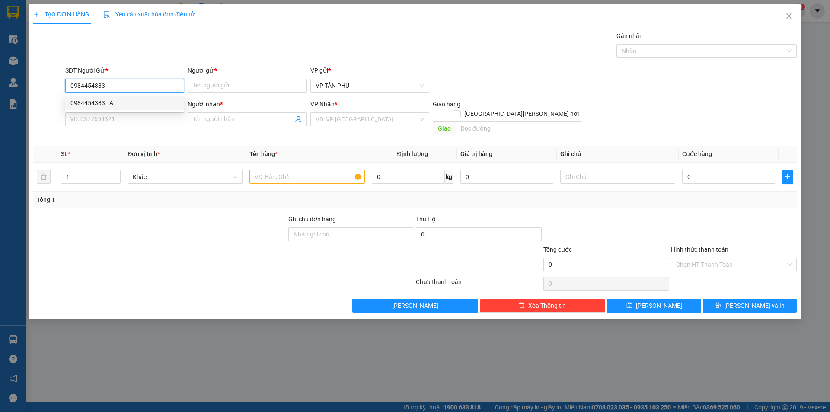
type input "A B MY"
click at [96, 107] on div "0984454383 - A" at bounding box center [124, 103] width 108 height 10
type input "0984454383"
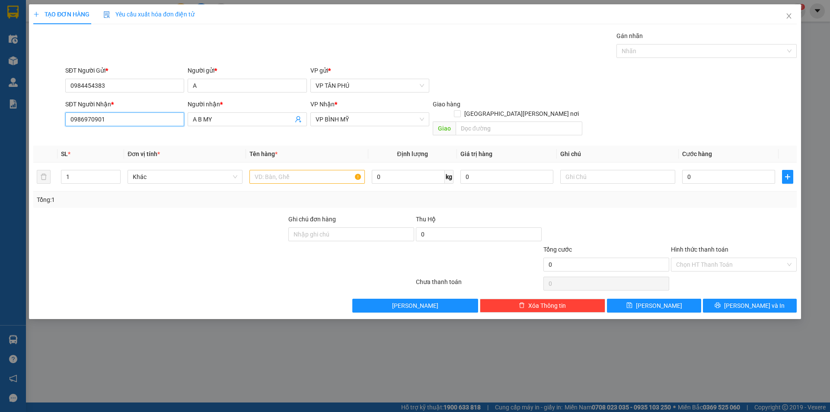
click at [109, 121] on input "0986970901" at bounding box center [124, 119] width 119 height 14
click at [113, 138] on div "0916229340 - A LB" at bounding box center [124, 137] width 108 height 10
type input "0916229340"
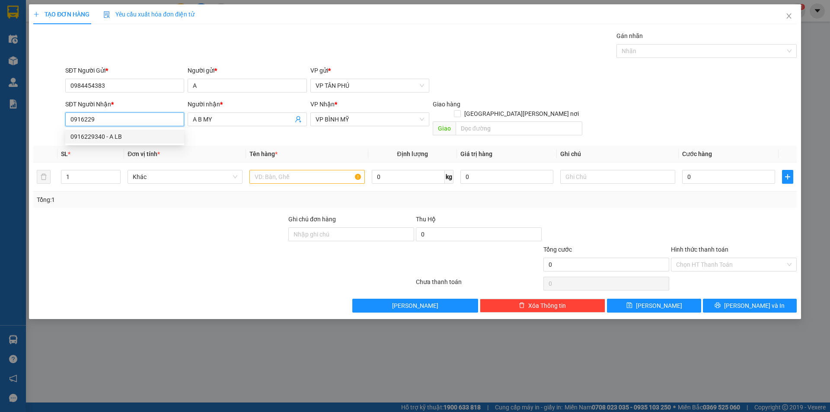
type input "A LB"
type input "0916229340"
click at [281, 168] on div at bounding box center [306, 176] width 115 height 17
click at [280, 170] on input "text" at bounding box center [306, 177] width 115 height 14
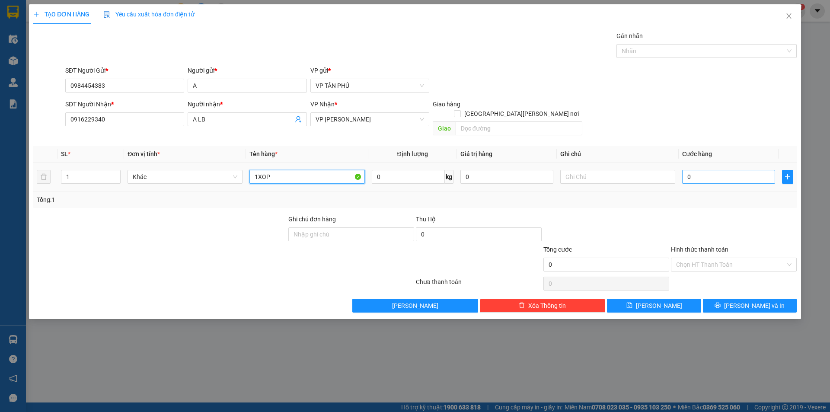
type input "1XOP"
click at [716, 170] on input "0" at bounding box center [728, 177] width 93 height 14
type input "1"
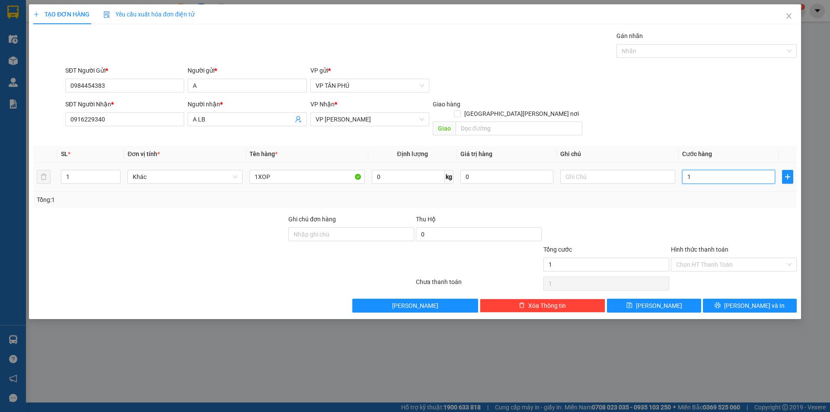
type input "10"
type input "100"
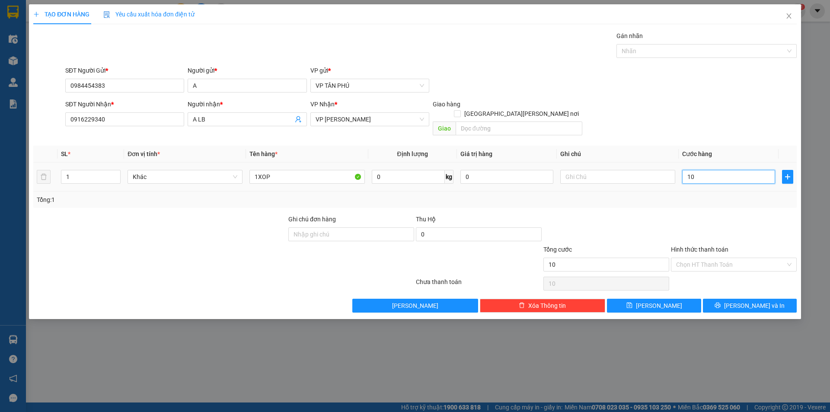
type input "100"
click at [730, 299] on button "[PERSON_NAME] và In" at bounding box center [750, 306] width 94 height 14
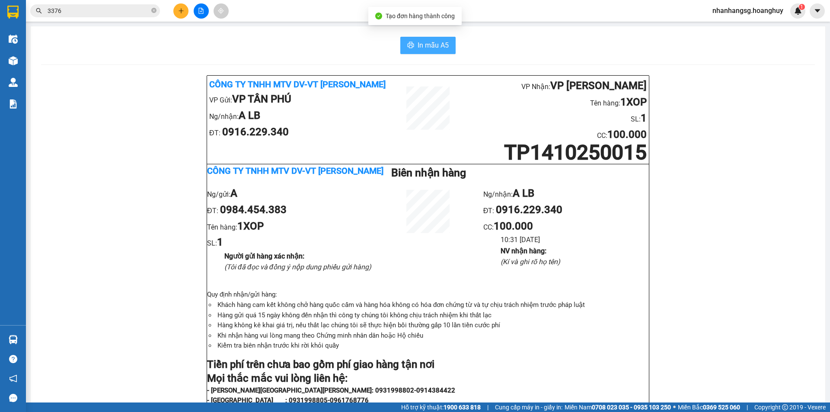
click at [424, 43] on span "In mẫu A5" at bounding box center [433, 45] width 31 height 11
click at [182, 12] on icon "plus" at bounding box center [181, 11] width 6 height 6
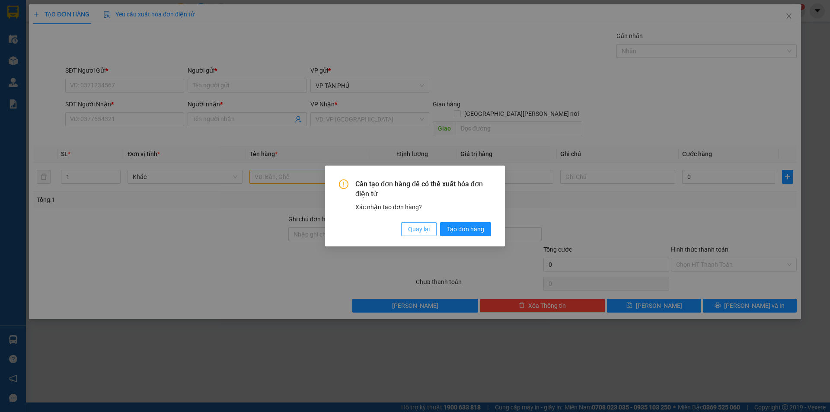
click at [414, 228] on span "Quay lại" at bounding box center [419, 229] width 22 height 10
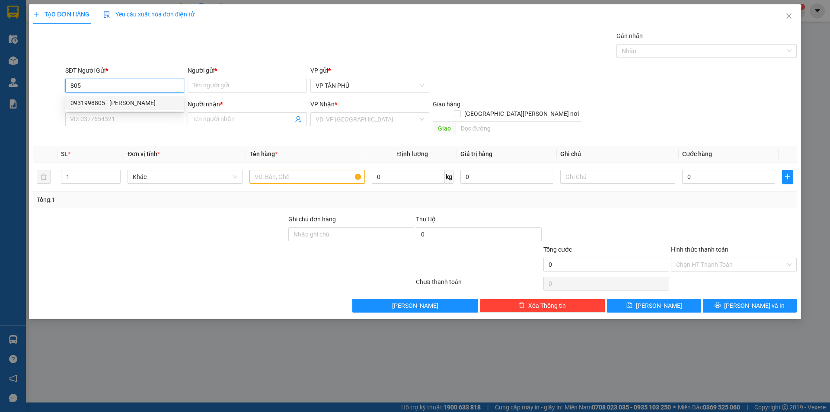
click at [124, 102] on div "0931998805 - [PERSON_NAME]" at bounding box center [124, 103] width 108 height 10
type input "0931998805"
type input "PV THANH"
type input "0977543097"
type input "A DS"
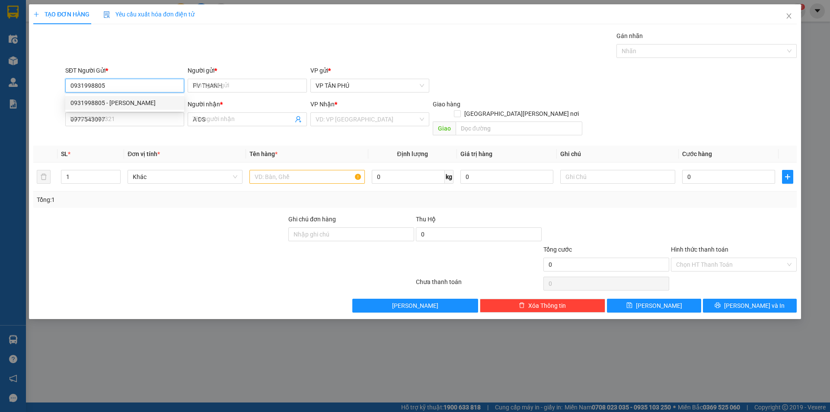
click at [124, 102] on div "0931998805 - [PERSON_NAME]" at bounding box center [124, 103] width 108 height 10
type input "0931998805"
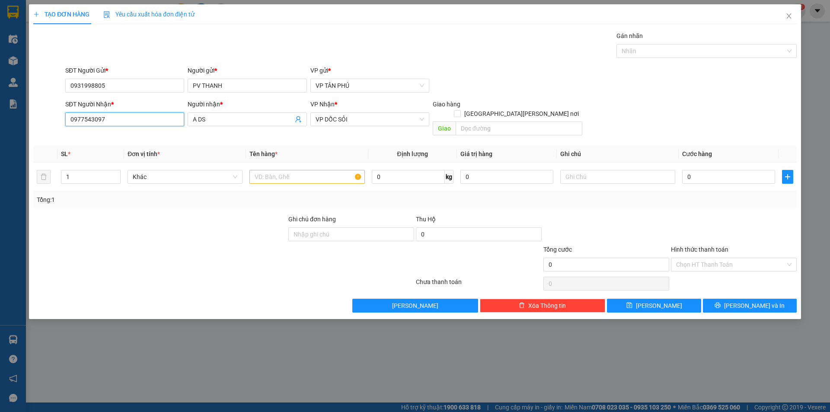
click at [133, 115] on input "0977543097" at bounding box center [124, 119] width 119 height 14
click at [134, 115] on input "0977543097" at bounding box center [124, 119] width 119 height 14
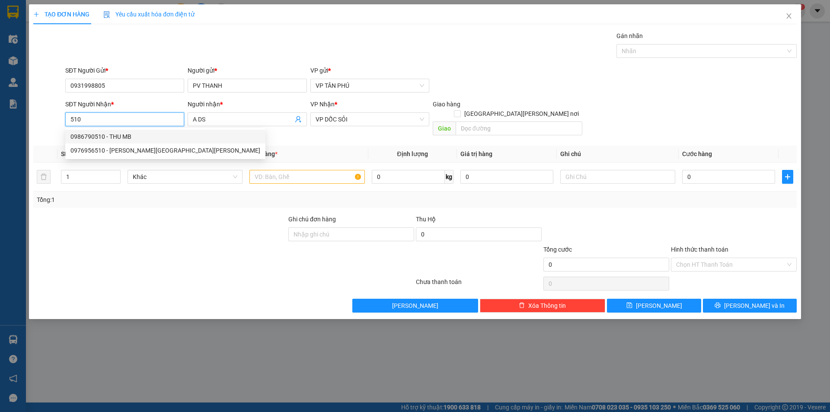
click at [105, 134] on div "0986790510 - THU MB" at bounding box center [165, 137] width 190 height 10
type input "0986790510"
type input "THU MB"
click at [105, 134] on div "0986790510 - THU MB" at bounding box center [165, 137] width 190 height 10
type input "0986790510"
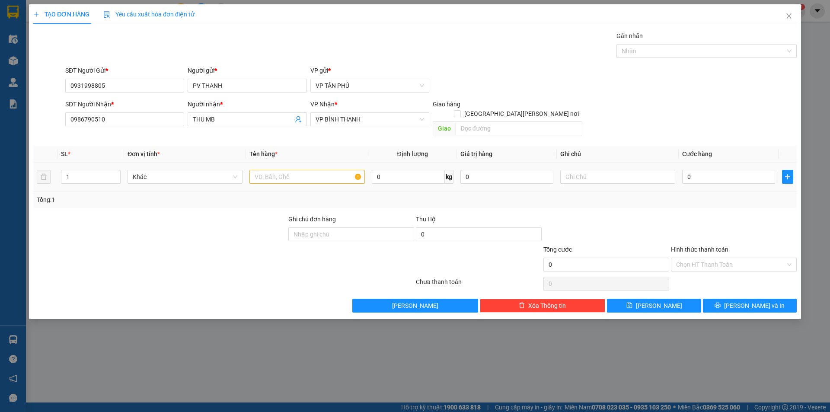
click at [309, 168] on div at bounding box center [306, 176] width 115 height 17
click at [302, 170] on input "text" at bounding box center [306, 177] width 115 height 14
type input "3BAO"
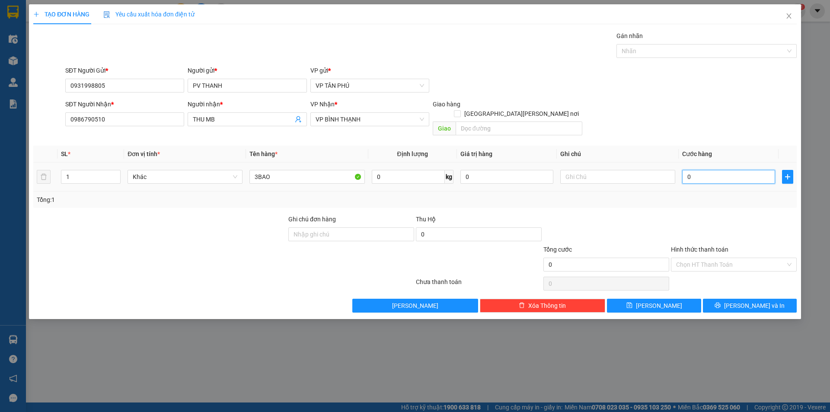
click at [695, 170] on input "0" at bounding box center [728, 177] width 93 height 14
click at [724, 299] on button "[PERSON_NAME] và In" at bounding box center [750, 306] width 94 height 14
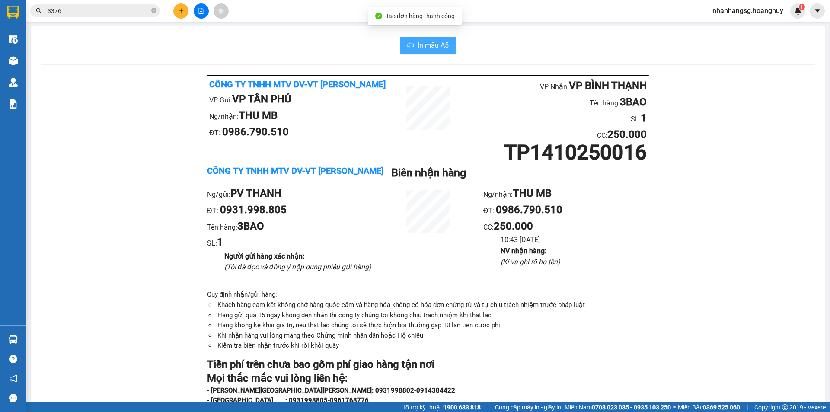
click at [430, 45] on span "In mẫu A5" at bounding box center [433, 45] width 31 height 11
click at [180, 11] on icon "plus" at bounding box center [181, 11] width 6 height 6
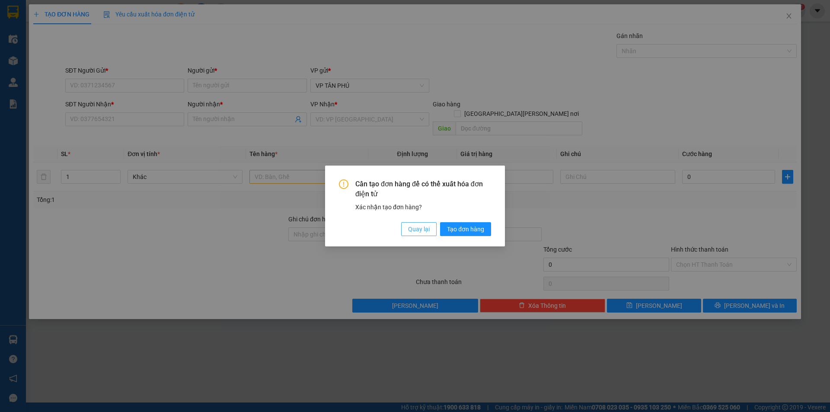
click at [433, 228] on button "Quay lại" at bounding box center [418, 229] width 35 height 14
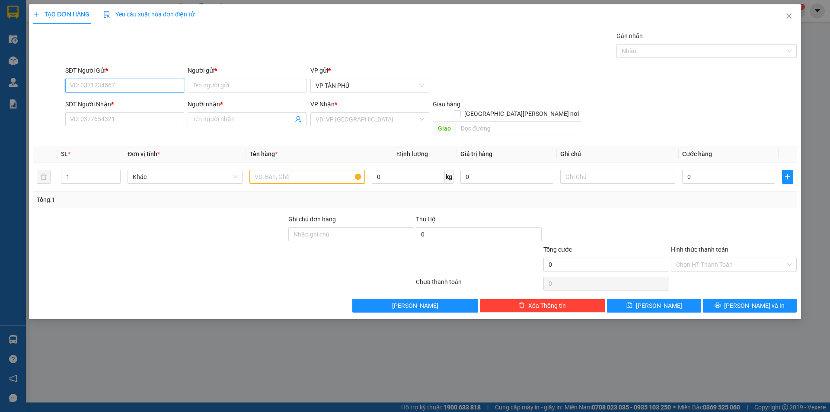
click at [133, 86] on input "SĐT Người Gửi *" at bounding box center [124, 86] width 119 height 14
click at [115, 102] on div "0931998805 - [PERSON_NAME]" at bounding box center [124, 103] width 108 height 10
type input "0931998805"
type input "PV THANH"
type input "0986790510"
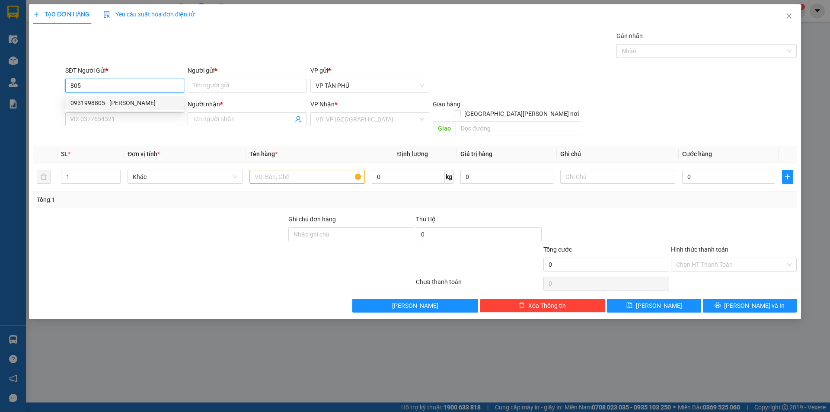
type input "THU MB"
click at [115, 102] on div "0931998805 - [PERSON_NAME]" at bounding box center [124, 103] width 108 height 10
type input "0931998805"
click at [121, 120] on input "0986790510" at bounding box center [124, 119] width 119 height 14
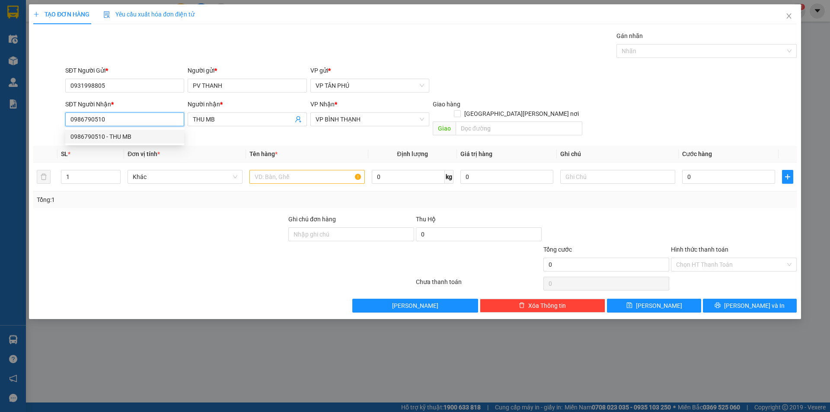
type input "7"
click at [146, 135] on div "0978212176 - THANH THUY BX" at bounding box center [124, 137] width 108 height 10
type input "0978212176"
type input "THANH THUY BX"
type input "0978212176"
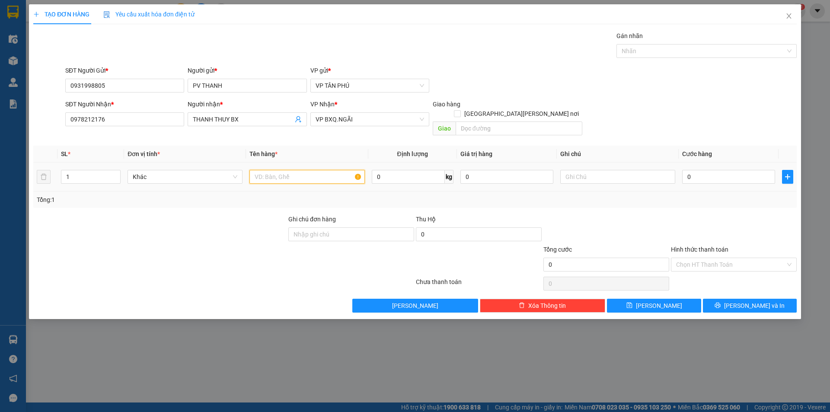
click at [268, 170] on input "text" at bounding box center [306, 177] width 115 height 14
type input "5THUNG+[GEOGRAPHIC_DATA]"
click at [695, 170] on input "0" at bounding box center [728, 177] width 93 height 14
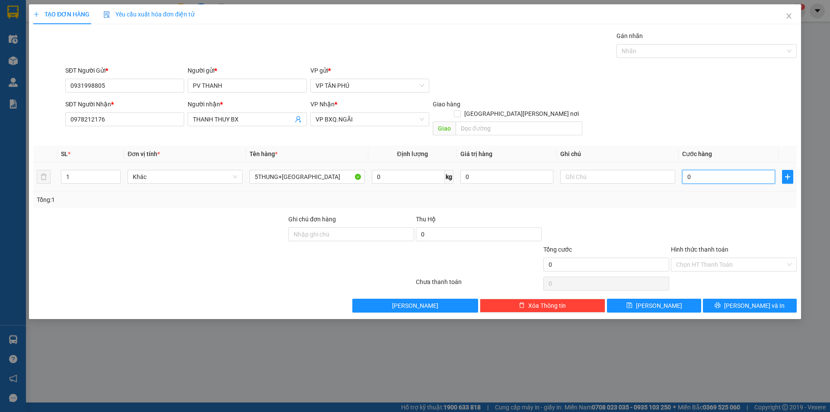
type input "3"
type input "33"
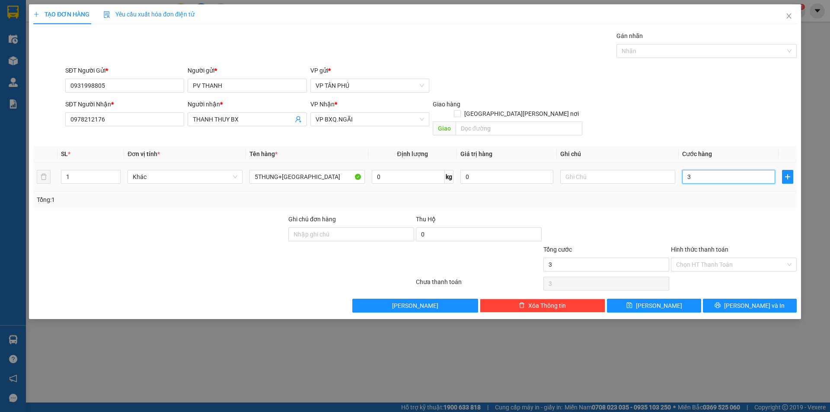
type input "33"
type input "330"
click at [681, 258] on input "Hình thức thanh toán" at bounding box center [730, 264] width 109 height 13
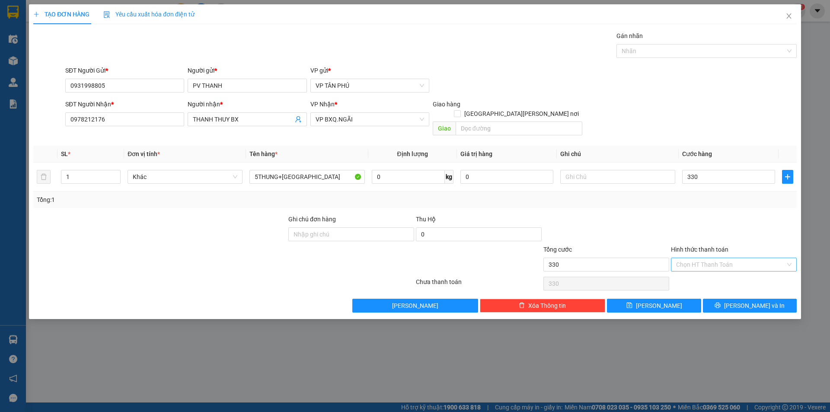
type input "330.000"
click at [681, 258] on input "Hình thức thanh toán" at bounding box center [730, 264] width 109 height 13
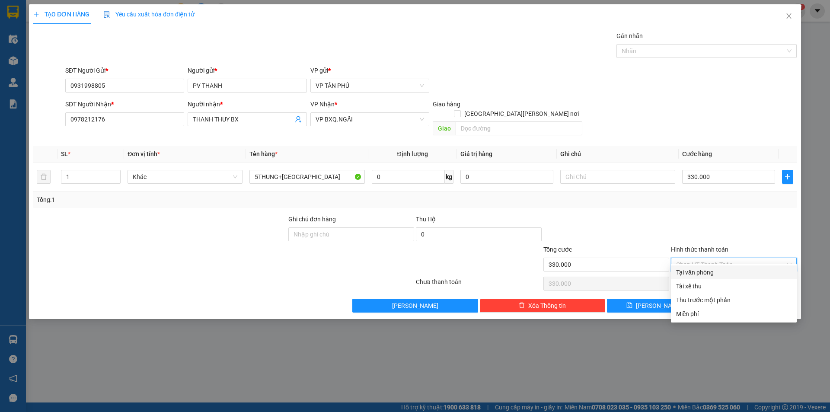
click at [704, 275] on div "Tại văn phòng" at bounding box center [733, 273] width 115 height 10
type input "0"
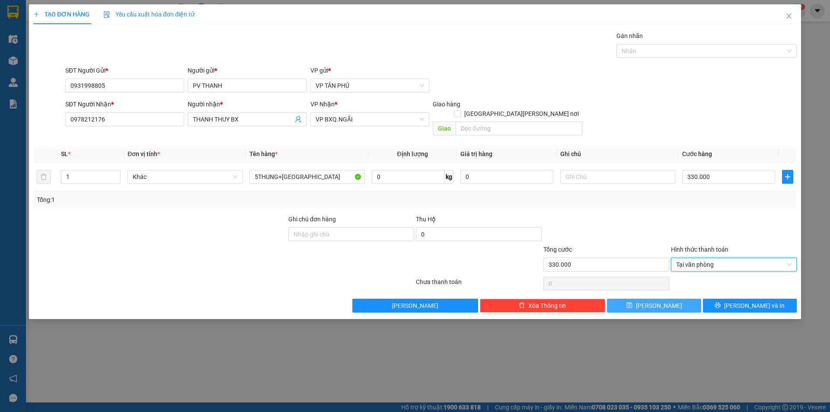
click at [673, 299] on button "[PERSON_NAME]" at bounding box center [654, 306] width 94 height 14
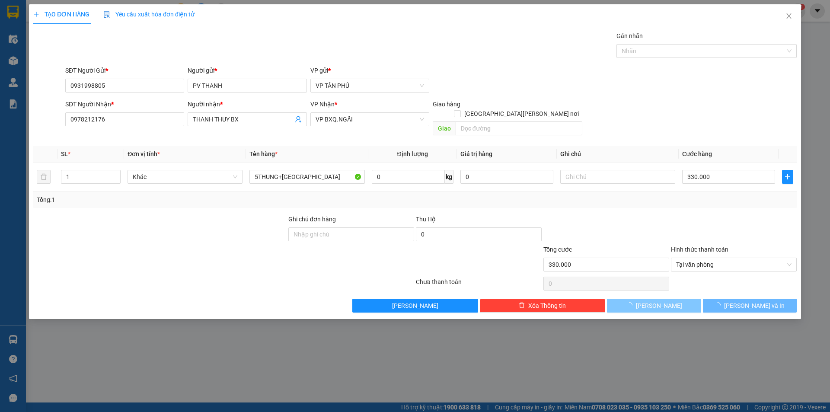
type input "0"
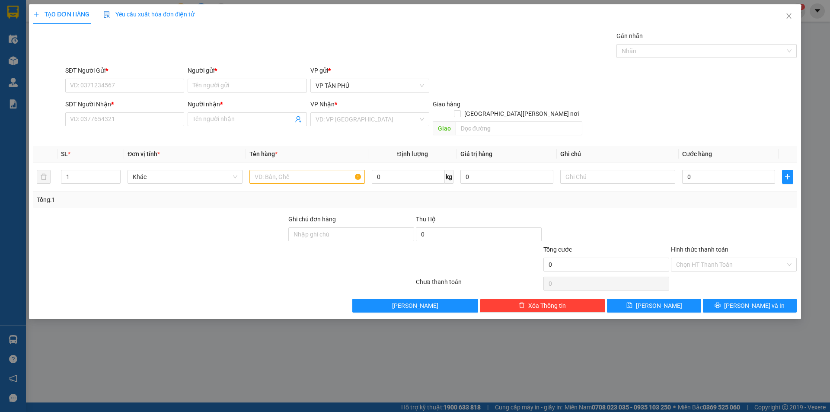
click at [130, 77] on div "SĐT Người Gửi *" at bounding box center [124, 72] width 119 height 13
click at [128, 85] on input "SĐT Người Gửi *" at bounding box center [124, 86] width 119 height 14
type input "02862539776"
click at [118, 98] on div "02862539776 - A" at bounding box center [124, 103] width 108 height 10
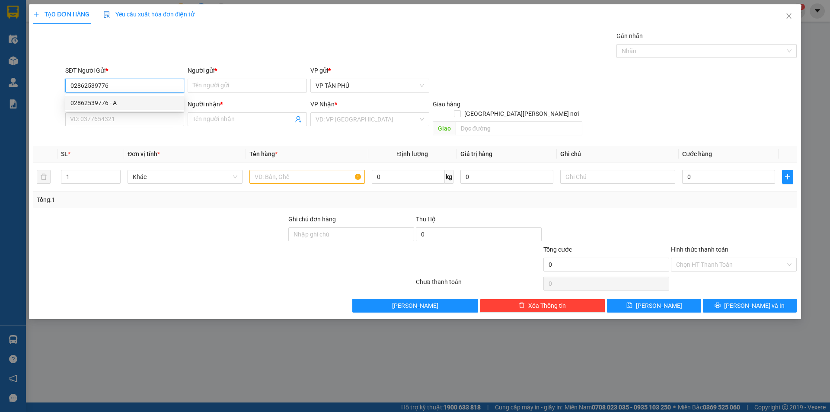
type input "A"
type input "0949717702"
type input "A LA HA"
click at [118, 98] on div "02862539776 - A" at bounding box center [124, 103] width 108 height 10
type input "02862539776"
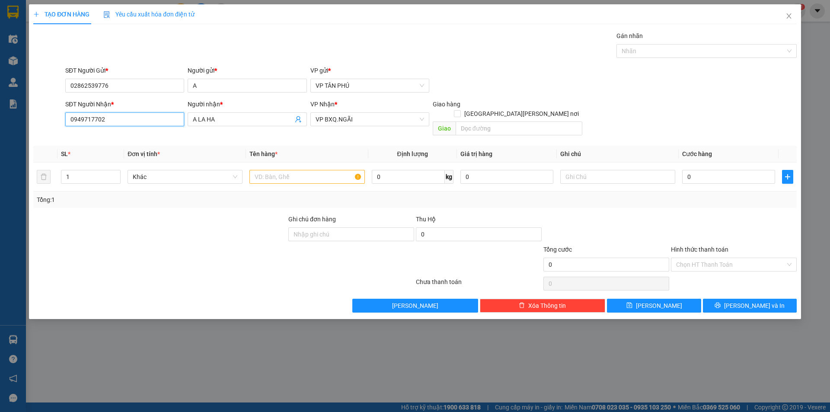
click at [130, 120] on input "0949717702" at bounding box center [124, 119] width 119 height 14
type input "0987378983"
click at [219, 119] on input "A LA HA" at bounding box center [243, 120] width 100 height 10
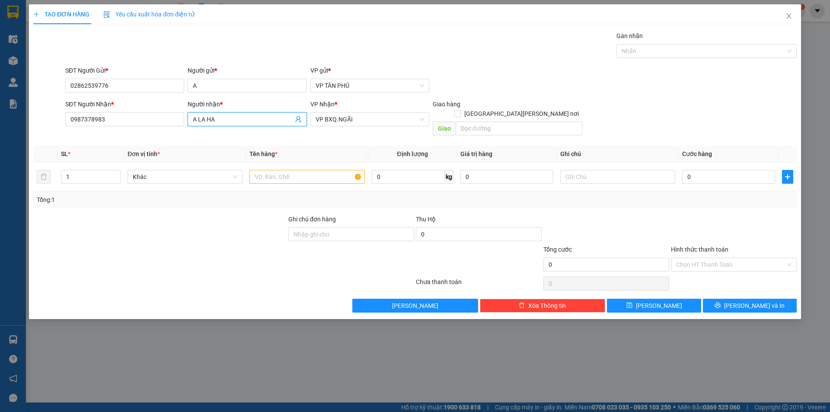
click at [219, 119] on input "A LA HA" at bounding box center [243, 120] width 100 height 10
click at [220, 119] on input "A LA HA" at bounding box center [243, 120] width 100 height 10
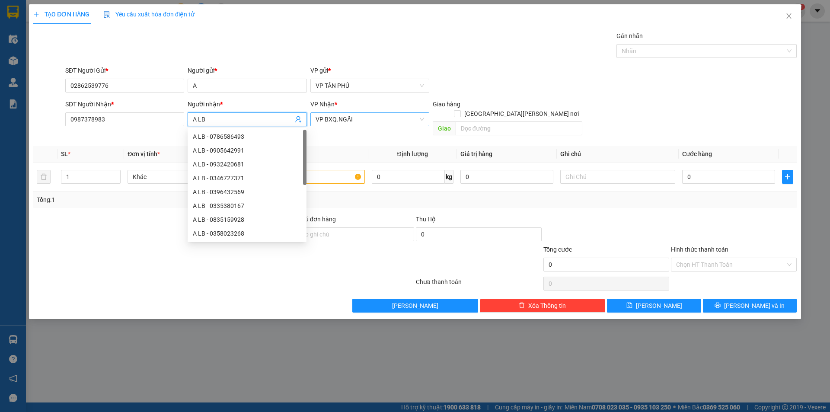
click at [342, 122] on span "VP BXQ.NGÃI" at bounding box center [370, 119] width 108 height 13
type input "A LB"
click at [342, 122] on span "VP BXQ.NGÃI" at bounding box center [370, 119] width 108 height 13
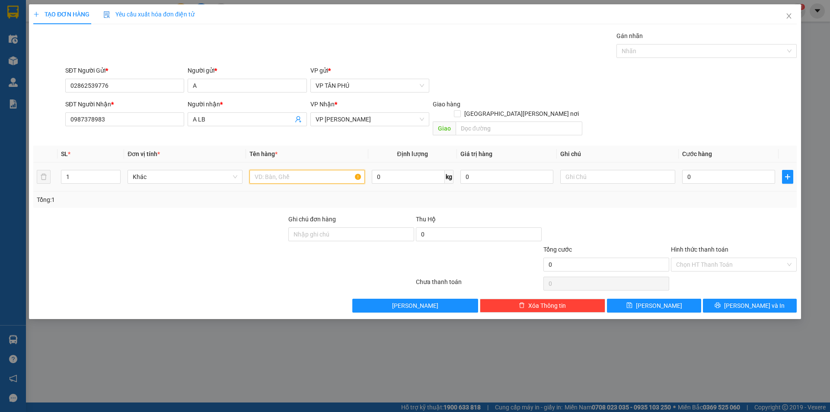
click at [311, 170] on input "text" at bounding box center [306, 177] width 115 height 14
type input "2THUNG"
click at [702, 170] on input "0" at bounding box center [728, 177] width 93 height 14
type input "1"
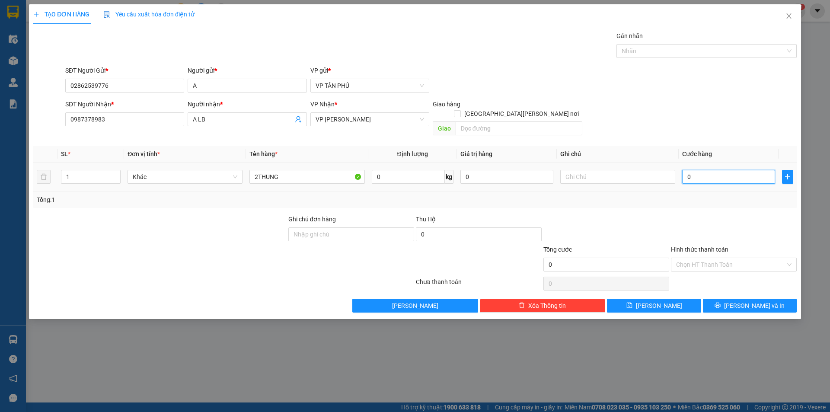
type input "1"
click at [696, 258] on input "Hình thức thanh toán" at bounding box center [730, 264] width 109 height 13
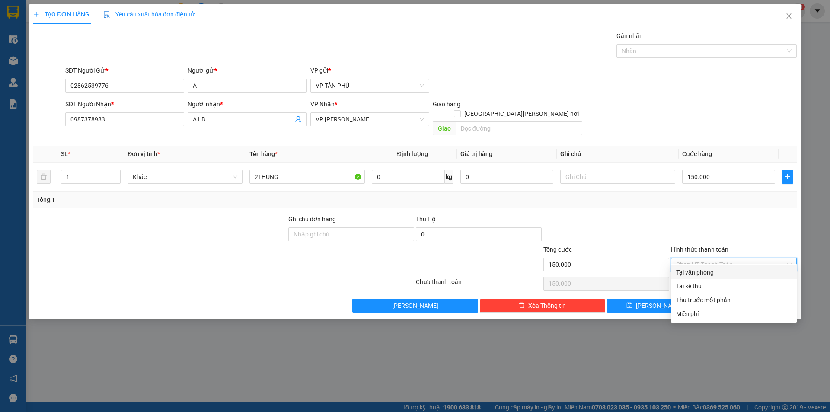
click at [699, 266] on div "Tại văn phòng" at bounding box center [734, 272] width 126 height 14
click at [699, 275] on div "Chọn HT Thanh Toán" at bounding box center [734, 283] width 128 height 17
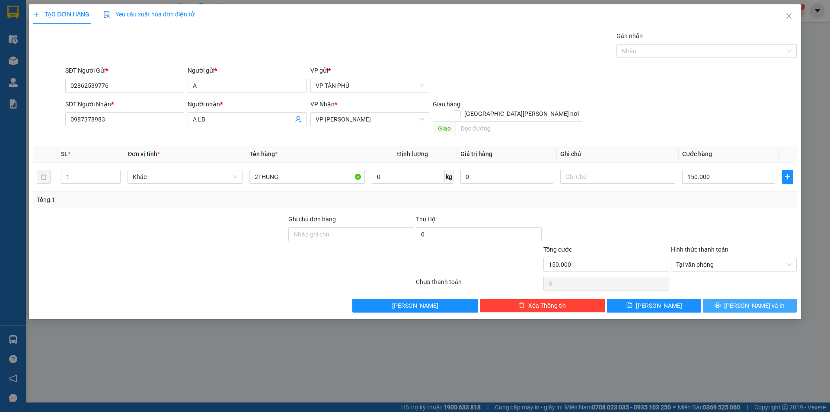
click at [716, 299] on button "[PERSON_NAME] và In" at bounding box center [750, 306] width 94 height 14
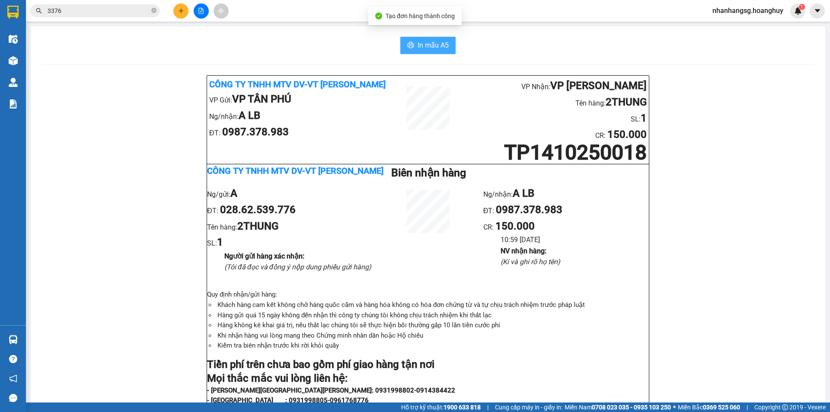
click at [427, 47] on span "In mẫu A5" at bounding box center [433, 45] width 31 height 11
click at [111, 8] on input "3376" at bounding box center [99, 11] width 102 height 10
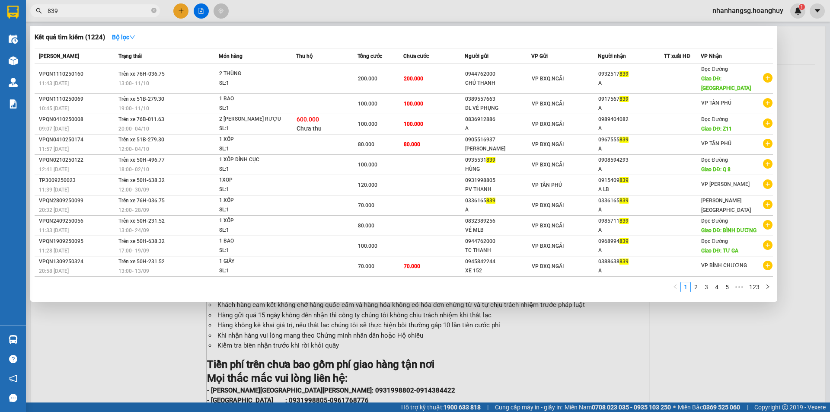
type input "839"
click at [182, 12] on div at bounding box center [415, 206] width 830 height 412
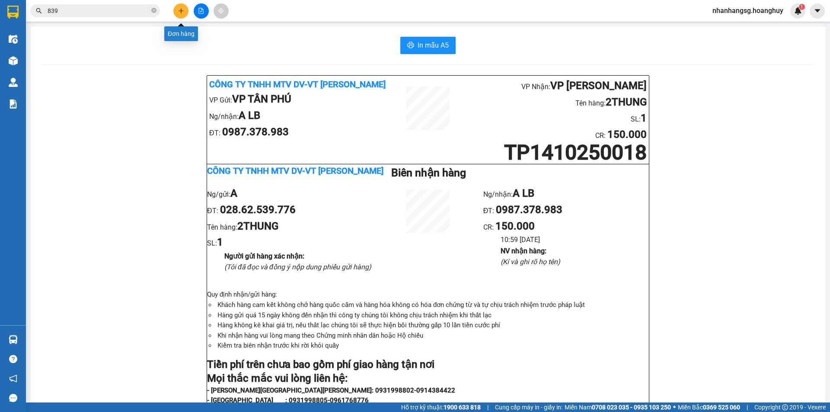
click at [182, 12] on icon "plus" at bounding box center [181, 11] width 6 height 6
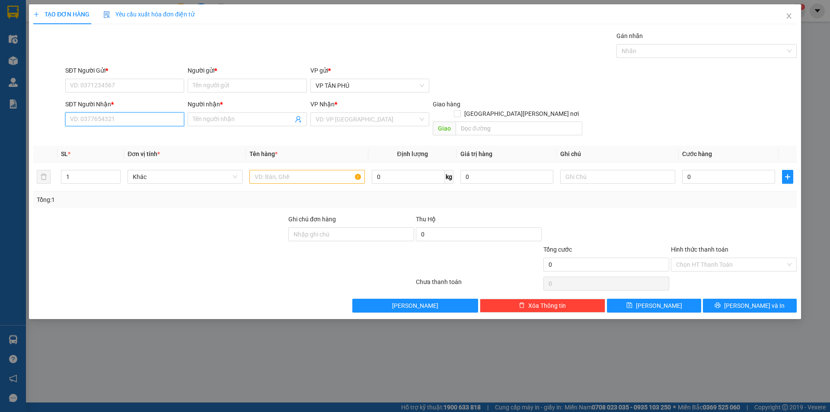
click at [154, 120] on input "SĐT Người Nhận *" at bounding box center [124, 119] width 119 height 14
click at [102, 148] on div "0979402776 - A" at bounding box center [124, 151] width 108 height 10
type input "0979402776"
click at [102, 148] on th "SL *" at bounding box center [90, 154] width 67 height 17
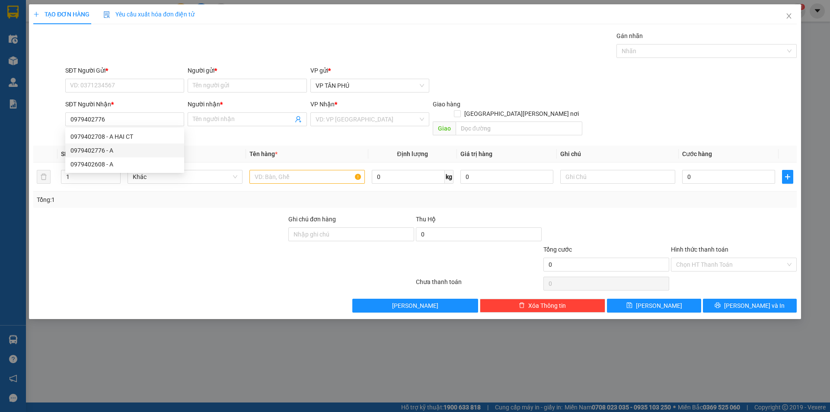
type input "A"
checkbox input "true"
type input "TINH TRA"
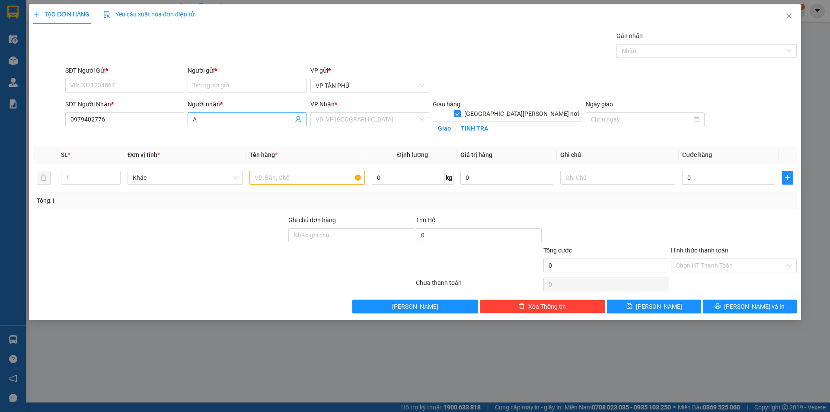
click at [232, 118] on input "A" at bounding box center [243, 120] width 100 height 10
type input "A BA SA"
click at [332, 118] on input "search" at bounding box center [367, 119] width 102 height 13
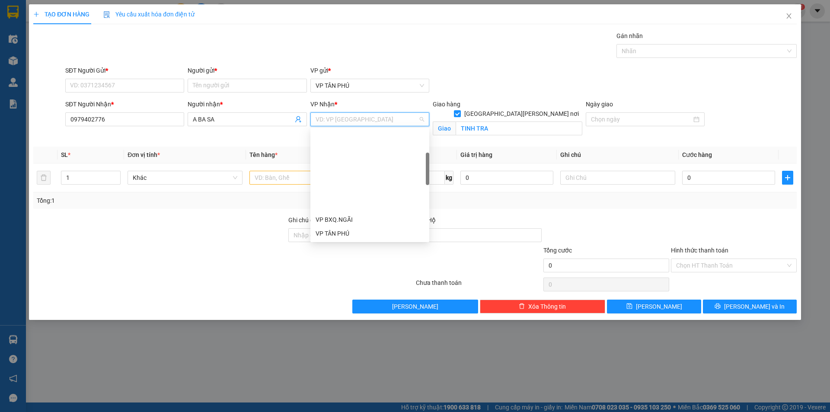
click at [327, 298] on div "VP BA XẠ" at bounding box center [370, 303] width 108 height 10
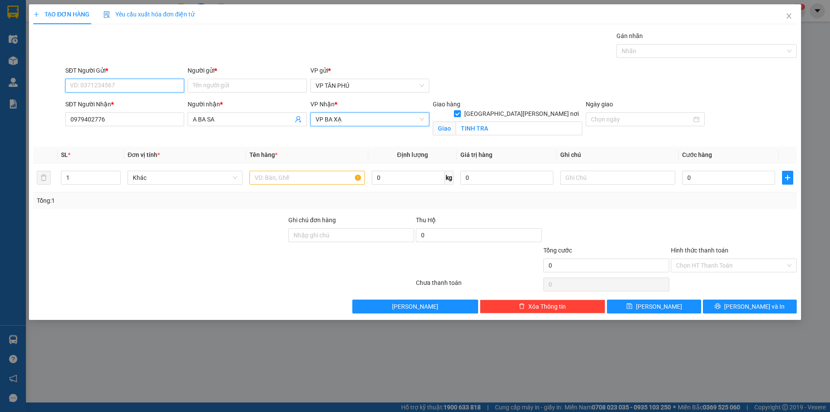
click at [146, 85] on input "SĐT Người Gửi *" at bounding box center [124, 86] width 119 height 14
click at [108, 110] on div "0988470196 - A" at bounding box center [124, 117] width 119 height 14
type input "0988470196"
type input "A"
type input "0988470196"
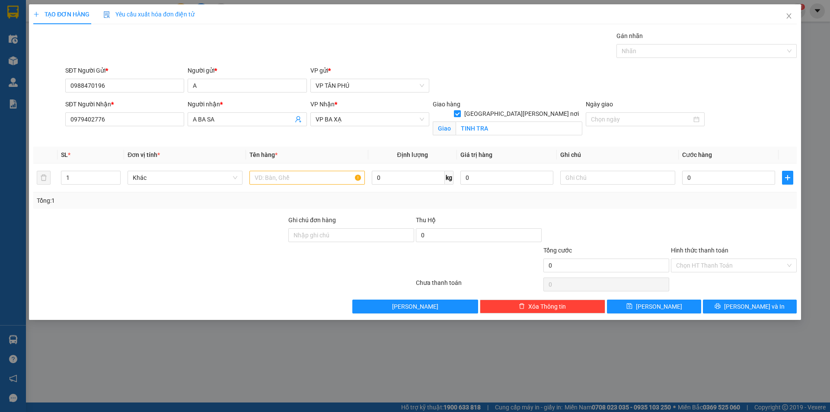
click at [460, 110] on input "[GEOGRAPHIC_DATA][PERSON_NAME] nơi" at bounding box center [457, 113] width 6 height 6
checkbox input "false"
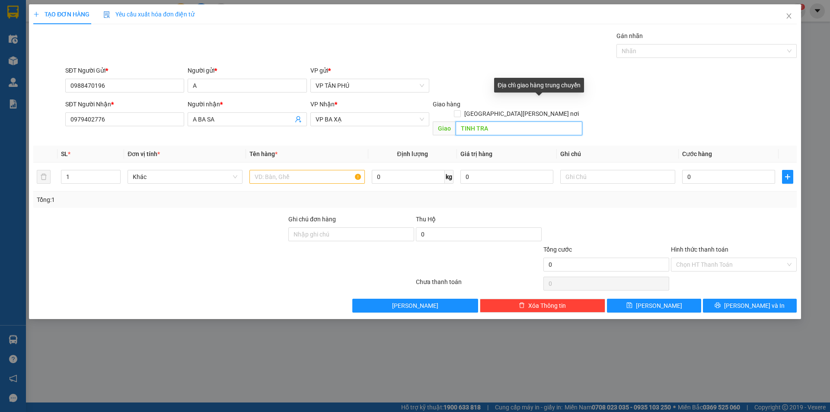
click at [527, 121] on input "TINH TRA" at bounding box center [519, 128] width 127 height 14
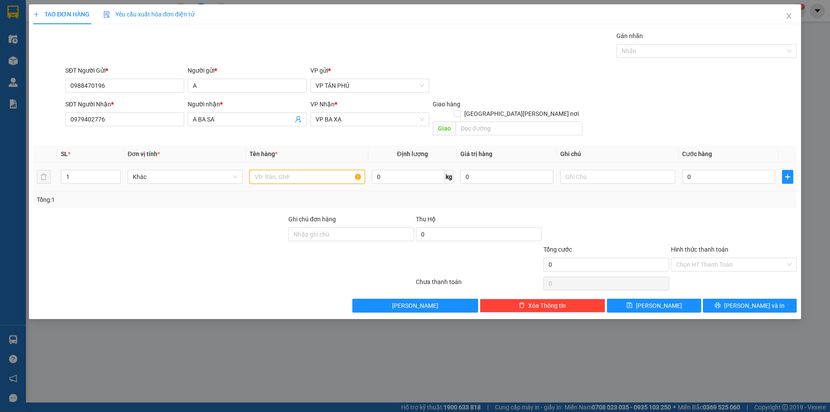
click at [303, 170] on input "text" at bounding box center [306, 177] width 115 height 14
type input "1BAO"
click at [709, 170] on input "0" at bounding box center [728, 177] width 93 height 14
type input "1"
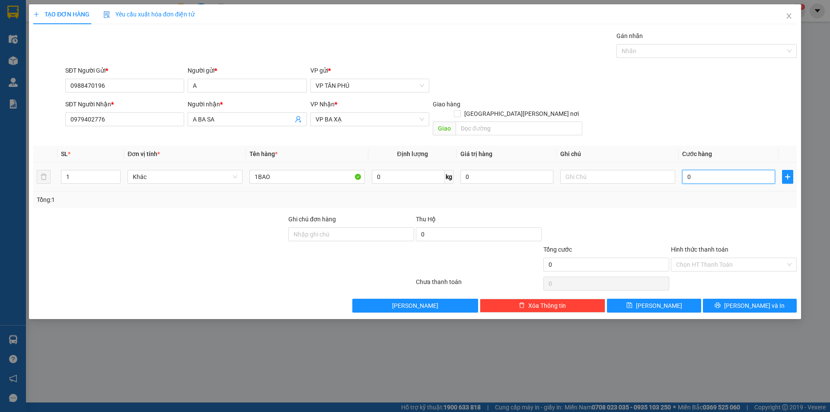
type input "1"
type input "10"
type input "100"
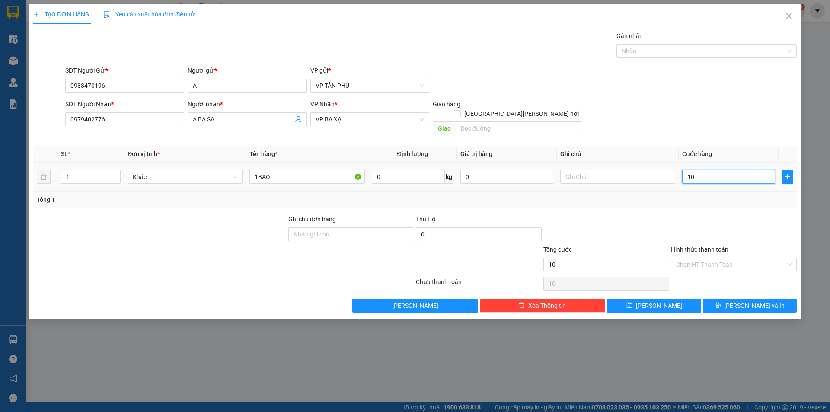
type input "100"
click at [712, 258] on input "Hình thức thanh toán" at bounding box center [730, 264] width 109 height 13
type input "100.000"
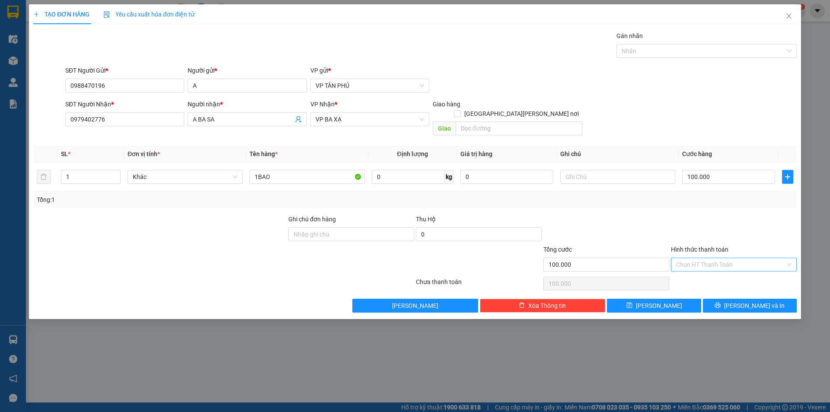
click at [712, 258] on input "Hình thức thanh toán" at bounding box center [730, 264] width 109 height 13
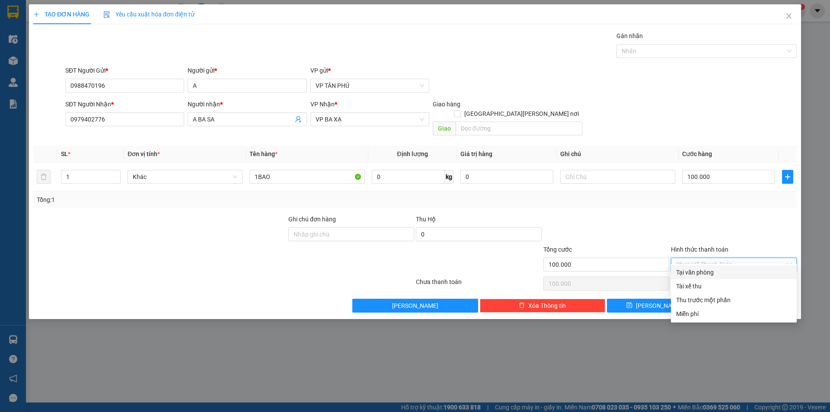
click at [697, 273] on div "Tại văn phòng" at bounding box center [733, 273] width 115 height 10
click at [697, 275] on div "Chọn HT Thanh Toán" at bounding box center [734, 283] width 128 height 17
type input "0"
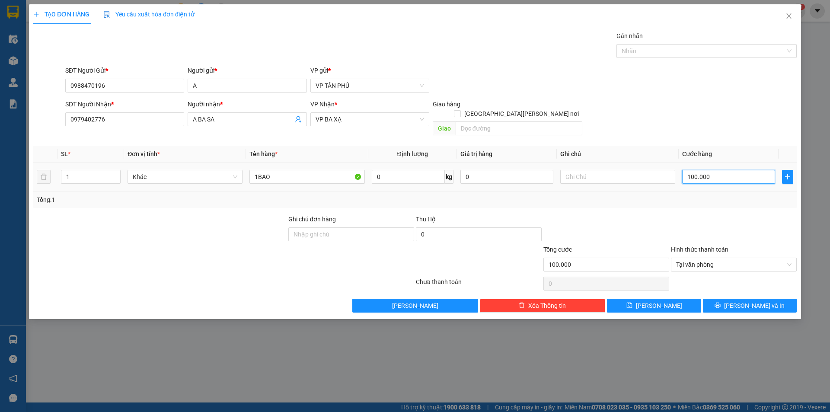
click at [690, 170] on input "100.000" at bounding box center [728, 177] width 93 height 14
type input "8"
type input "80"
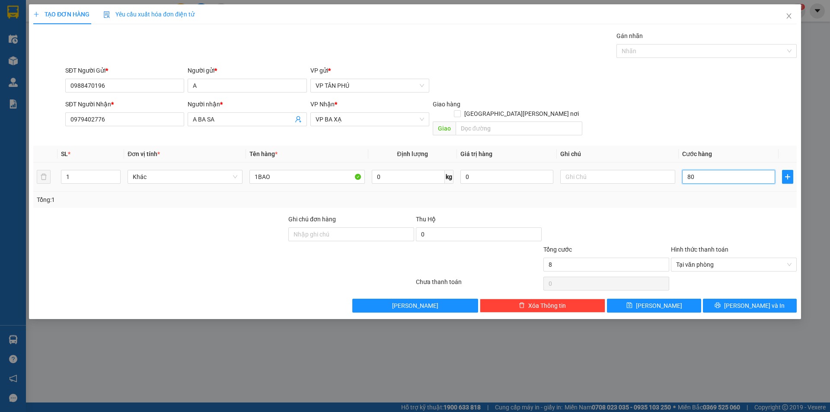
type input "80"
type input "80.000"
click at [679, 299] on button "[PERSON_NAME]" at bounding box center [654, 306] width 94 height 14
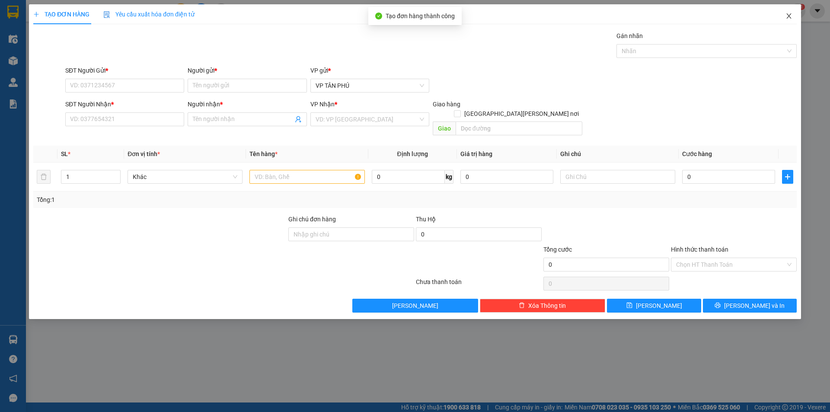
click at [787, 15] on icon "close" at bounding box center [788, 15] width 5 height 5
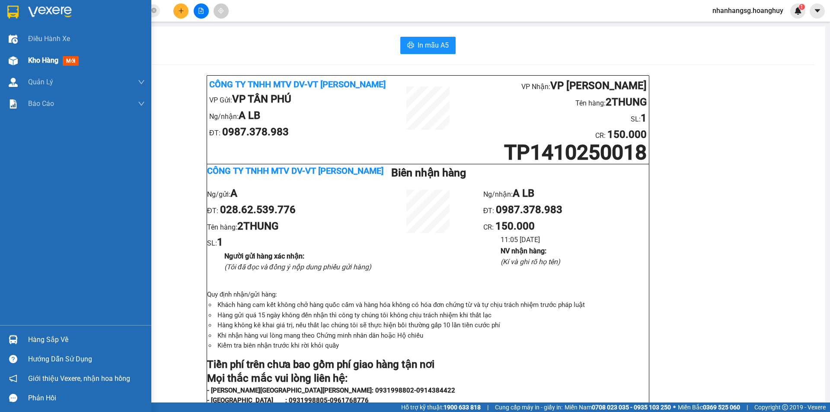
click at [39, 60] on div "In mẫu A5 Công ty TNHH MTV DV-VT [PERSON_NAME] VP Gửi: VP TÂN [PERSON_NAME]/[PE…" at bounding box center [428, 384] width 794 height 717
click at [42, 60] on span "Kho hàng" at bounding box center [43, 60] width 30 height 8
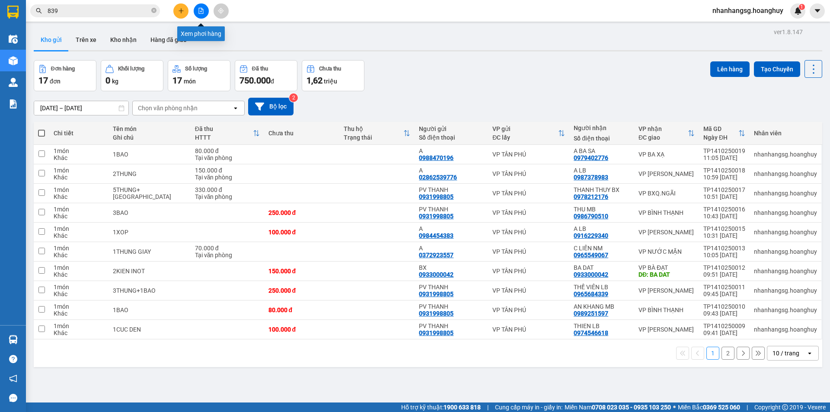
click at [201, 11] on icon "file-add" at bounding box center [201, 11] width 5 height 6
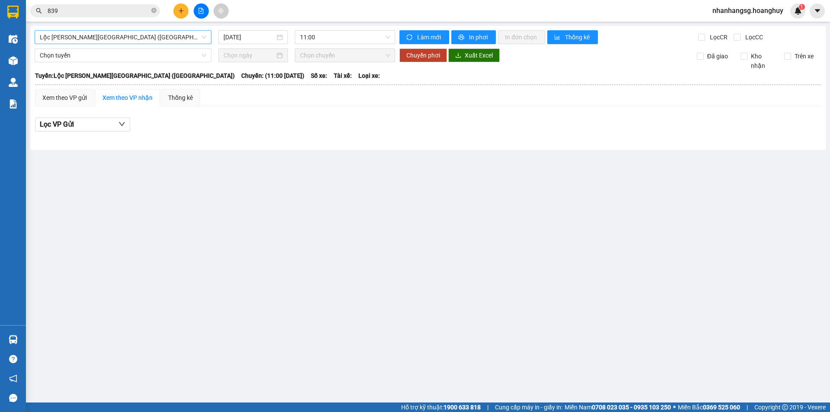
click at [179, 42] on span "Lộc [PERSON_NAME][GEOGRAPHIC_DATA] ([GEOGRAPHIC_DATA])" at bounding box center [123, 37] width 166 height 13
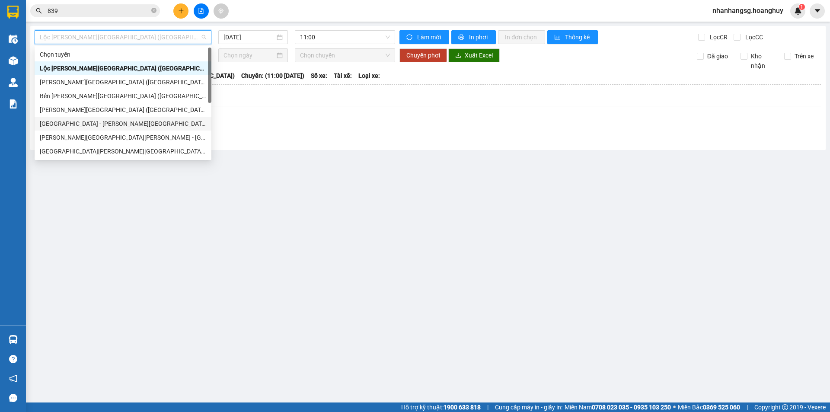
click at [74, 121] on div "[GEOGRAPHIC_DATA] - [PERSON_NAME][GEOGRAPHIC_DATA][PERSON_NAME] ([GEOGRAPHIC_DA…" at bounding box center [123, 124] width 166 height 10
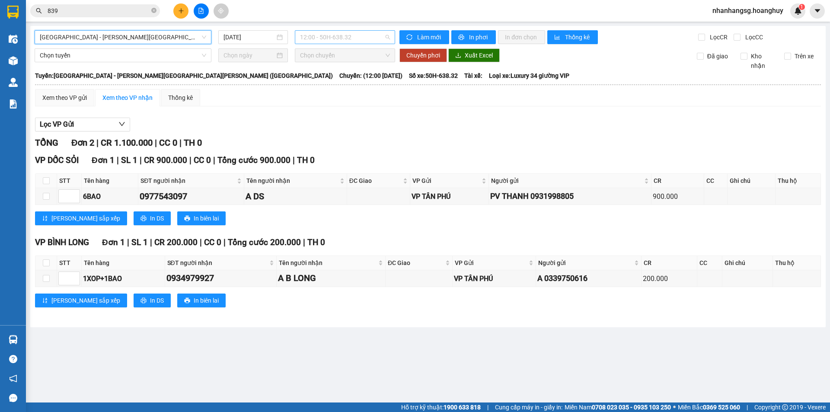
click at [322, 35] on span "12:00 - 50H-638.32" at bounding box center [345, 37] width 90 height 13
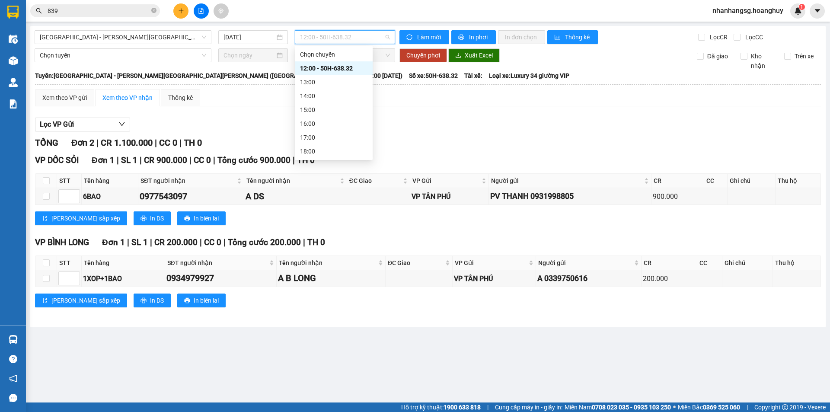
click at [332, 174] on div "20:00 - 51B-279.30" at bounding box center [333, 179] width 67 height 10
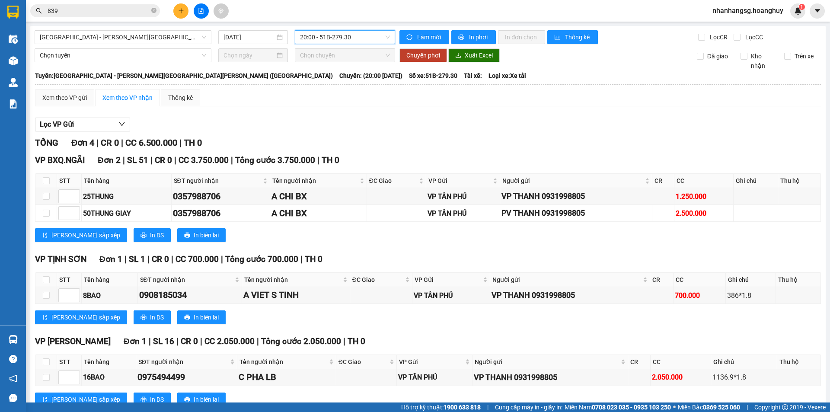
click at [182, 7] on button at bounding box center [180, 10] width 15 height 15
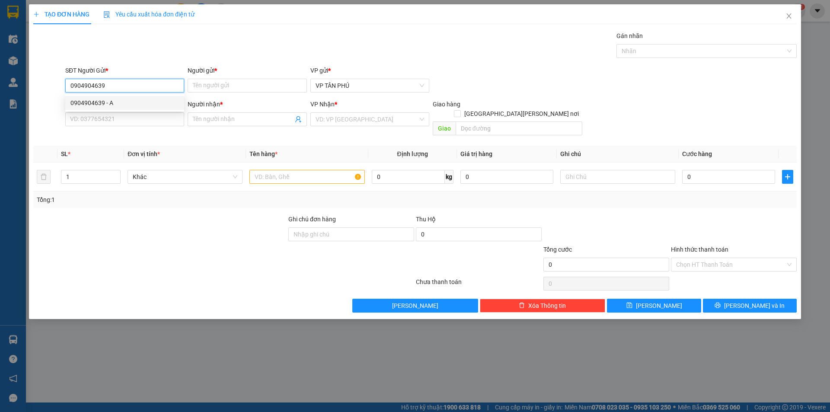
click at [121, 99] on div "0904904639 - A" at bounding box center [124, 103] width 108 height 10
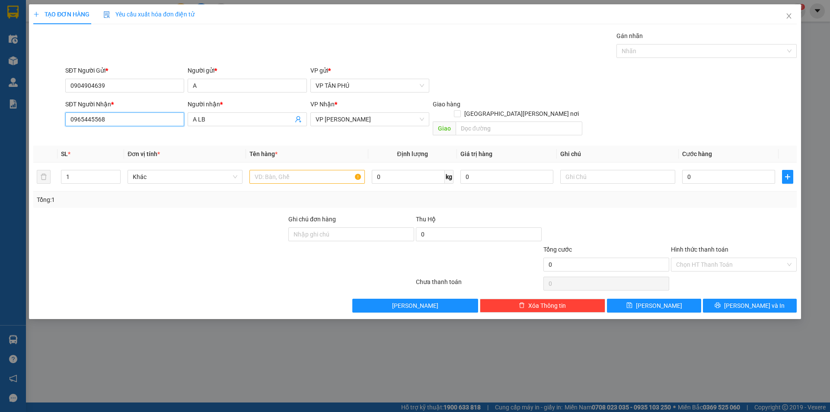
click at [129, 121] on input "0965445568" at bounding box center [124, 119] width 119 height 14
click at [128, 121] on input "0965445568" at bounding box center [124, 119] width 119 height 14
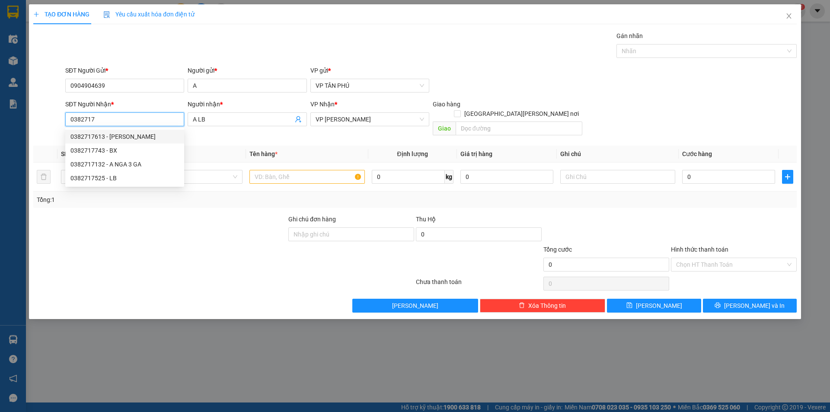
click at [116, 134] on div "0382717613 - [PERSON_NAME]" at bounding box center [124, 137] width 108 height 10
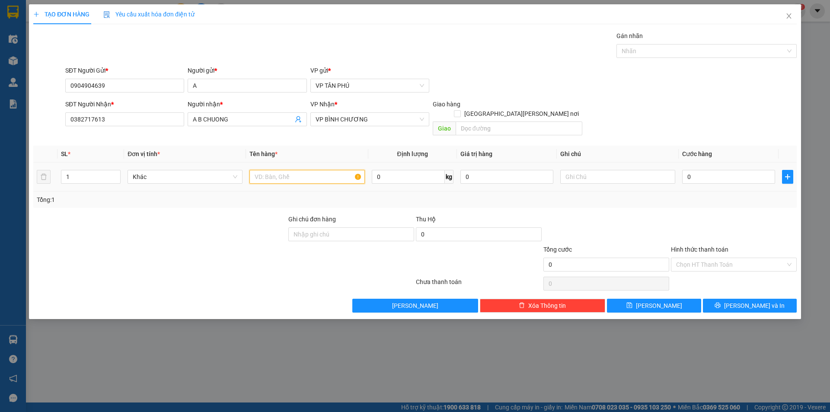
click at [310, 170] on input "text" at bounding box center [306, 177] width 115 height 14
click at [698, 170] on input "0" at bounding box center [728, 177] width 93 height 14
click at [694, 258] on input "Hình thức thanh toán" at bounding box center [730, 264] width 109 height 13
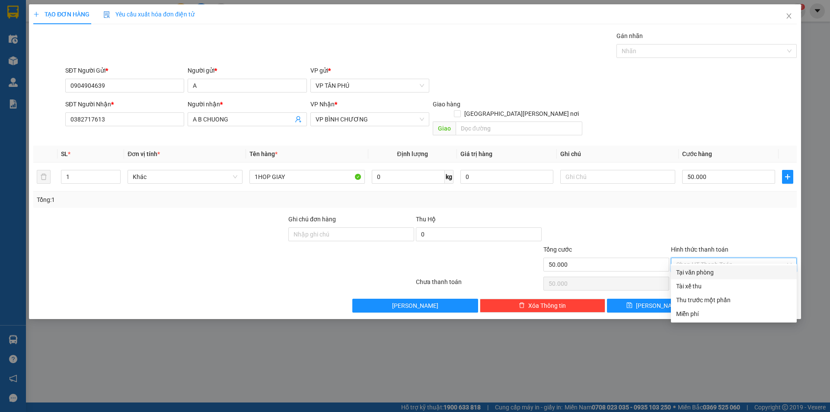
click at [697, 272] on div "Tại văn phòng" at bounding box center [733, 273] width 115 height 10
click at [697, 275] on div "Chọn HT Thanh Toán" at bounding box center [734, 283] width 128 height 17
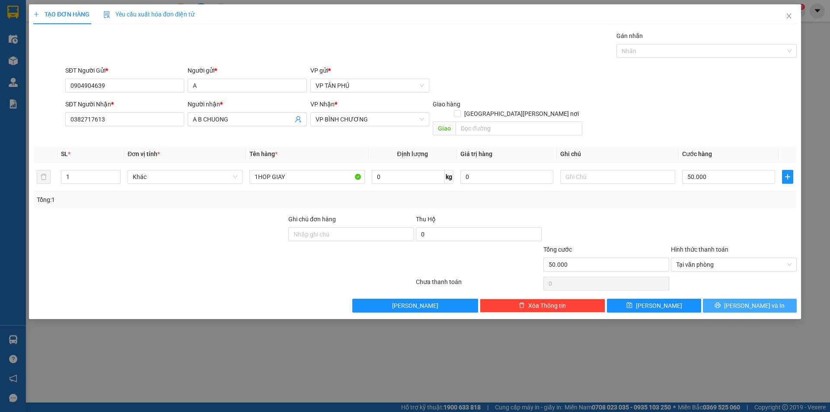
click at [710, 299] on button "[PERSON_NAME] và In" at bounding box center [750, 306] width 94 height 14
click at [711, 299] on button "[PERSON_NAME] và In" at bounding box center [750, 306] width 94 height 14
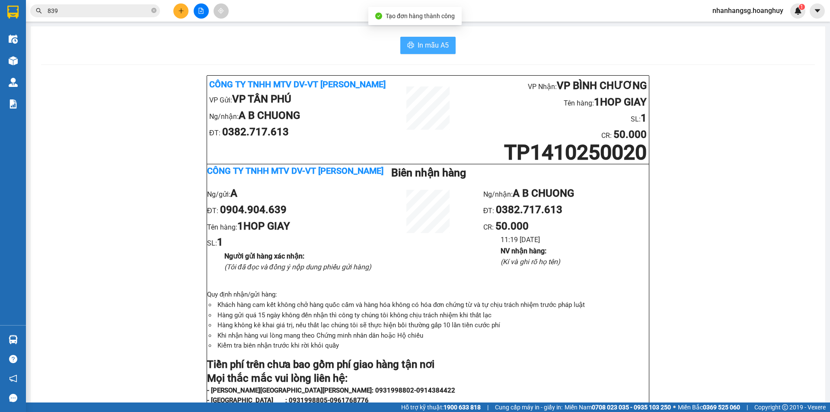
click at [422, 50] on span "In mẫu A5" at bounding box center [433, 45] width 31 height 11
click at [185, 13] on button at bounding box center [180, 10] width 15 height 15
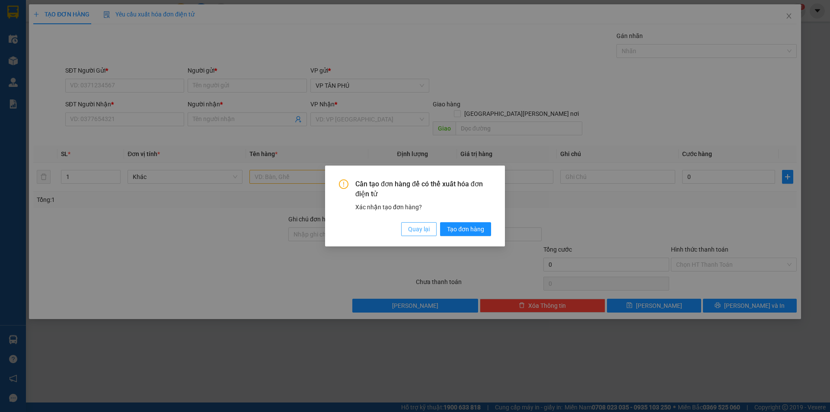
click at [423, 230] on span "Quay lại" at bounding box center [419, 229] width 22 height 10
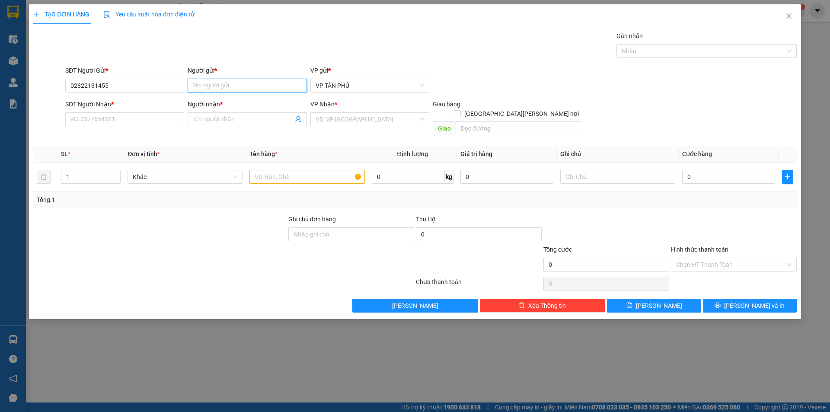
drag, startPoint x: 215, startPoint y: 86, endPoint x: 211, endPoint y: 86, distance: 4.3
click at [215, 86] on input "Người gửi *" at bounding box center [247, 86] width 119 height 14
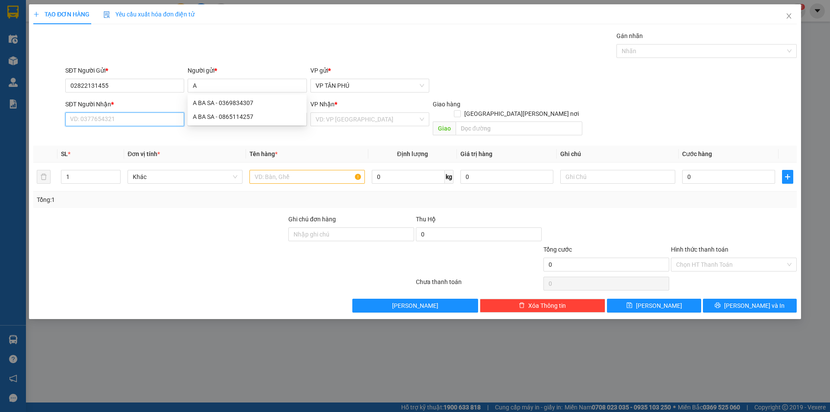
click at [126, 122] on input "SĐT Người Nhận *" at bounding box center [124, 119] width 119 height 14
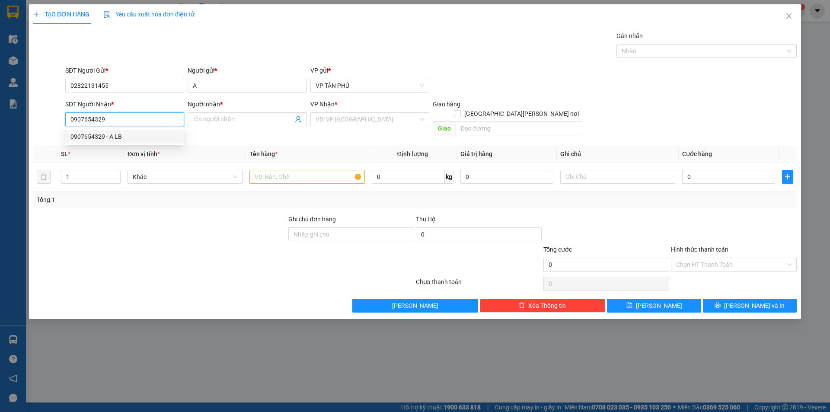
click at [118, 137] on div "0907654329 - A LB" at bounding box center [124, 137] width 108 height 10
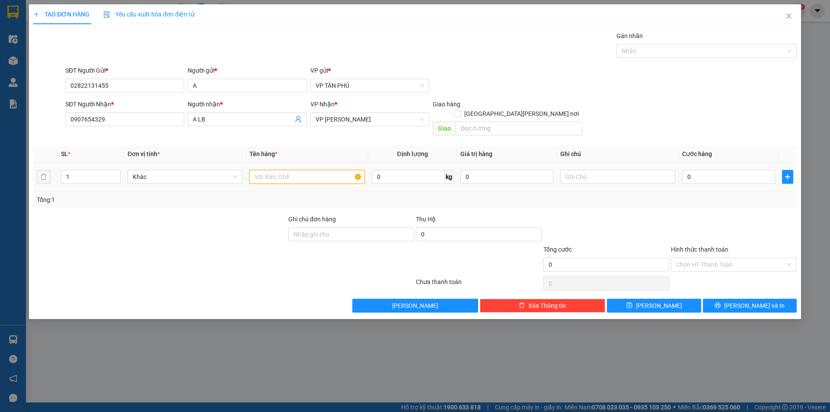
click at [279, 170] on input "text" at bounding box center [306, 177] width 115 height 14
click at [702, 170] on input "0" at bounding box center [728, 177] width 93 height 14
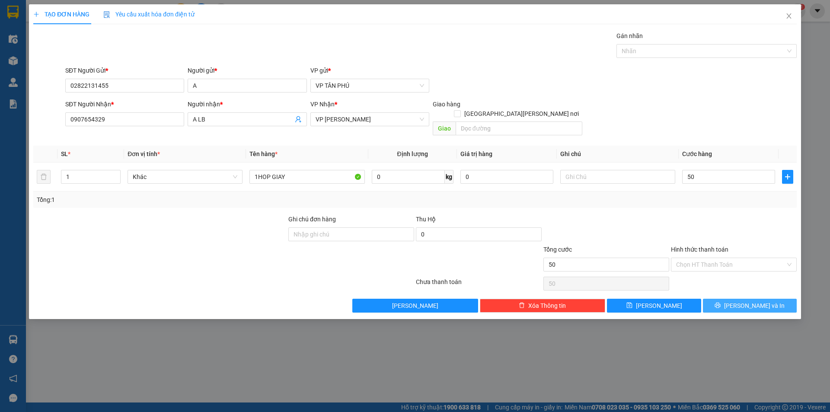
click at [727, 299] on button "[PERSON_NAME] và In" at bounding box center [750, 306] width 94 height 14
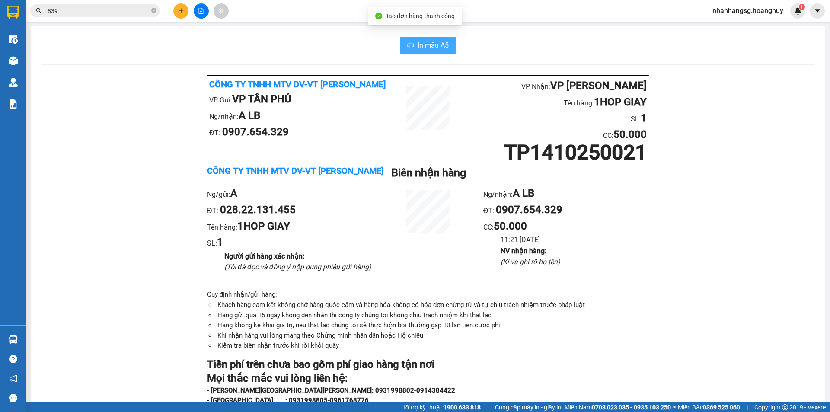
click at [438, 48] on span "In mẫu A5" at bounding box center [433, 45] width 31 height 11
click at [124, 9] on input "839" at bounding box center [99, 11] width 102 height 10
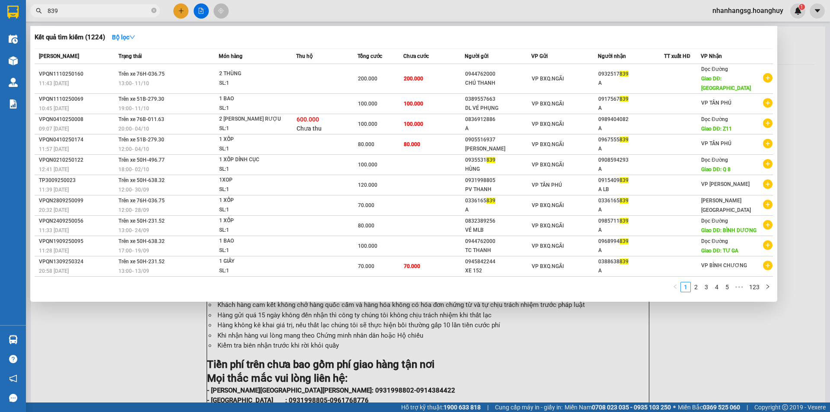
click at [124, 9] on input "839" at bounding box center [99, 11] width 102 height 10
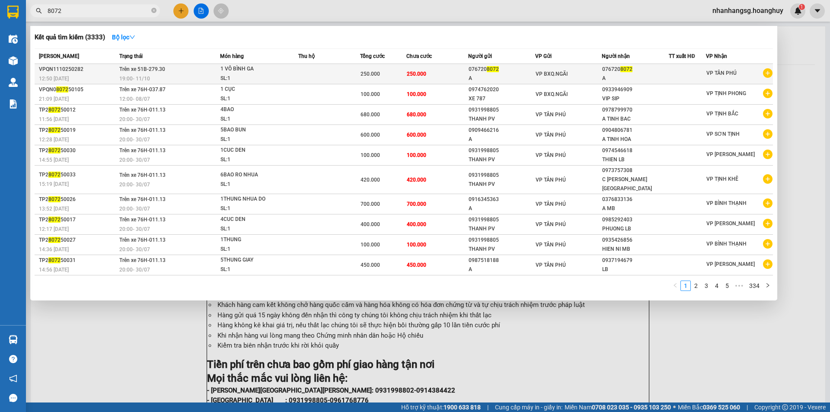
click at [668, 67] on div "076720 8072" at bounding box center [635, 69] width 66 height 9
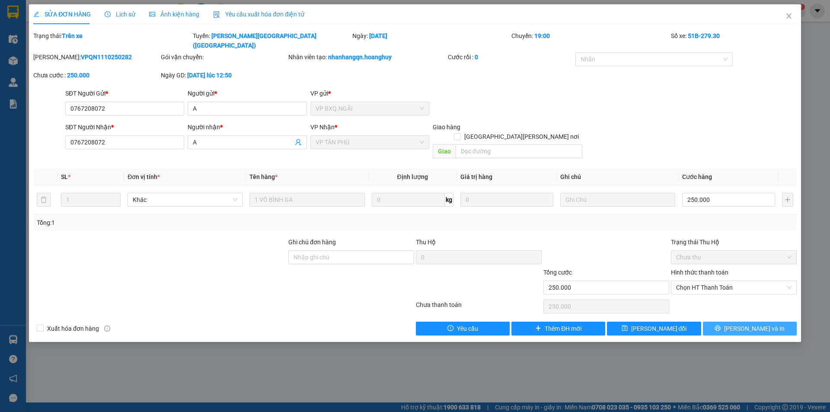
click at [727, 322] on button "[PERSON_NAME] và In" at bounding box center [750, 329] width 94 height 14
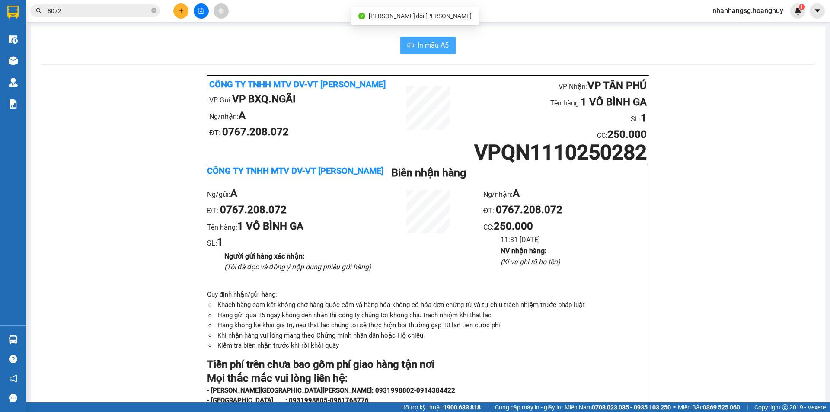
click at [418, 49] on span "In mẫu A5" at bounding box center [433, 45] width 31 height 11
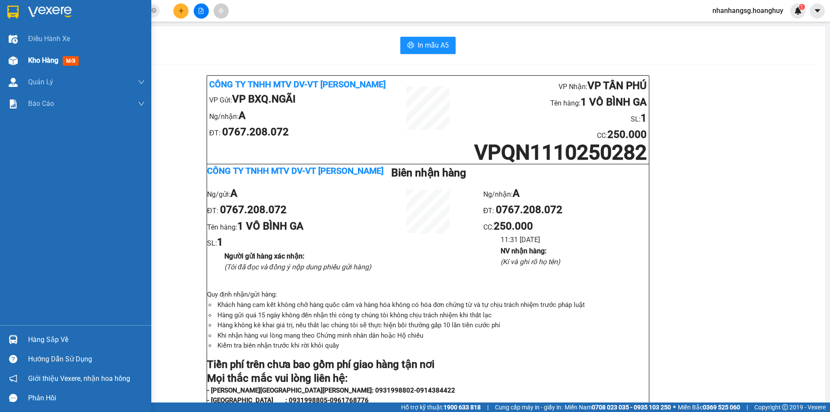
click at [49, 64] on span "Kho hàng" at bounding box center [43, 60] width 30 height 8
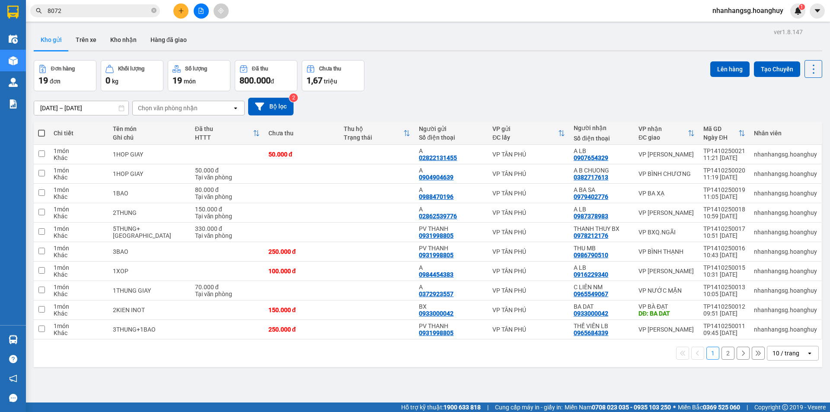
click at [184, 12] on icon "plus" at bounding box center [181, 11] width 6 height 6
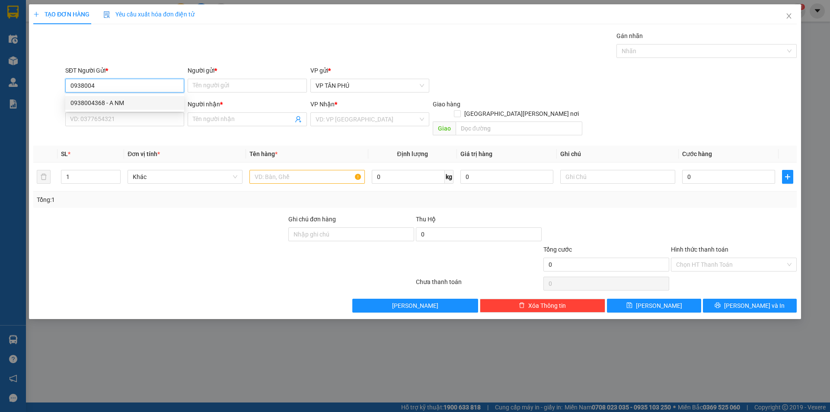
click at [103, 104] on div "0938004368 - A NM" at bounding box center [124, 103] width 108 height 10
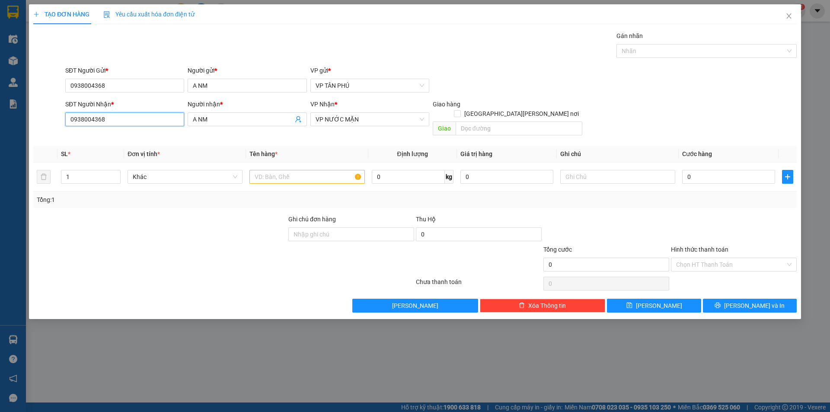
click at [106, 117] on input "0938004368" at bounding box center [124, 119] width 119 height 14
click at [107, 118] on input "0938004368" at bounding box center [124, 119] width 119 height 14
click at [108, 118] on input "0938004368" at bounding box center [124, 119] width 119 height 14
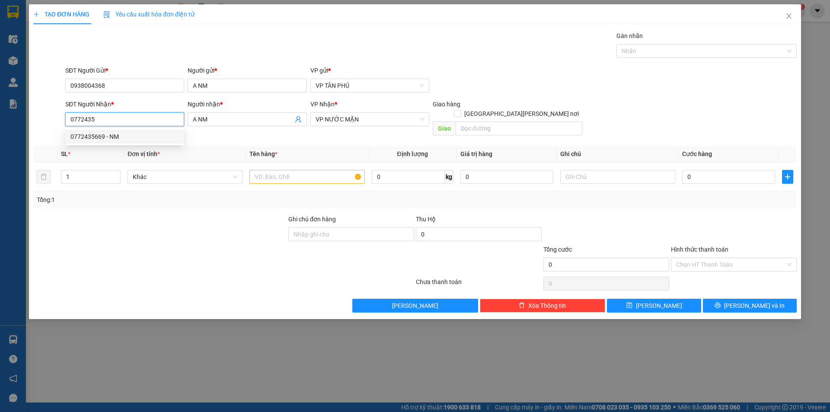
click at [105, 136] on div "0772435669 - NM" at bounding box center [124, 137] width 108 height 10
click at [299, 170] on input "text" at bounding box center [306, 177] width 115 height 14
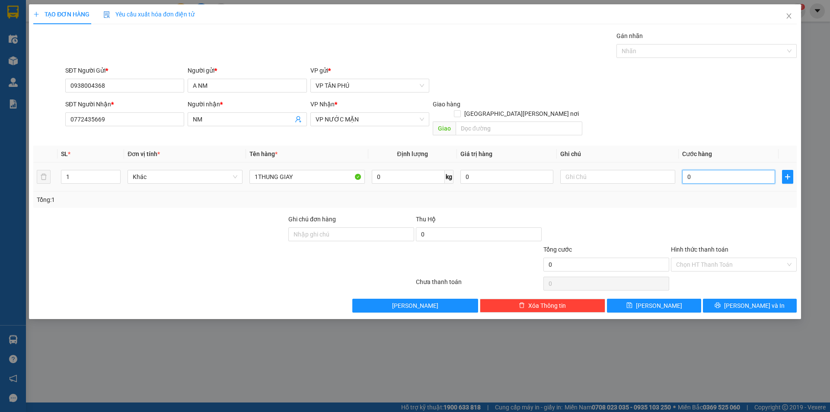
click at [696, 170] on input "0" at bounding box center [728, 177] width 93 height 14
click at [706, 170] on input "80" at bounding box center [728, 177] width 93 height 14
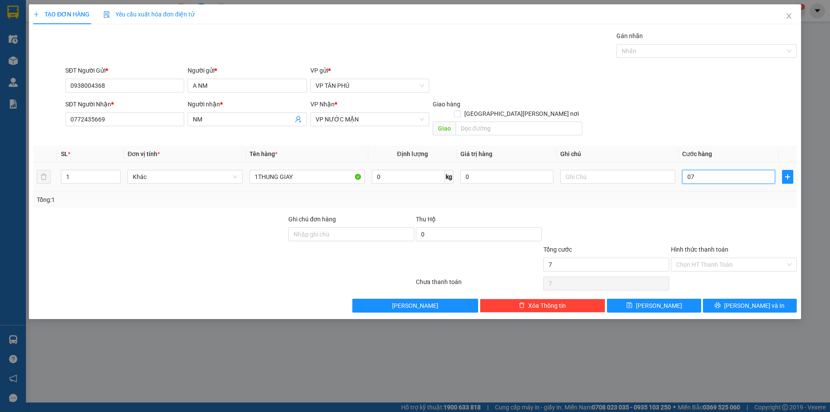
click at [706, 170] on input "07" at bounding box center [728, 177] width 93 height 14
click at [704, 258] on input "Hình thức thanh toán" at bounding box center [730, 264] width 109 height 13
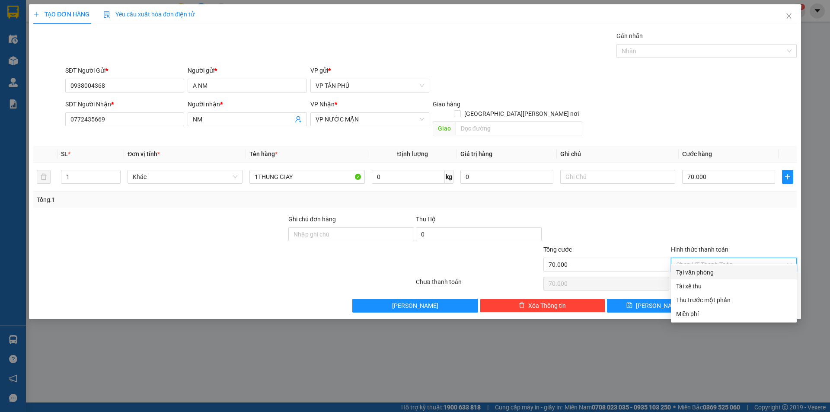
click at [710, 271] on div "Tại văn phòng" at bounding box center [733, 273] width 115 height 10
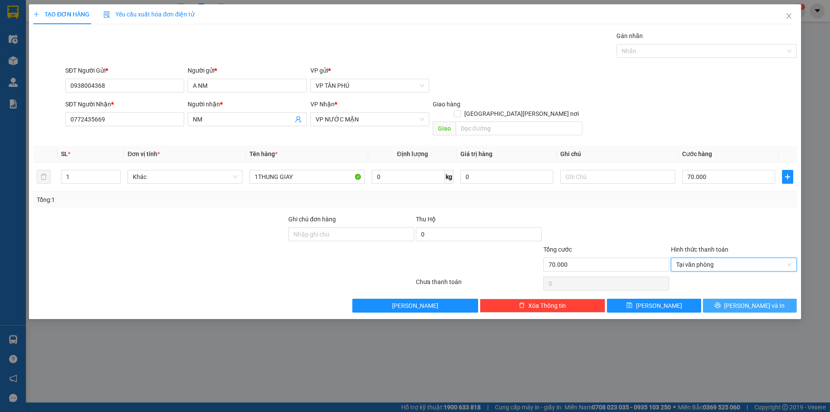
click at [730, 299] on button "[PERSON_NAME] và In" at bounding box center [750, 306] width 94 height 14
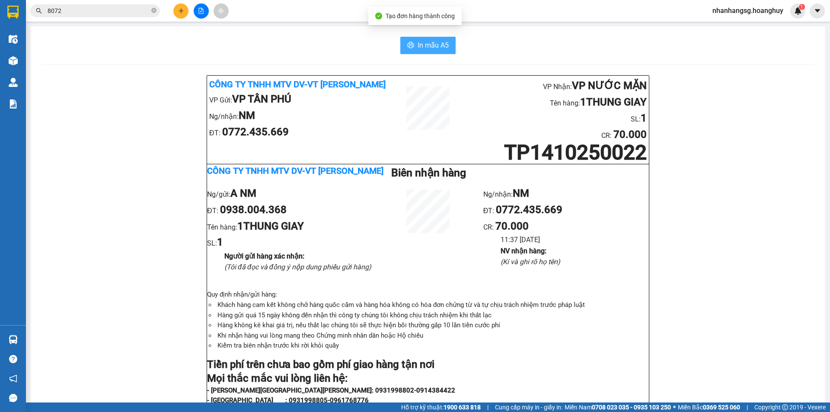
click at [424, 47] on span "In mẫu A5" at bounding box center [433, 45] width 31 height 11
click at [181, 7] on button at bounding box center [180, 10] width 15 height 15
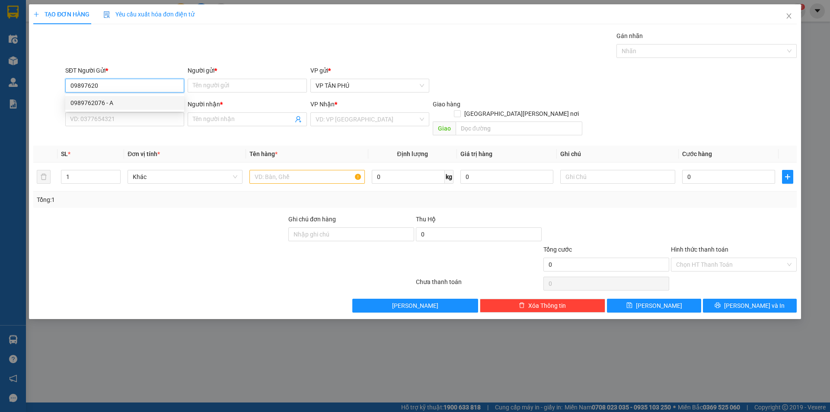
click at [110, 103] on div "0989762076 - A" at bounding box center [124, 103] width 108 height 10
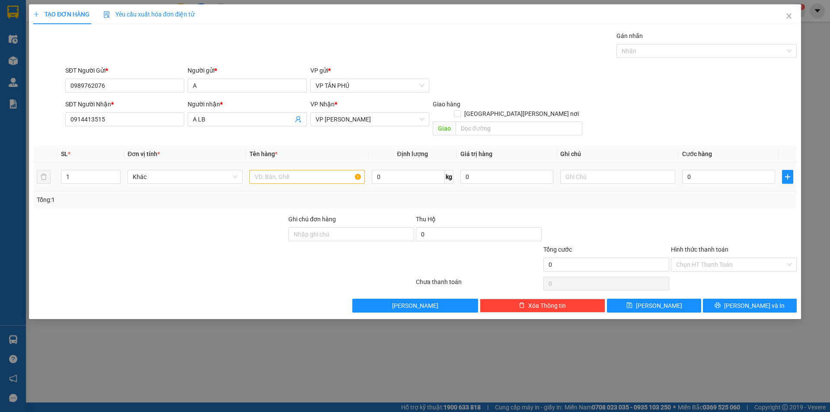
click at [284, 168] on div at bounding box center [306, 176] width 115 height 17
click at [281, 170] on input "text" at bounding box center [306, 177] width 115 height 14
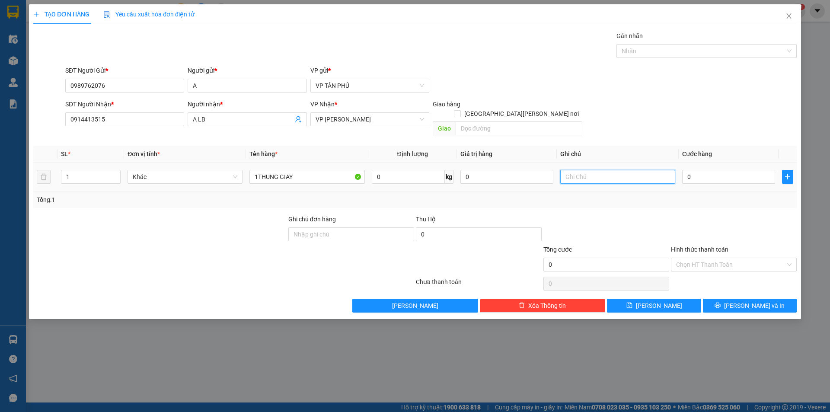
click at [578, 172] on input "text" at bounding box center [617, 177] width 115 height 14
click at [689, 170] on input "0" at bounding box center [728, 177] width 93 height 14
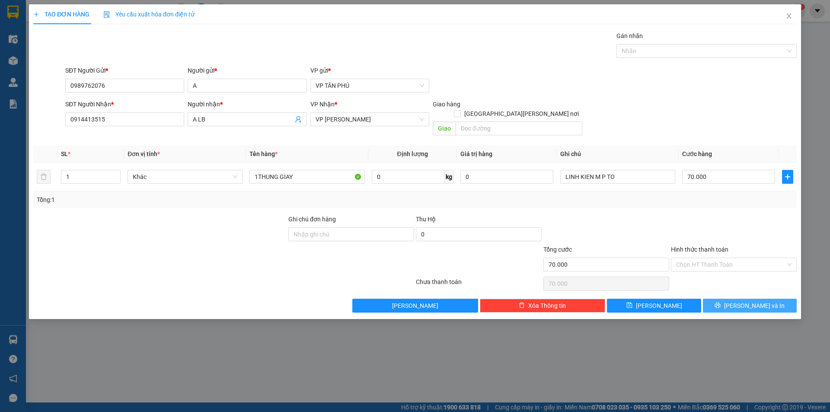
click at [729, 299] on button "[PERSON_NAME] và In" at bounding box center [750, 306] width 94 height 14
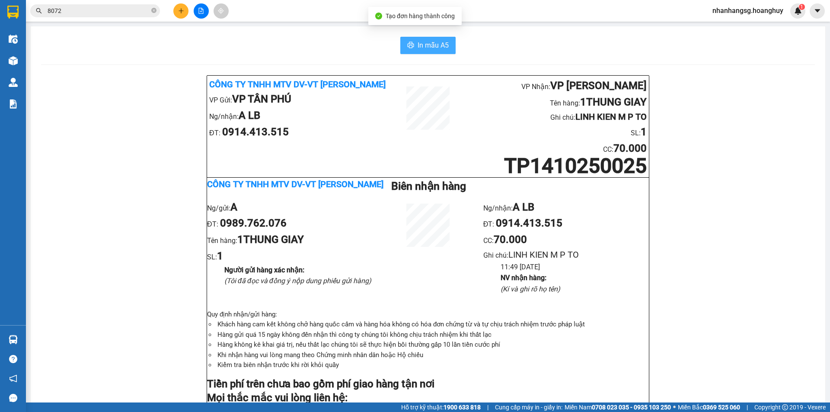
click at [431, 51] on span "In mẫu A5" at bounding box center [433, 45] width 31 height 11
drag, startPoint x: 431, startPoint y: 51, endPoint x: 485, endPoint y: 100, distance: 72.8
click at [432, 51] on span "In mẫu A5" at bounding box center [433, 45] width 31 height 11
click at [113, 9] on input "8072" at bounding box center [99, 11] width 102 height 10
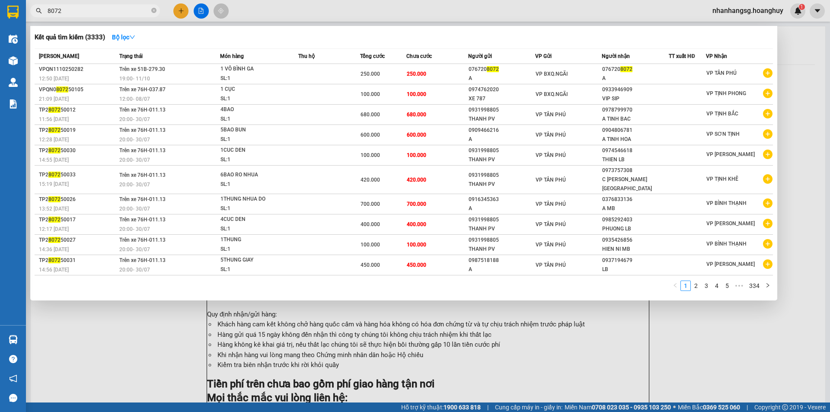
click at [113, 9] on input "8072" at bounding box center [99, 11] width 102 height 10
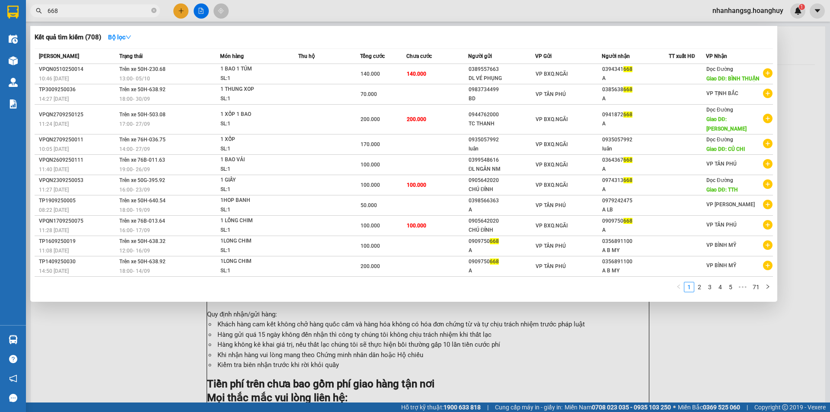
click at [84, 7] on input "668" at bounding box center [99, 11] width 102 height 10
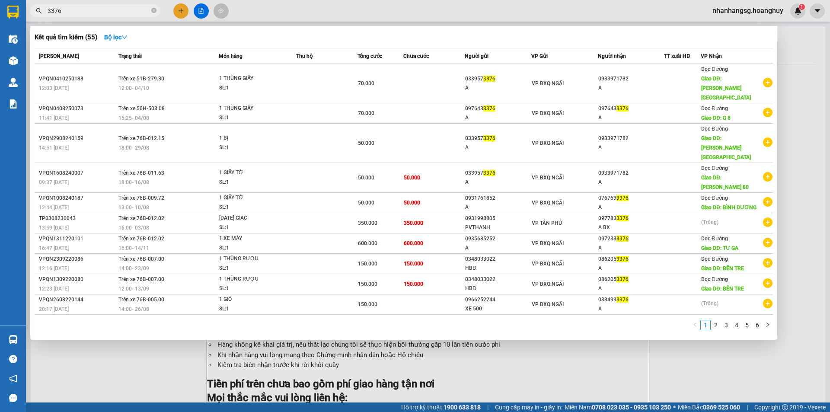
click at [200, 11] on div at bounding box center [415, 206] width 830 height 412
click at [200, 11] on icon "file-add" at bounding box center [201, 11] width 6 height 6
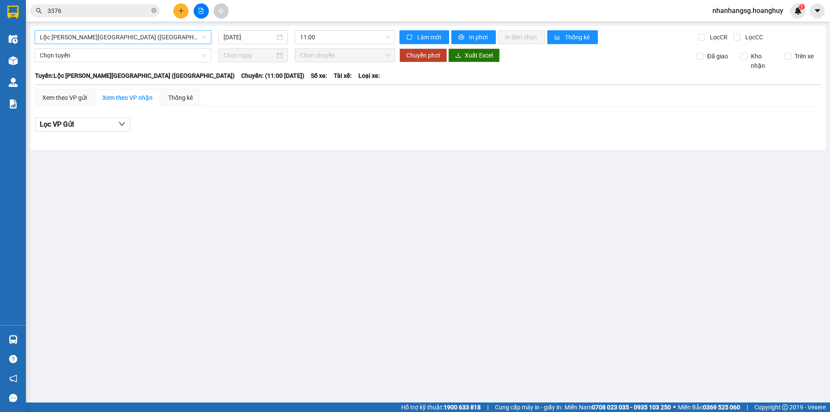
click at [154, 35] on span "Lộc [PERSON_NAME][GEOGRAPHIC_DATA] ([GEOGRAPHIC_DATA])" at bounding box center [123, 37] width 166 height 13
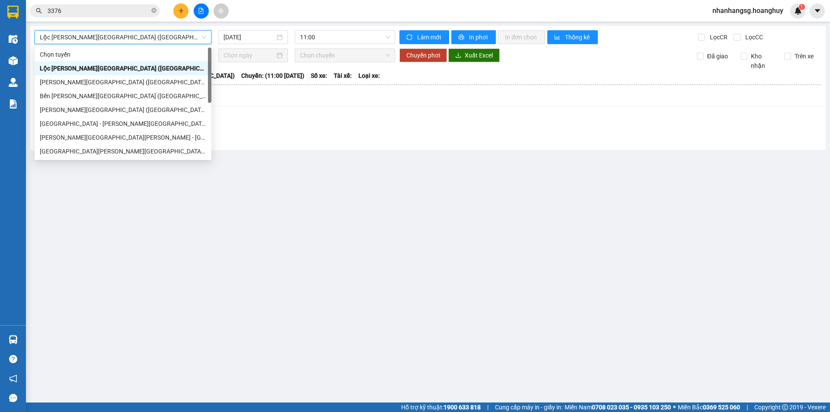
click at [154, 35] on span "Lộc [PERSON_NAME][GEOGRAPHIC_DATA] ([GEOGRAPHIC_DATA])" at bounding box center [123, 37] width 166 height 13
click at [107, 83] on div "[PERSON_NAME][GEOGRAPHIC_DATA] ([GEOGRAPHIC_DATA])" at bounding box center [123, 82] width 166 height 10
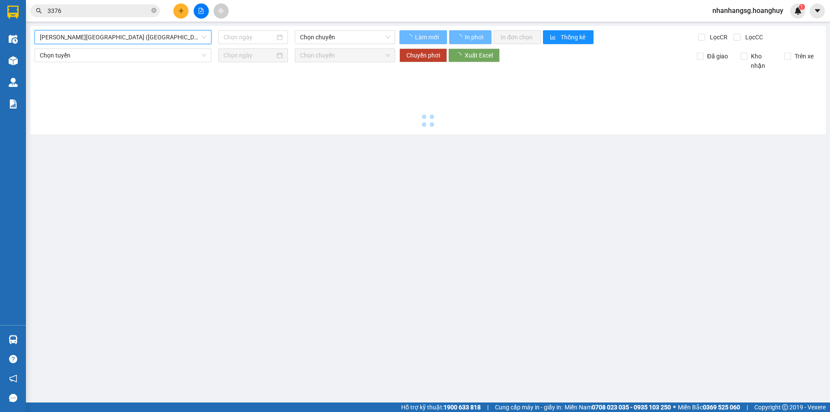
click at [107, 83] on div at bounding box center [428, 100] width 787 height 60
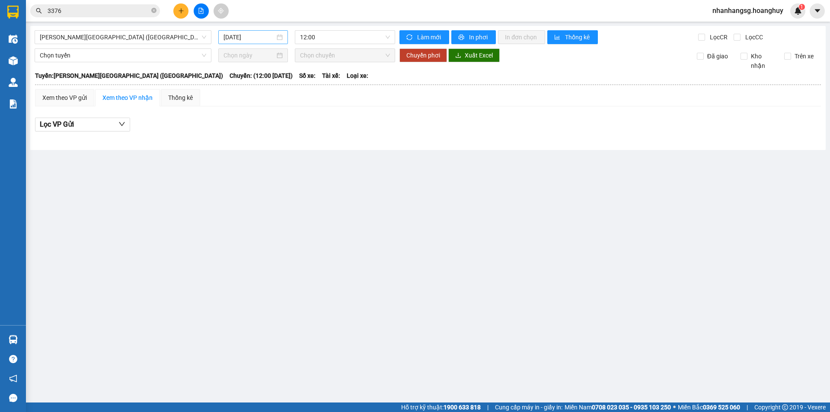
click at [244, 41] on input "[DATE]" at bounding box center [248, 37] width 51 height 10
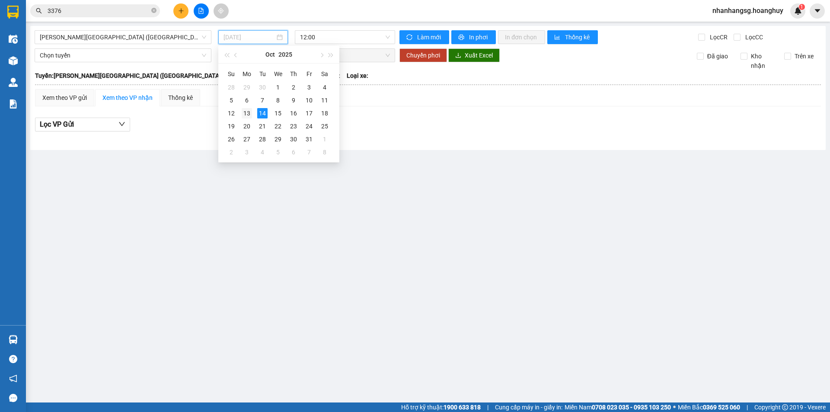
click at [245, 115] on div "13" at bounding box center [247, 113] width 10 height 10
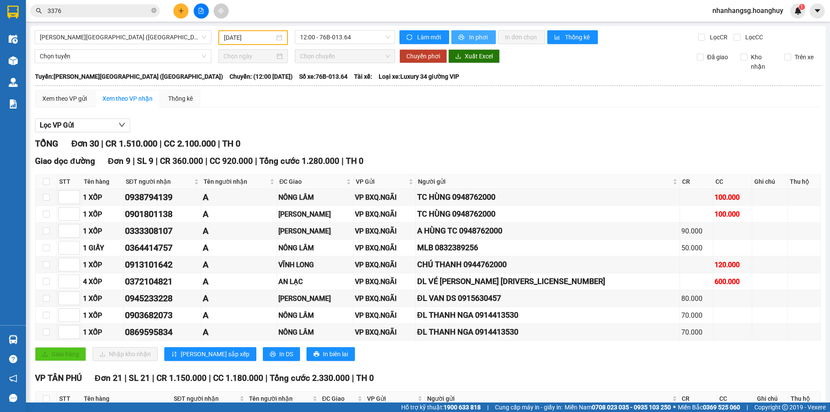
click at [469, 37] on span "In phơi" at bounding box center [479, 37] width 20 height 10
